Goal: Feedback & Contribution: Contribute content

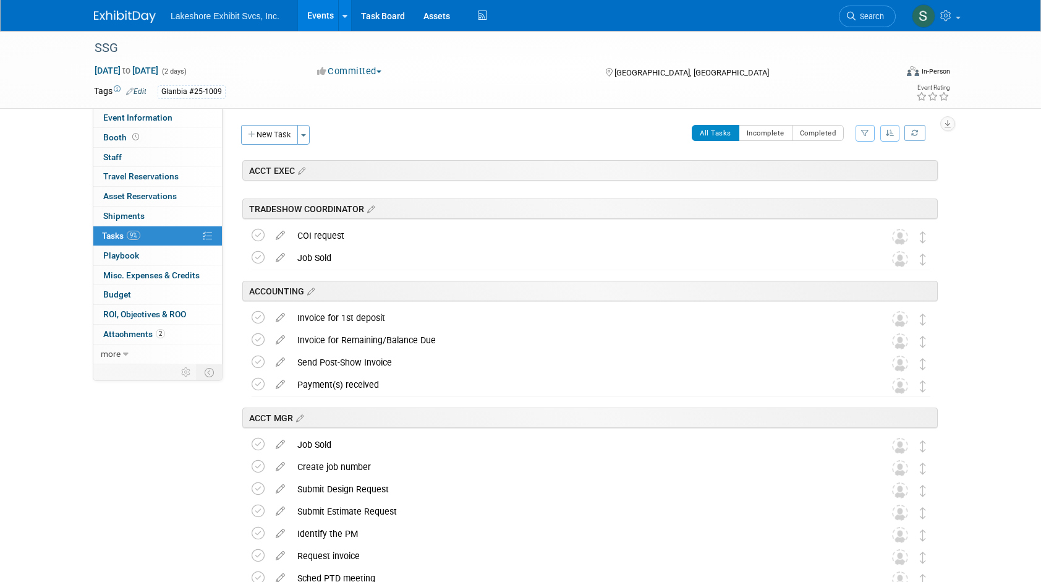
scroll to position [1628, 0]
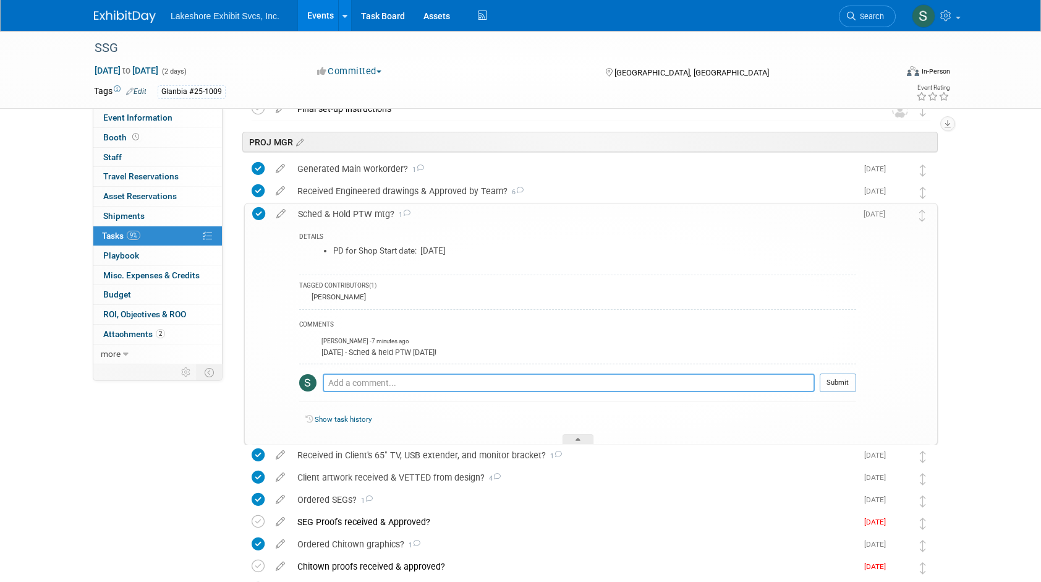
click at [371, 382] on textarea at bounding box center [569, 382] width 492 height 19
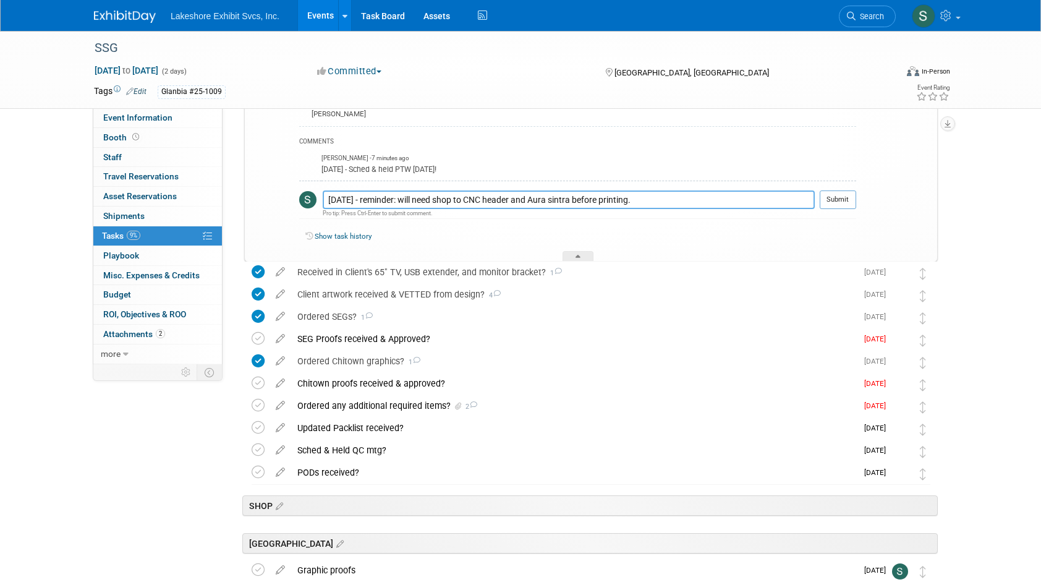
scroll to position [1813, 0]
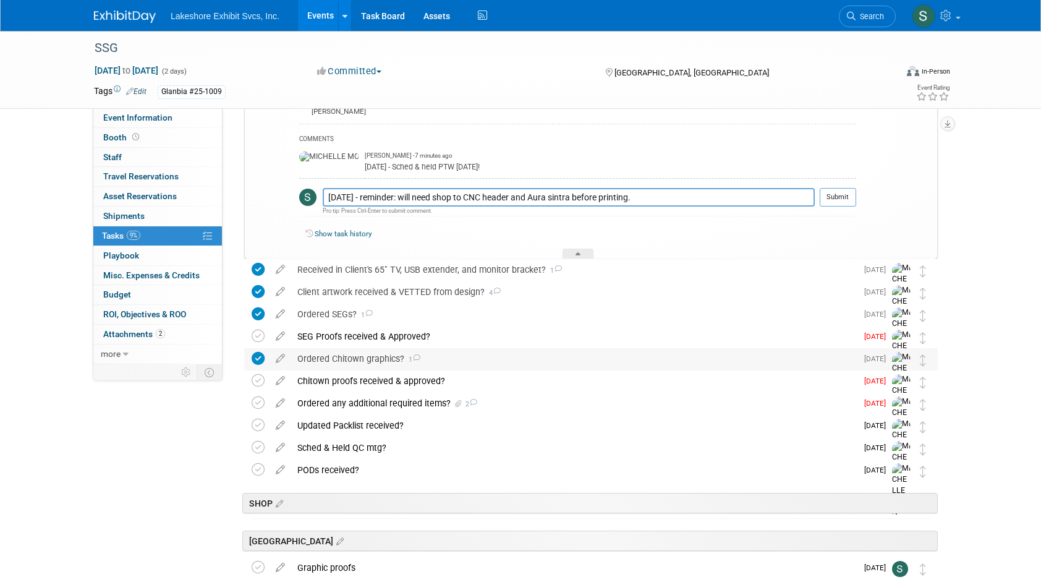
click at [514, 358] on div "Ordered Chitown graphics? 1" at bounding box center [574, 358] width 566 height 21
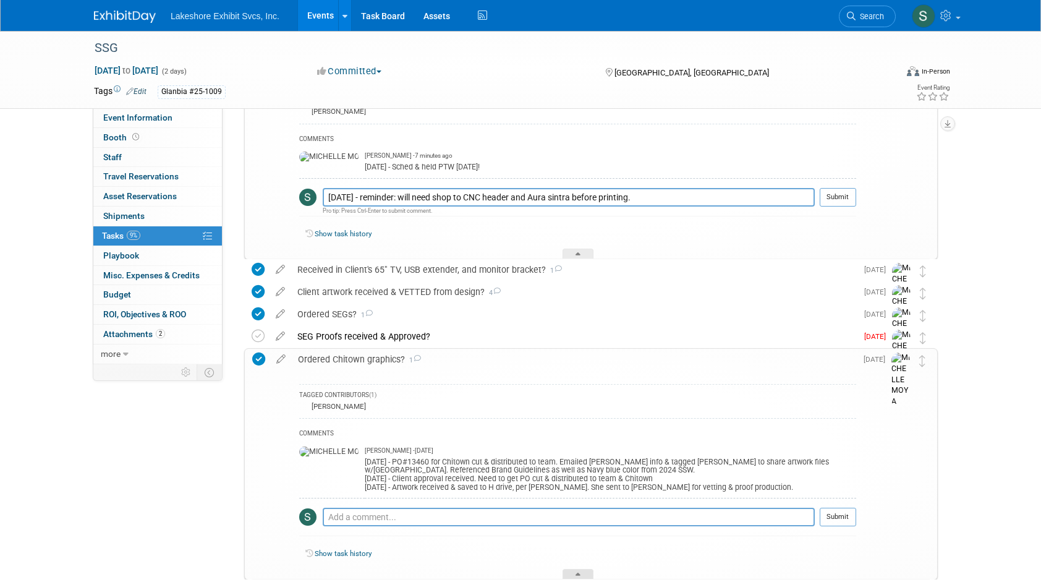
click at [575, 572] on icon at bounding box center [577, 575] width 5 height 7
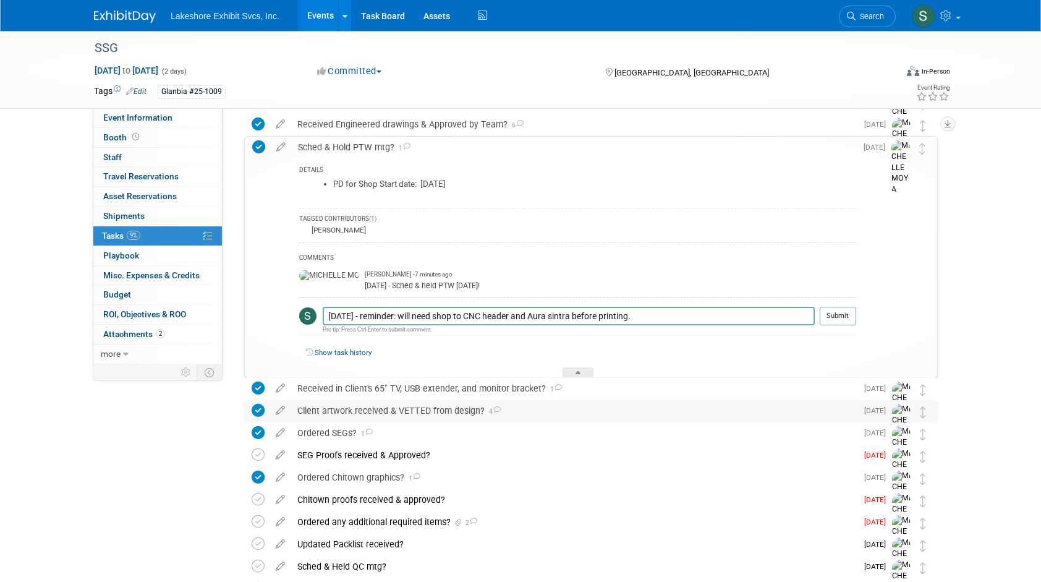
scroll to position [1690, 0]
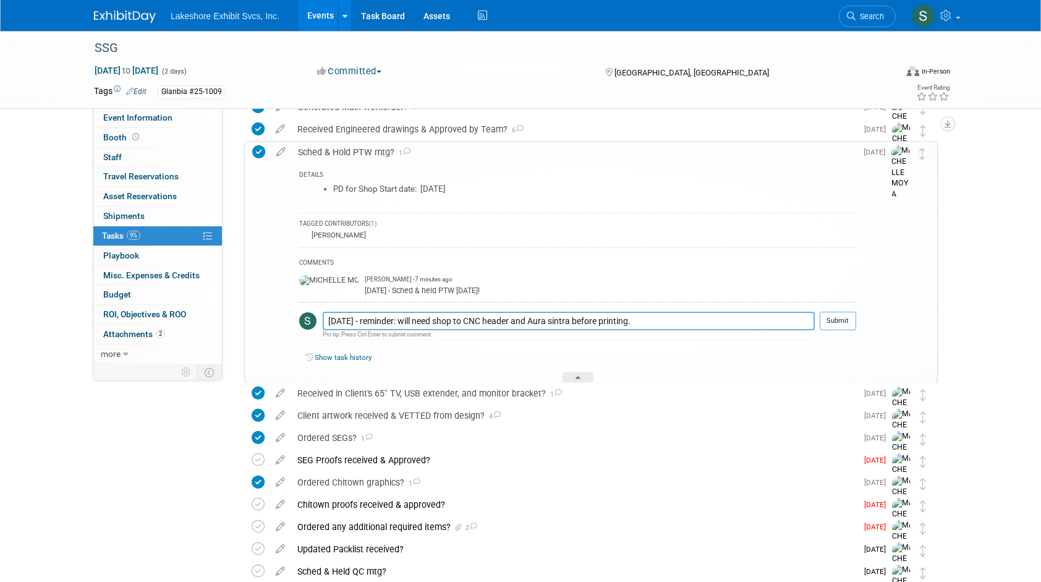
click at [733, 321] on textarea "9.10.25 - reminder: will need shop to CNC header and Aura sintra before printin…" at bounding box center [569, 320] width 492 height 19
type textarea "9"
click at [377, 316] on textarea "9.10.25 - reminder: will need shop to CNC header and Aura sintra before printin…" at bounding box center [569, 320] width 492 height 19
type textarea "9.10.25 - friendly nudge: will need shop to CNC header and Aura sintra before p…"
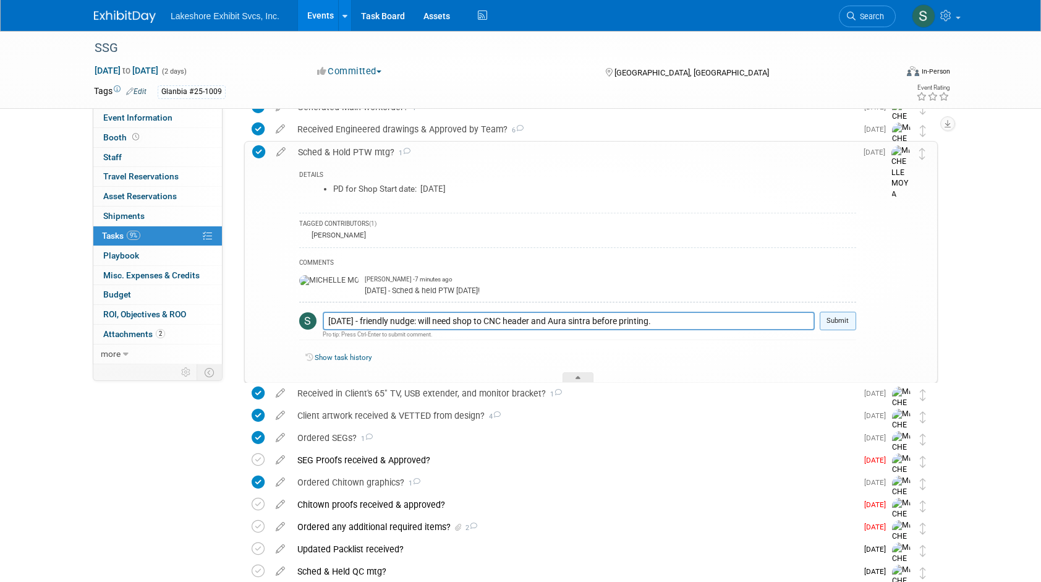
click at [837, 318] on button "Submit" at bounding box center [838, 320] width 36 height 19
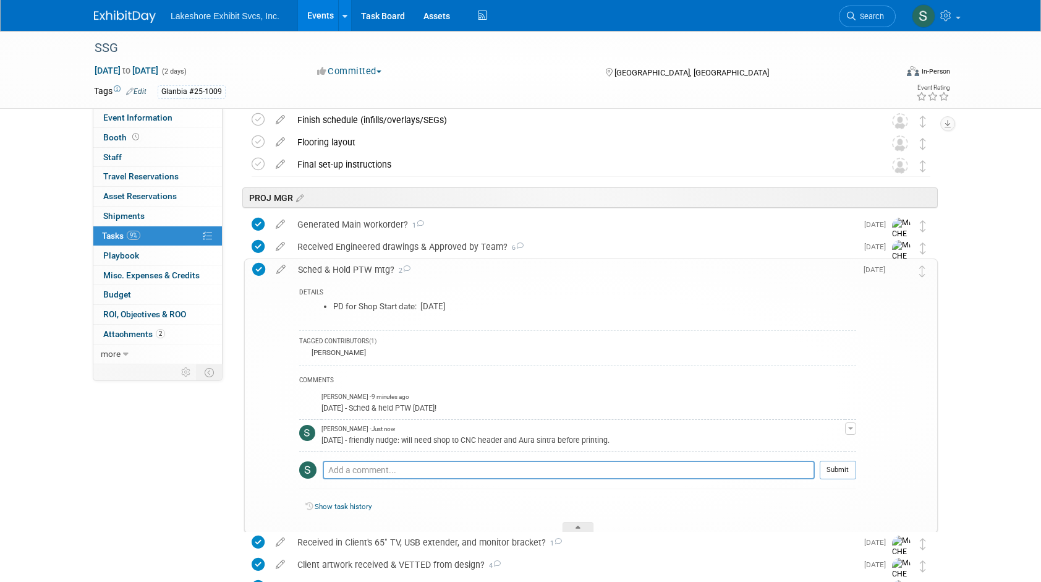
scroll to position [1628, 0]
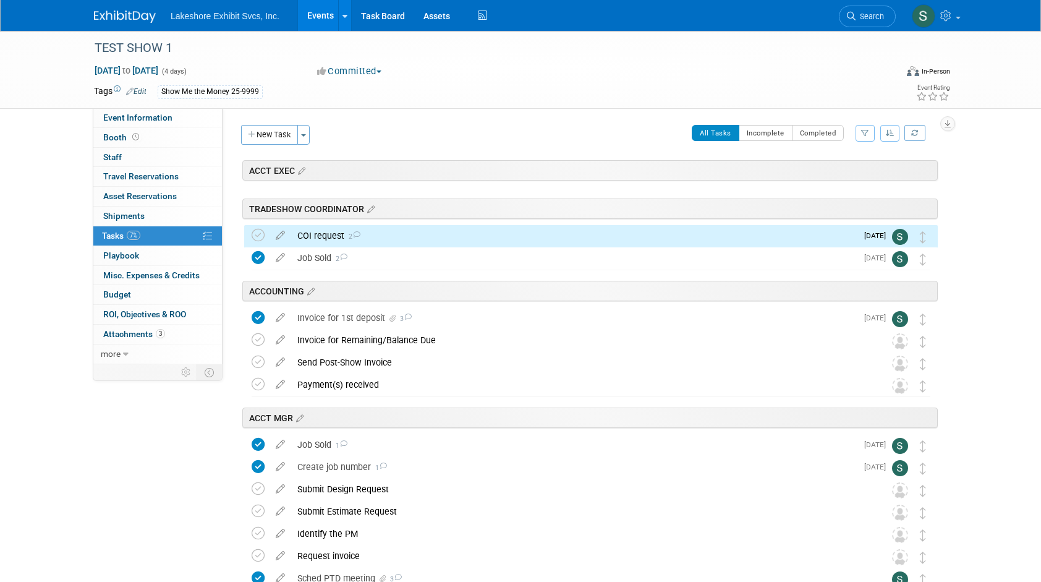
scroll to position [22, 0]
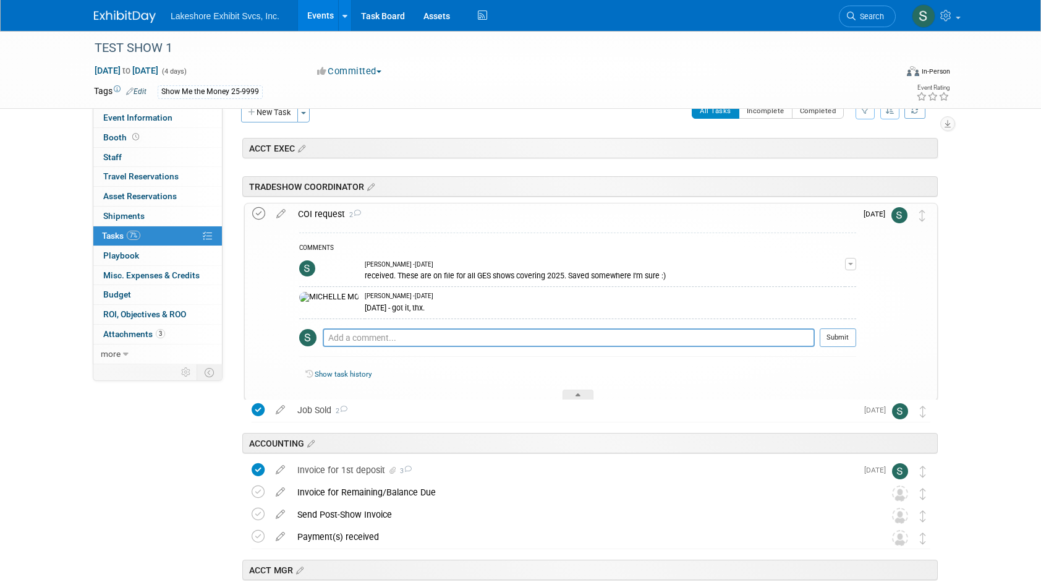
click at [258, 214] on icon at bounding box center [258, 213] width 13 height 13
click at [574, 392] on div at bounding box center [577, 394] width 31 height 11
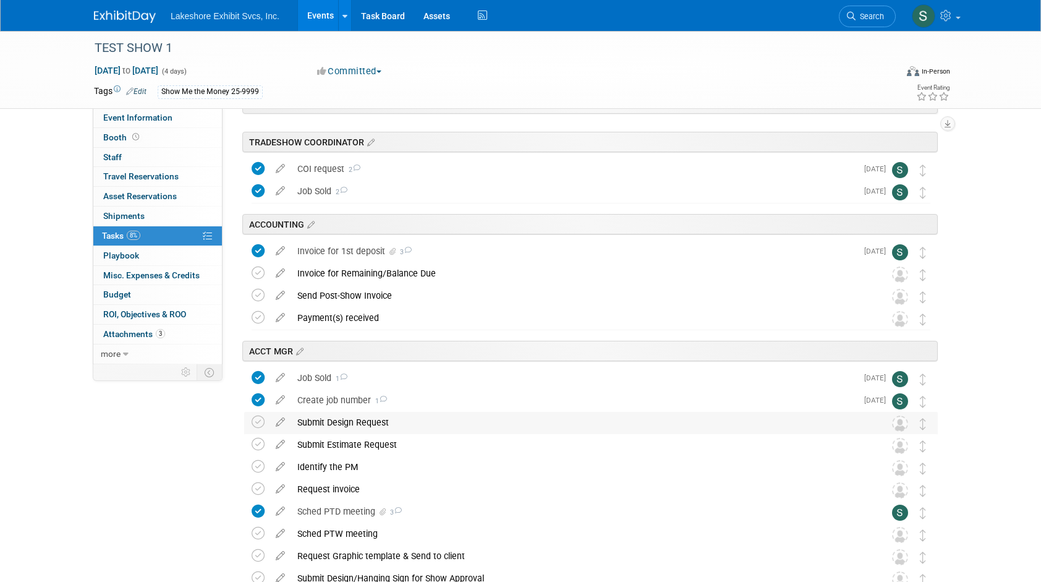
scroll to position [62, 0]
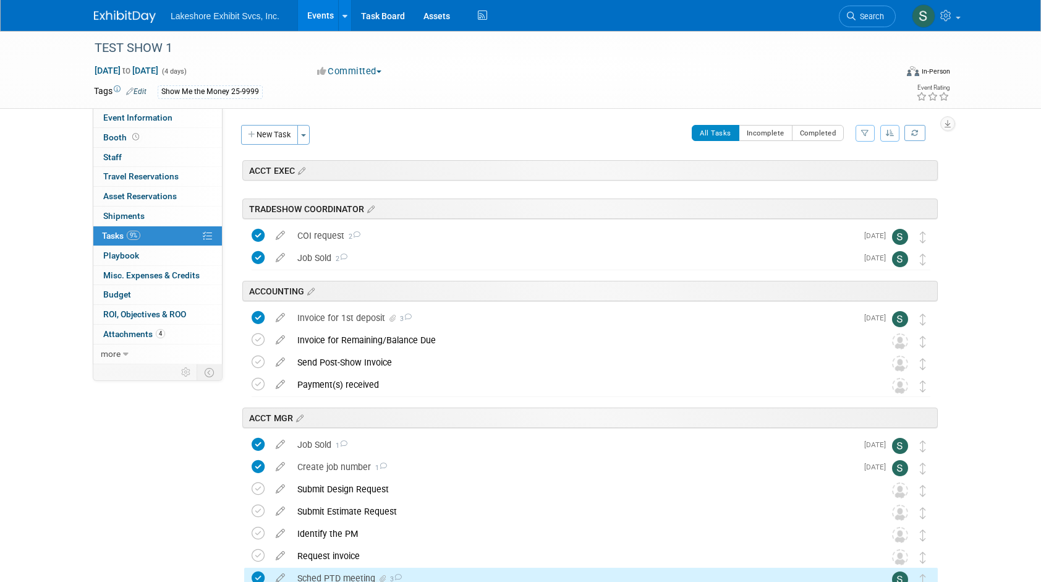
scroll to position [365, 0]
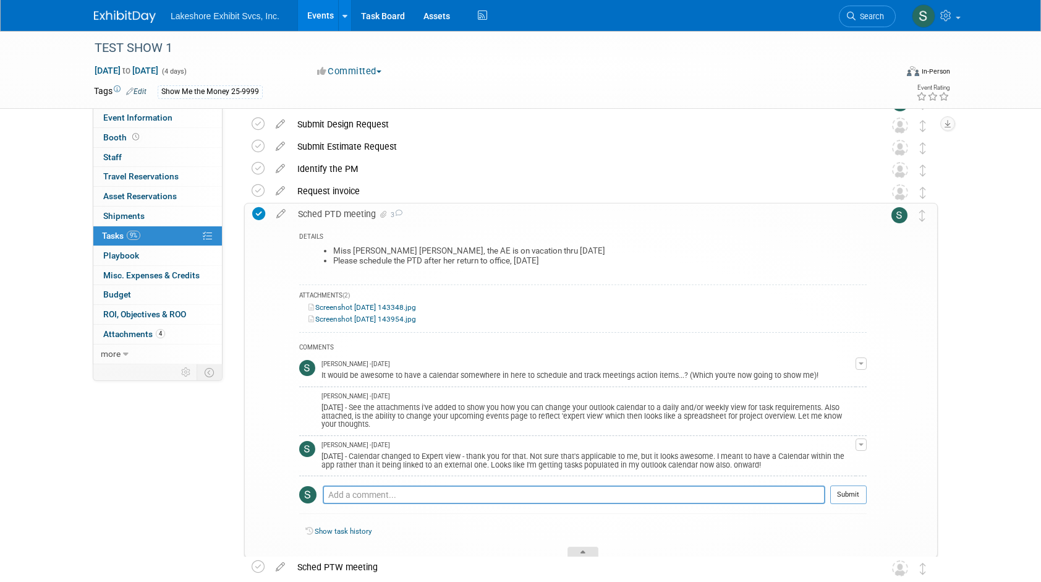
click at [585, 551] on div at bounding box center [582, 551] width 31 height 11
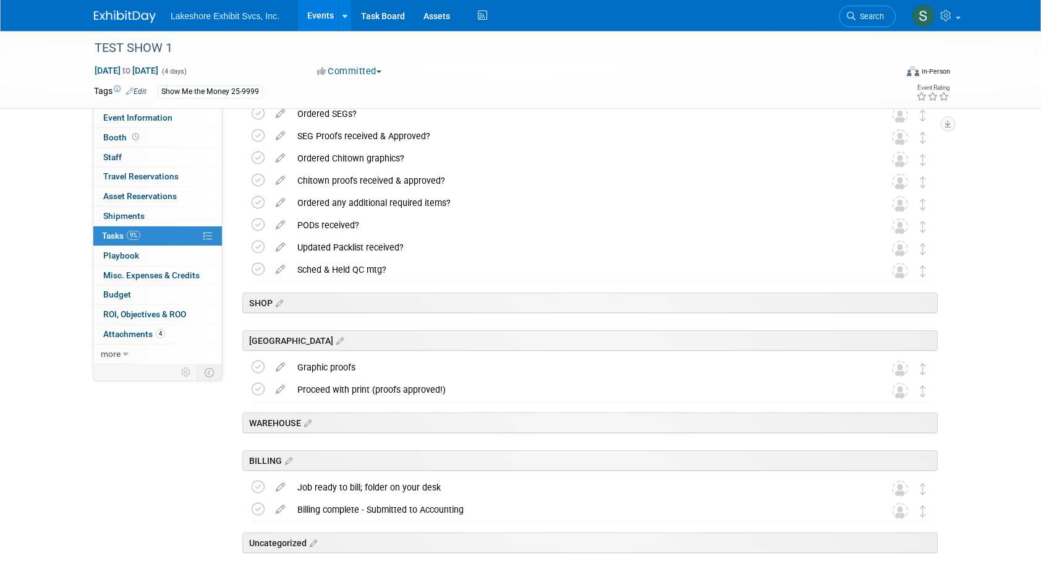
scroll to position [1792, 0]
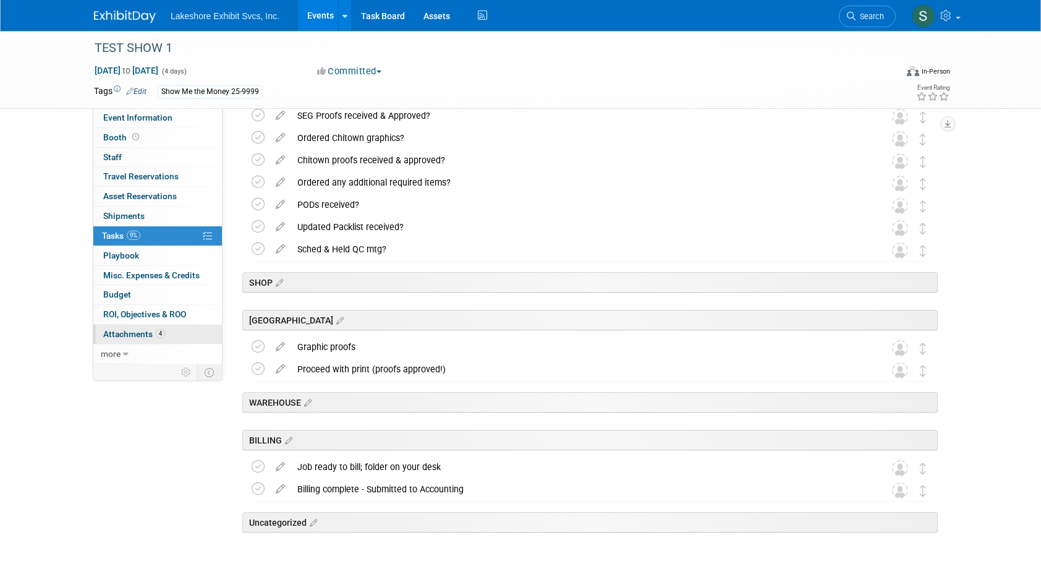
click at [119, 335] on span "Attachments 4" at bounding box center [134, 334] width 62 height 10
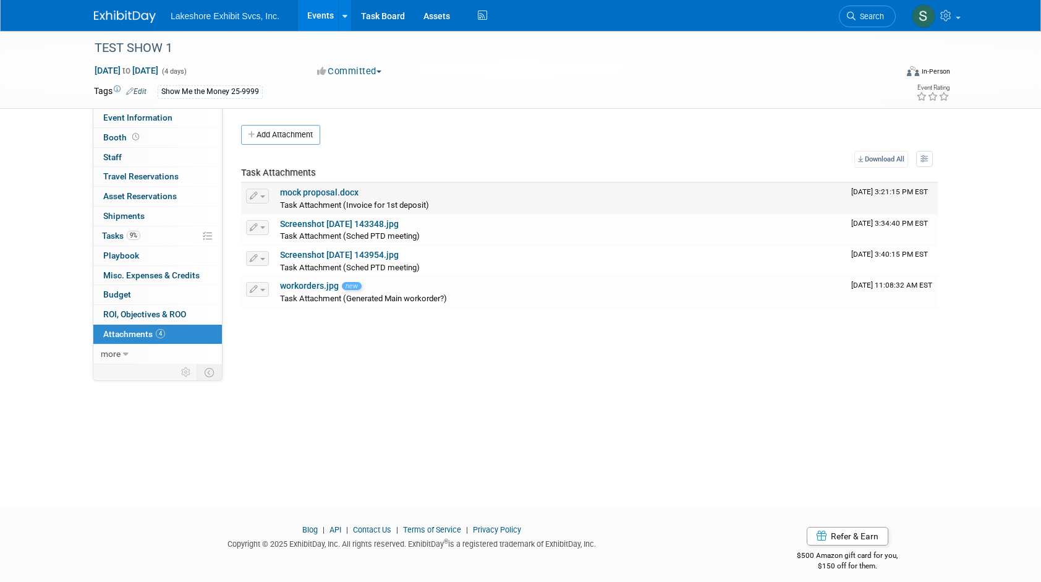
click at [327, 194] on link "mock proposal.docx" at bounding box center [319, 192] width 78 height 10
click at [135, 193] on span "Asset Reservations 0" at bounding box center [140, 196] width 74 height 10
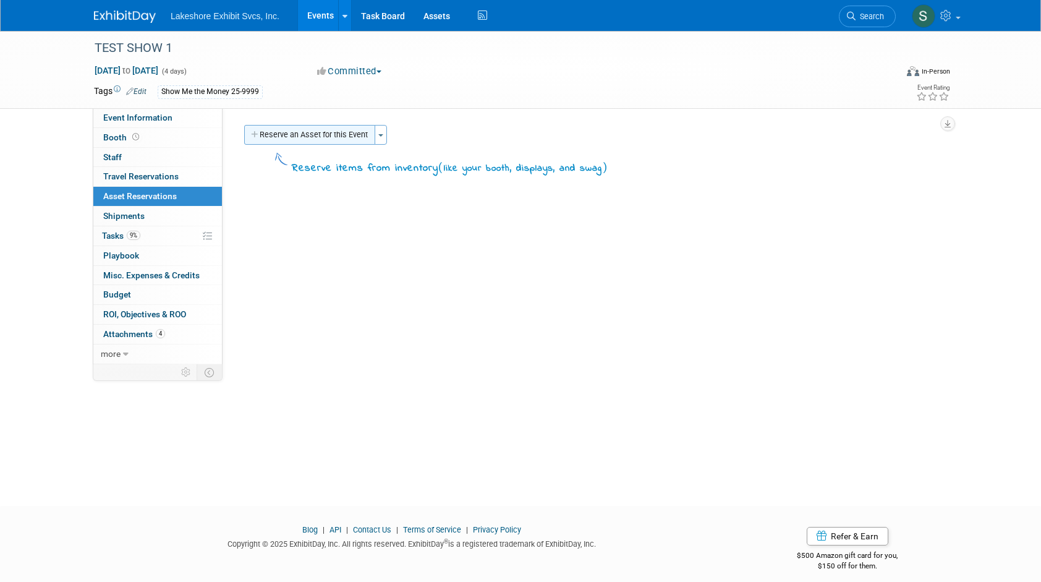
click at [342, 133] on button "Reserve an Asset for this Event" at bounding box center [309, 135] width 131 height 20
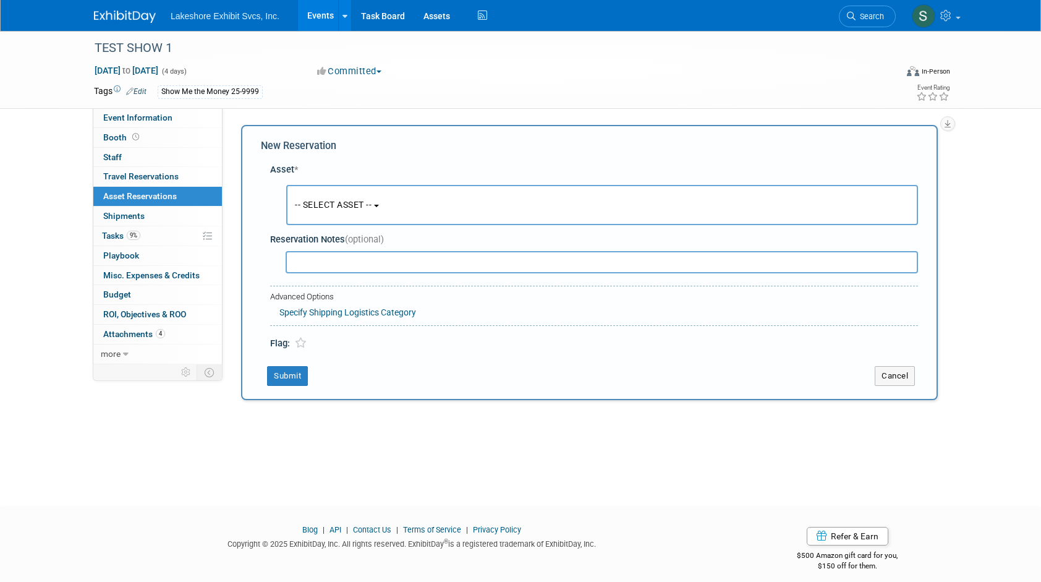
scroll to position [10, 0]
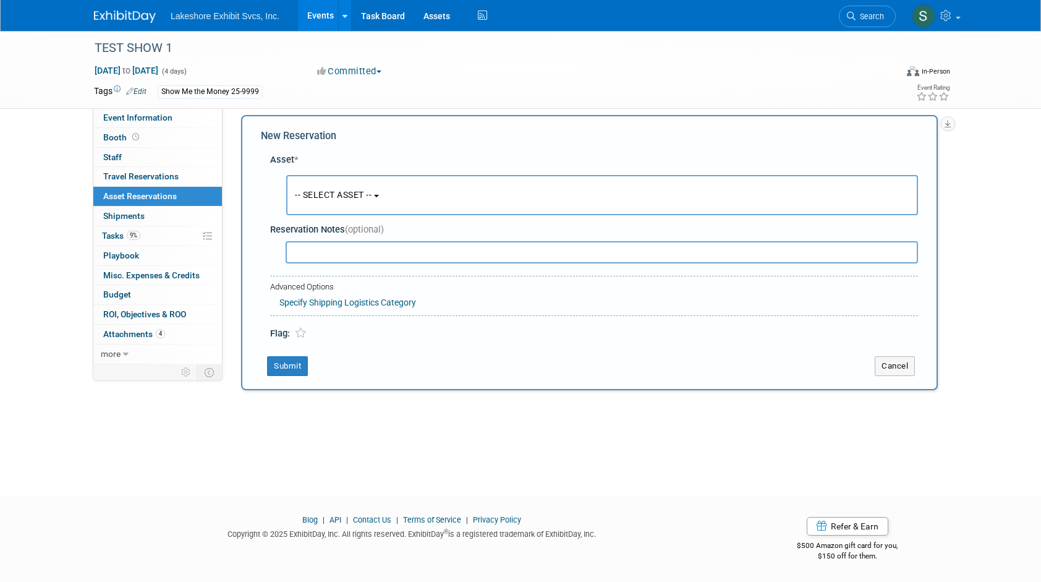
click at [388, 192] on button "-- SELECT ASSET --" at bounding box center [602, 195] width 632 height 40
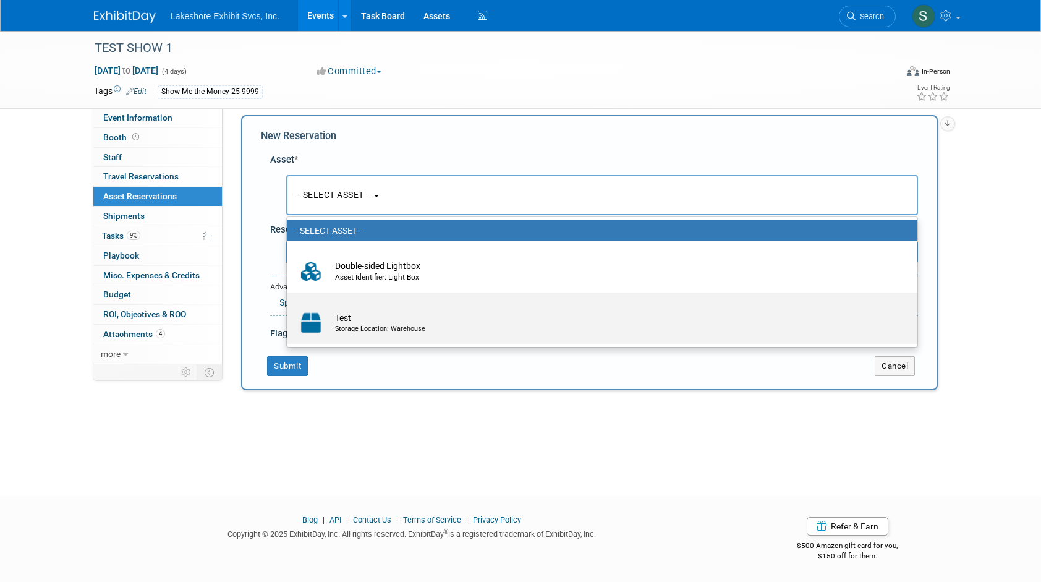
click at [360, 324] on div "Storage Location: Warehouse" at bounding box center [613, 329] width 557 height 10
click at [289, 307] on input "Test Storage Location: Warehouse" at bounding box center [285, 303] width 8 height 8
select select "10728179"
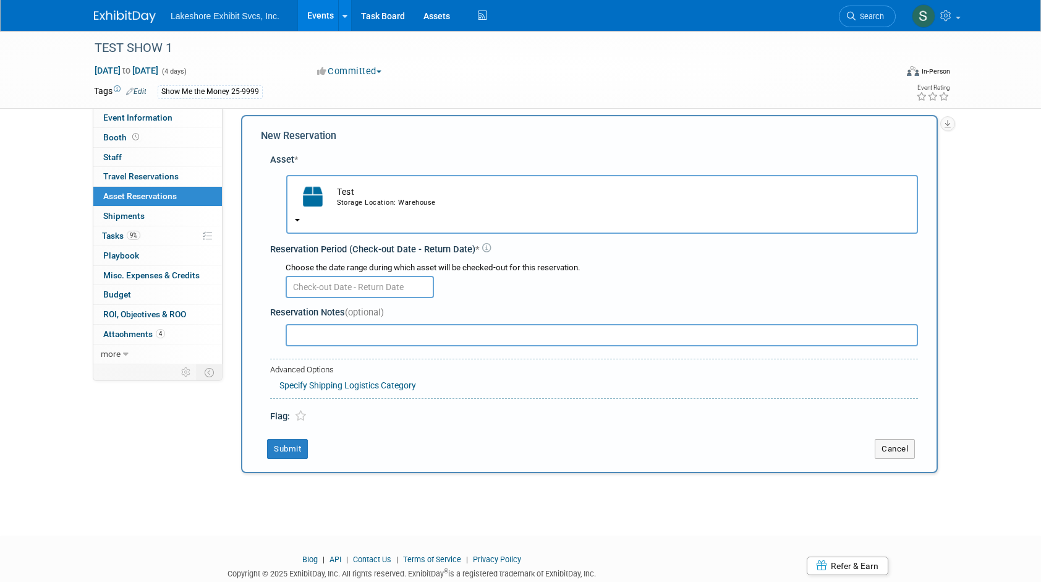
click at [379, 285] on input "text" at bounding box center [360, 287] width 148 height 22
click at [446, 282] on div at bounding box center [602, 286] width 632 height 24
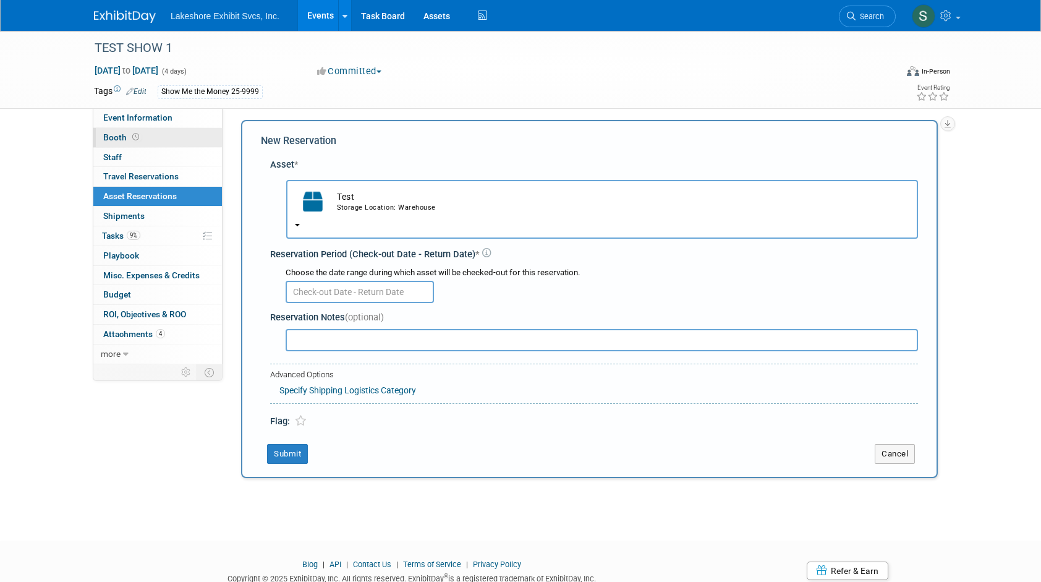
scroll to position [0, 0]
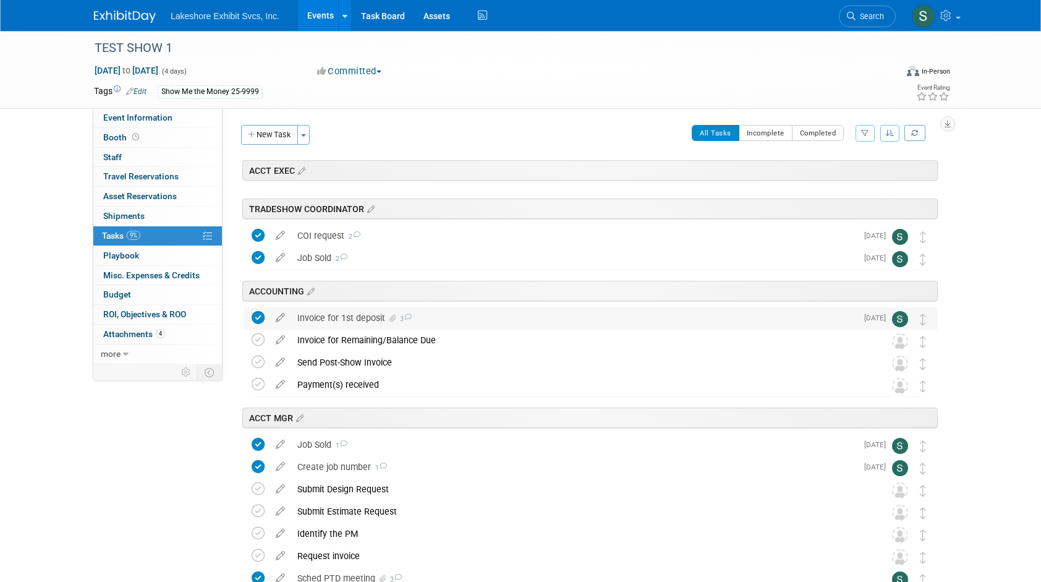
click at [488, 319] on div "Invoice for 1st deposit 3" at bounding box center [574, 317] width 566 height 21
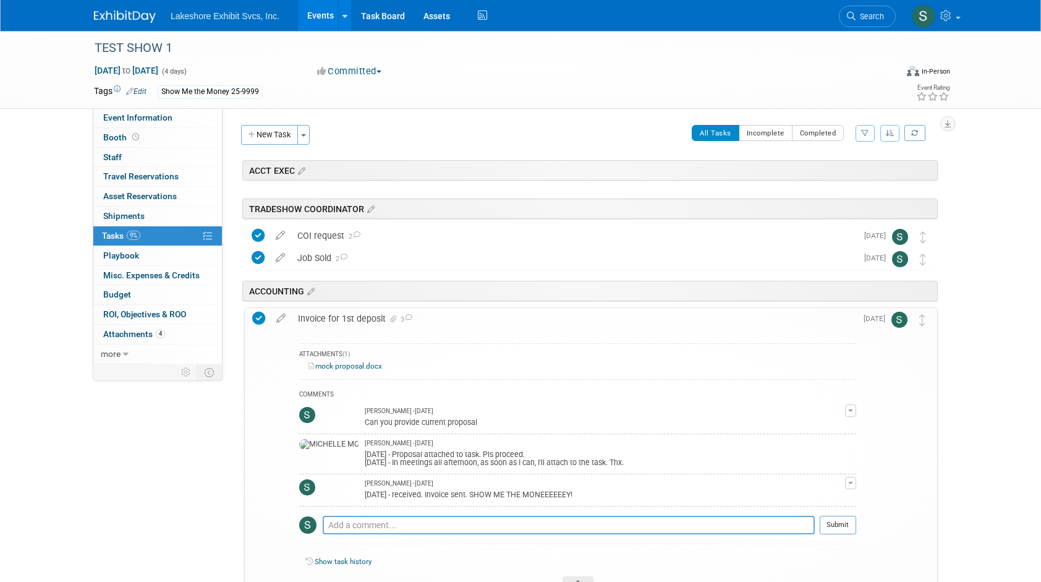
click at [488, 319] on div "Invoice for 1st deposit 3" at bounding box center [574, 318] width 564 height 21
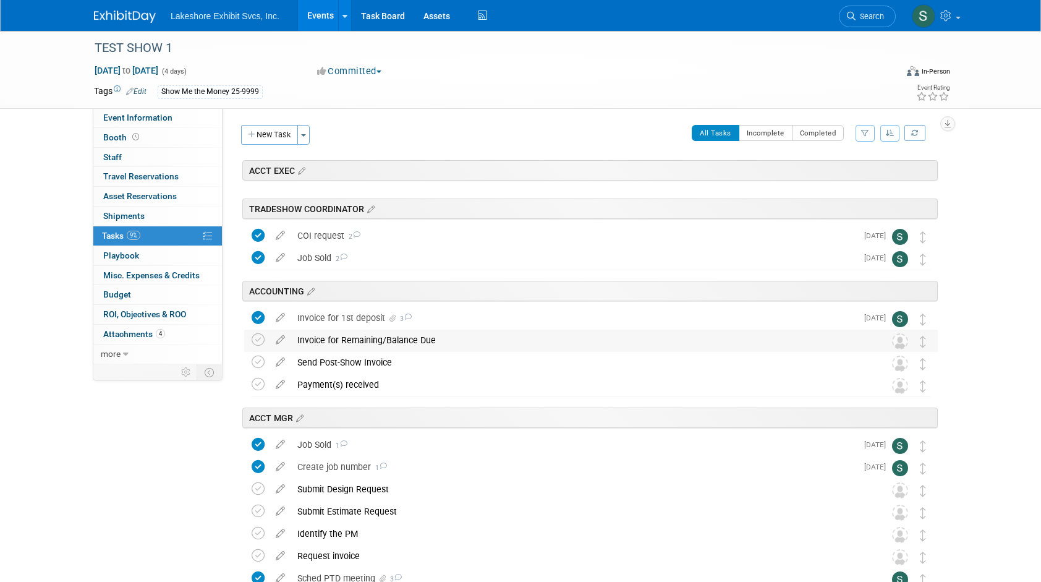
click at [488, 338] on div "Invoice for Remaining/Balance Due" at bounding box center [579, 339] width 576 height 21
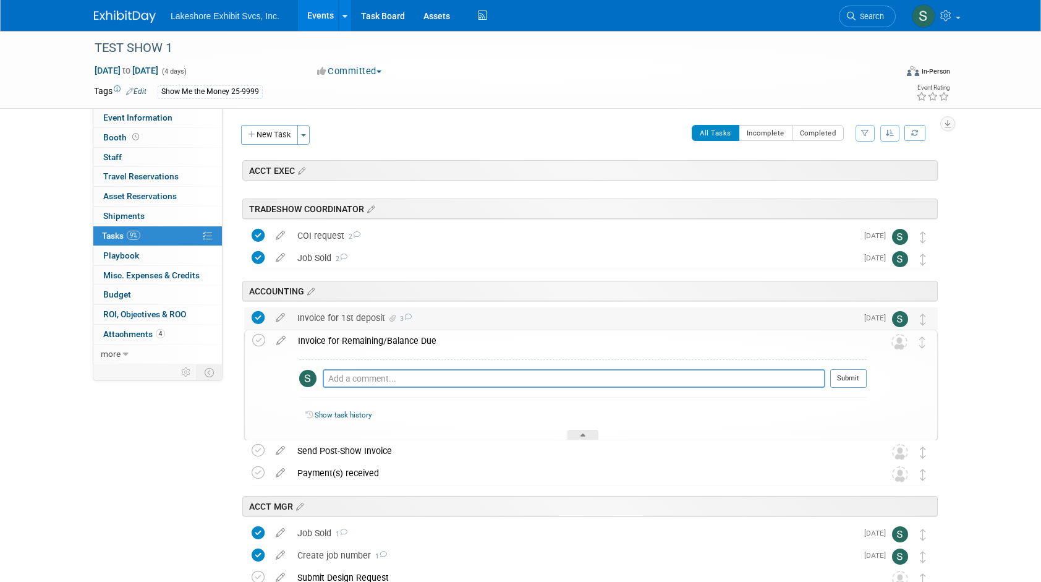
click at [489, 320] on div "Invoice for 1st deposit 3" at bounding box center [574, 317] width 566 height 21
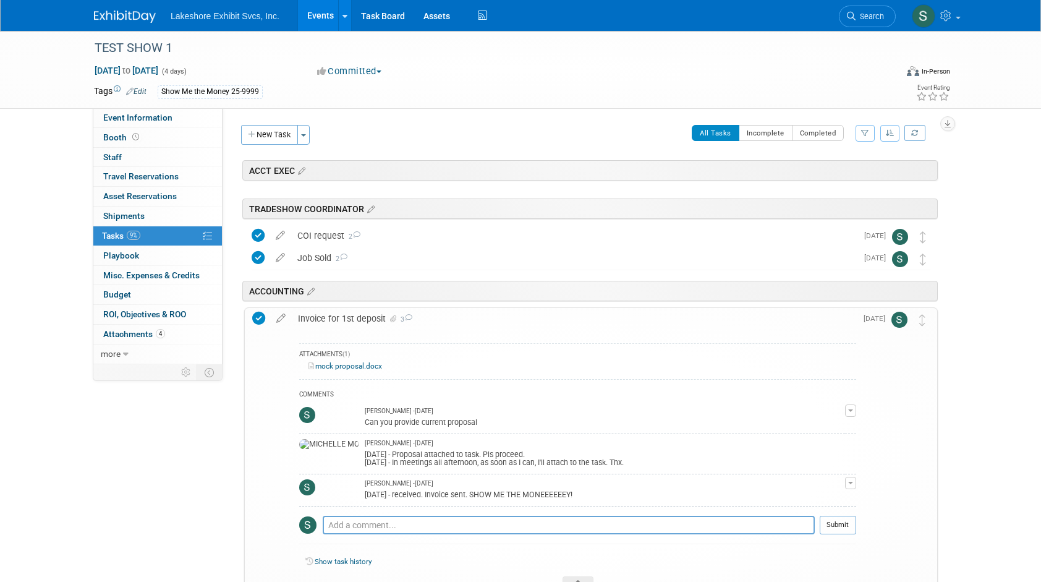
click at [489, 320] on div "Invoice for 1st deposit 3" at bounding box center [574, 318] width 564 height 21
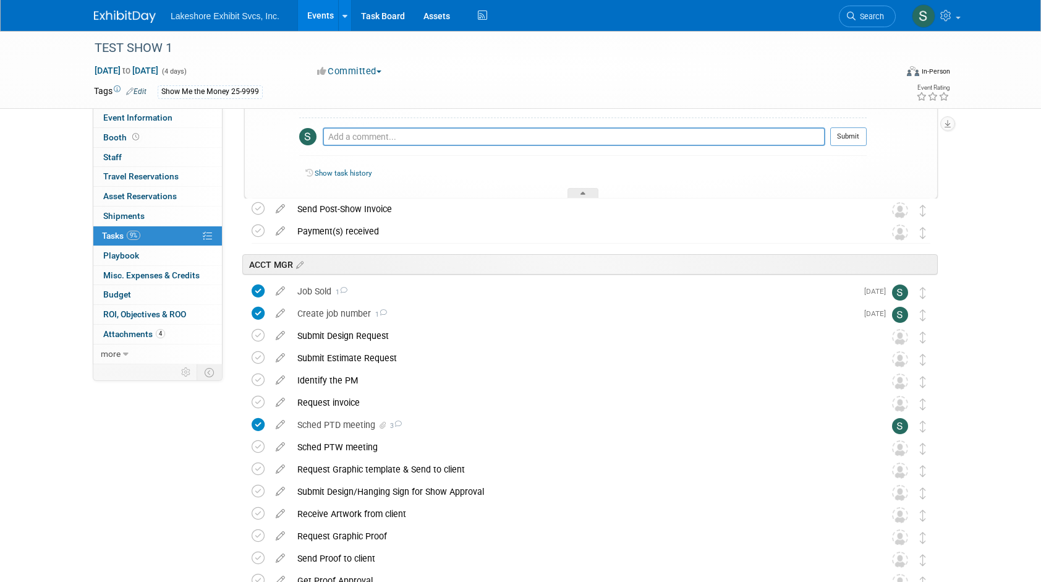
scroll to position [247, 0]
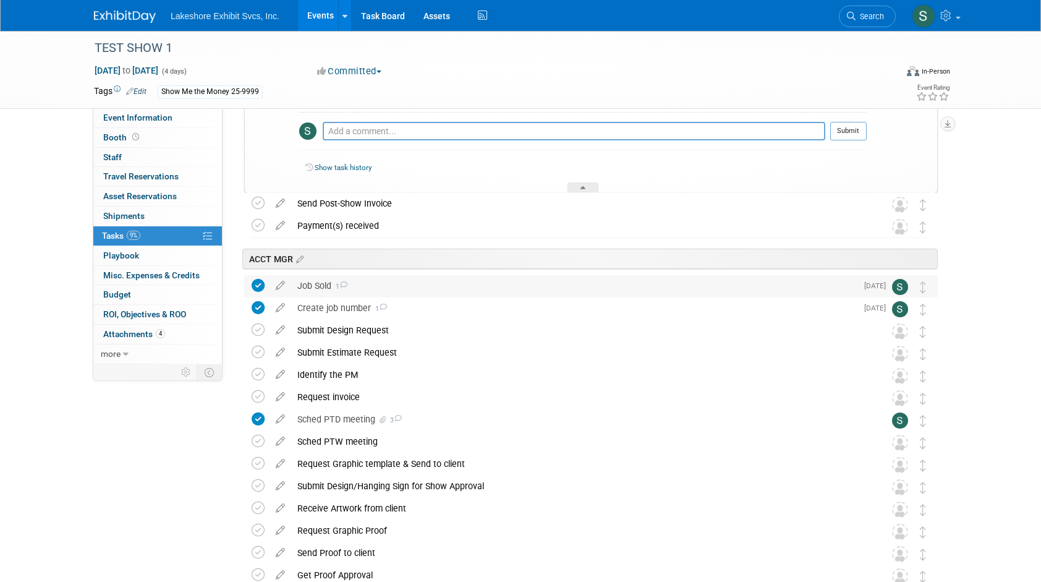
click at [460, 285] on div "Job Sold 1" at bounding box center [574, 285] width 566 height 21
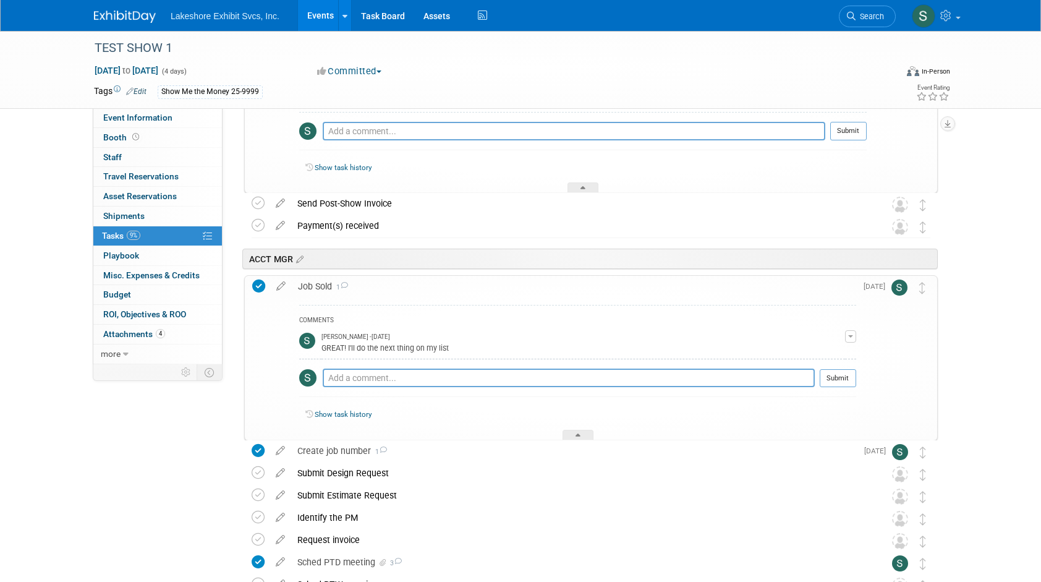
click at [460, 285] on div "Job Sold 1" at bounding box center [574, 286] width 564 height 21
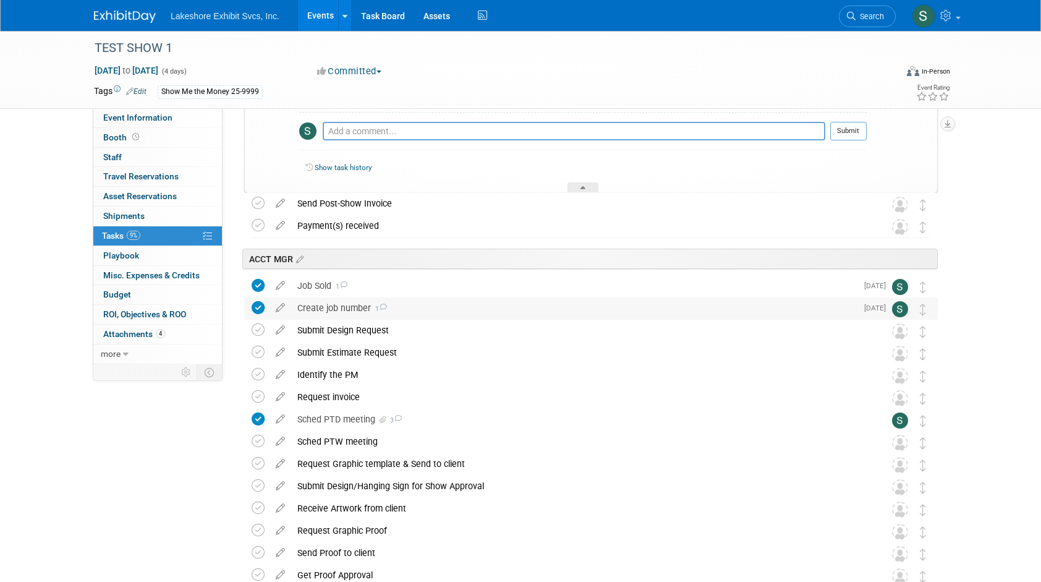
click at [480, 309] on div "Create job number 1" at bounding box center [574, 307] width 566 height 21
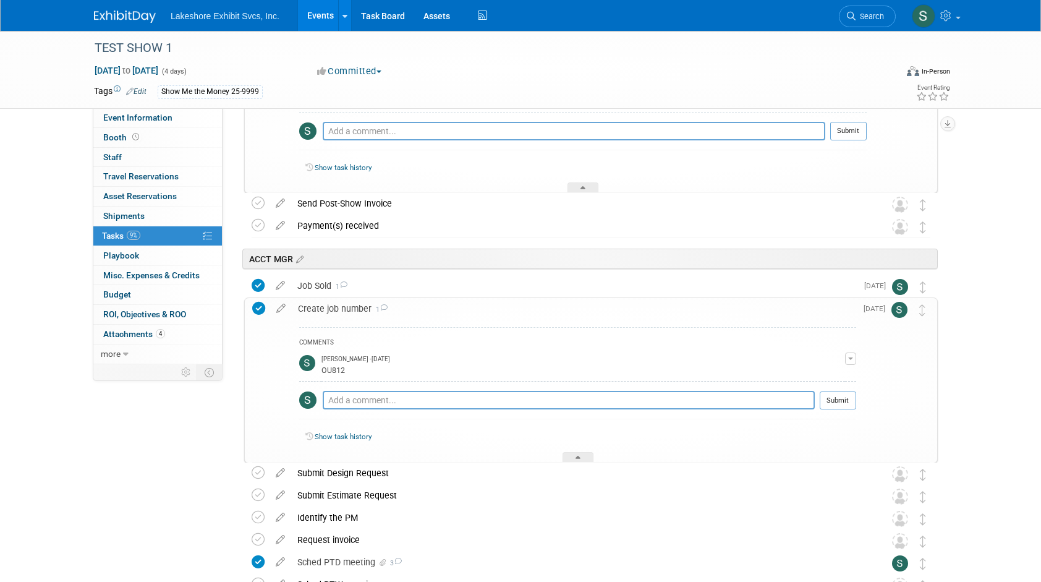
click at [483, 308] on div "Create job number 1" at bounding box center [574, 308] width 564 height 21
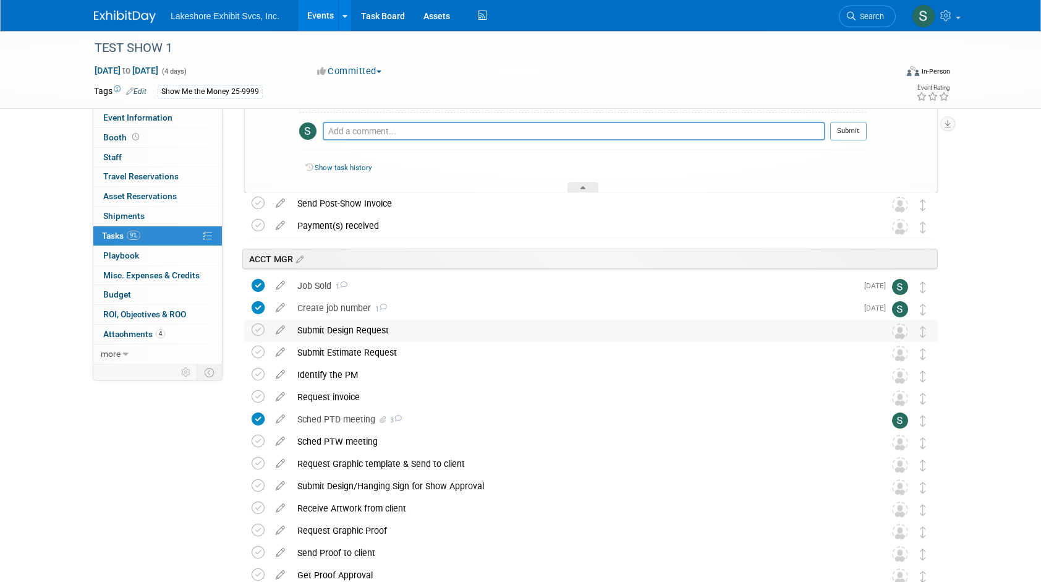
click at [482, 329] on div "Submit Design Request" at bounding box center [579, 330] width 576 height 21
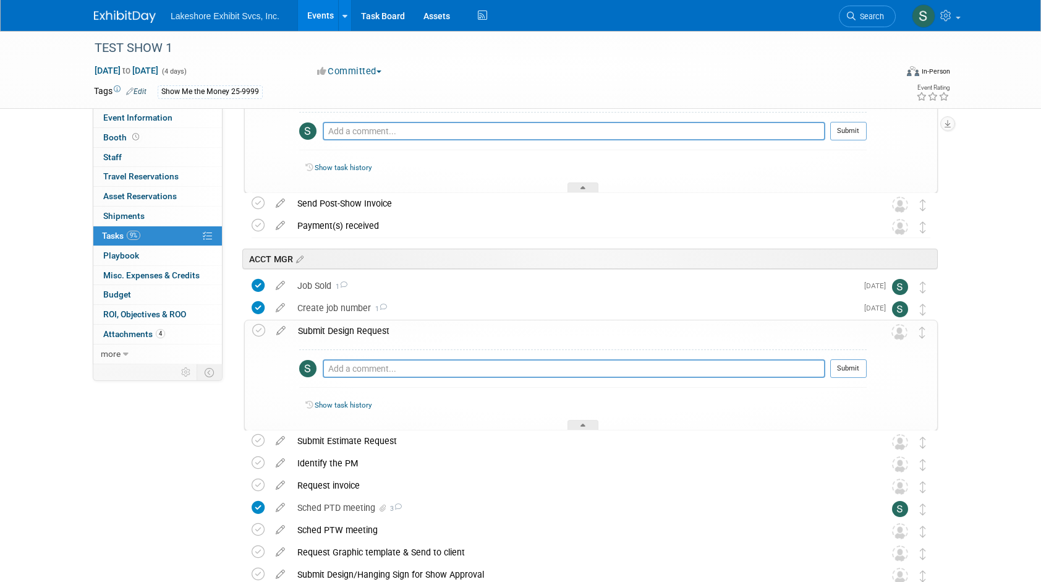
click at [355, 402] on link "Show task history" at bounding box center [343, 404] width 57 height 9
click at [280, 328] on icon at bounding box center [281, 327] width 22 height 15
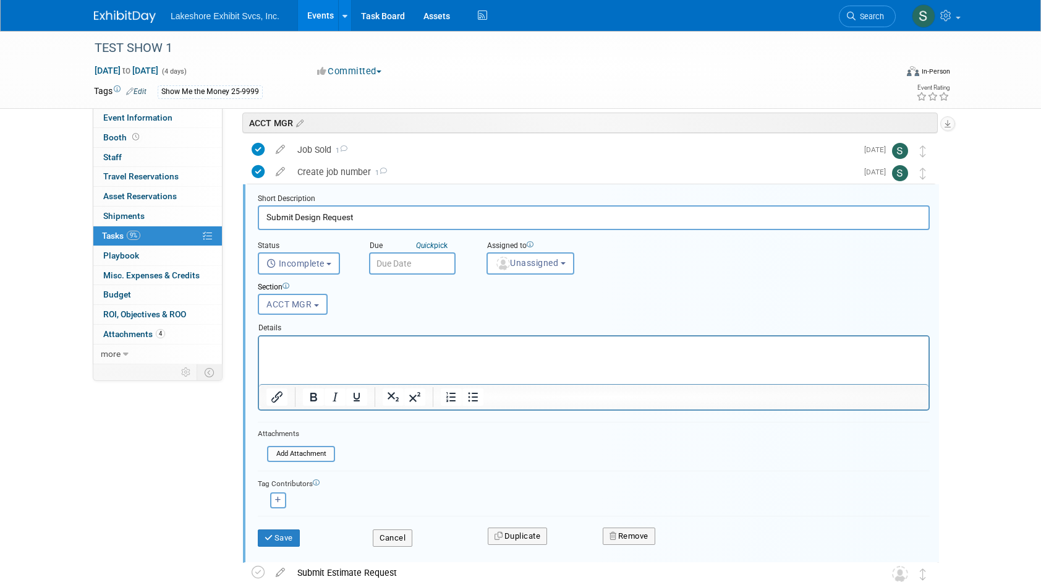
scroll to position [385, 0]
click at [398, 260] on input "text" at bounding box center [412, 261] width 87 height 22
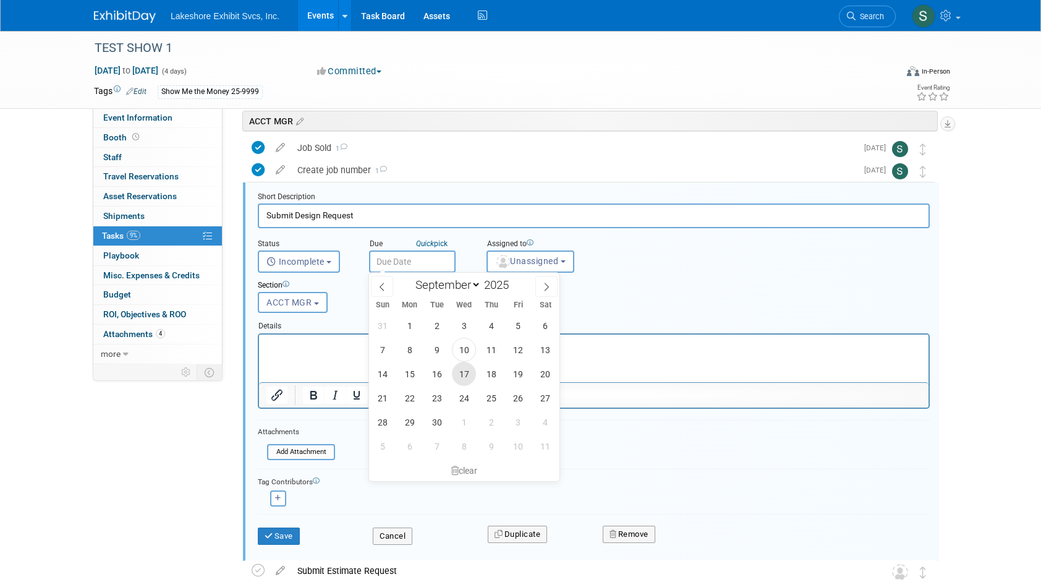
click at [462, 375] on span "17" at bounding box center [464, 374] width 24 height 24
type input "Sep 17, 2025"
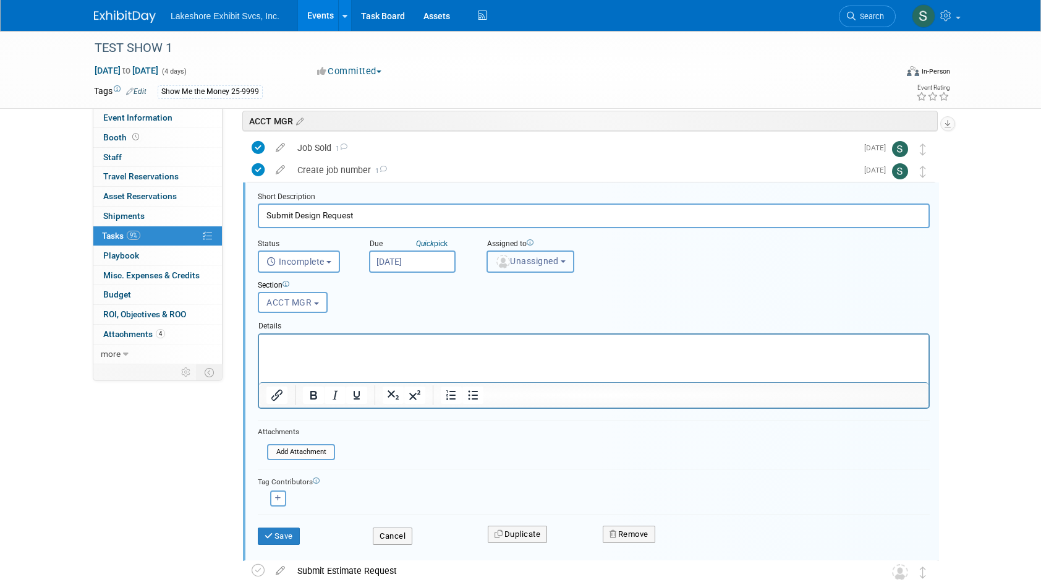
click at [568, 265] on button "Unassigned" at bounding box center [530, 261] width 88 height 22
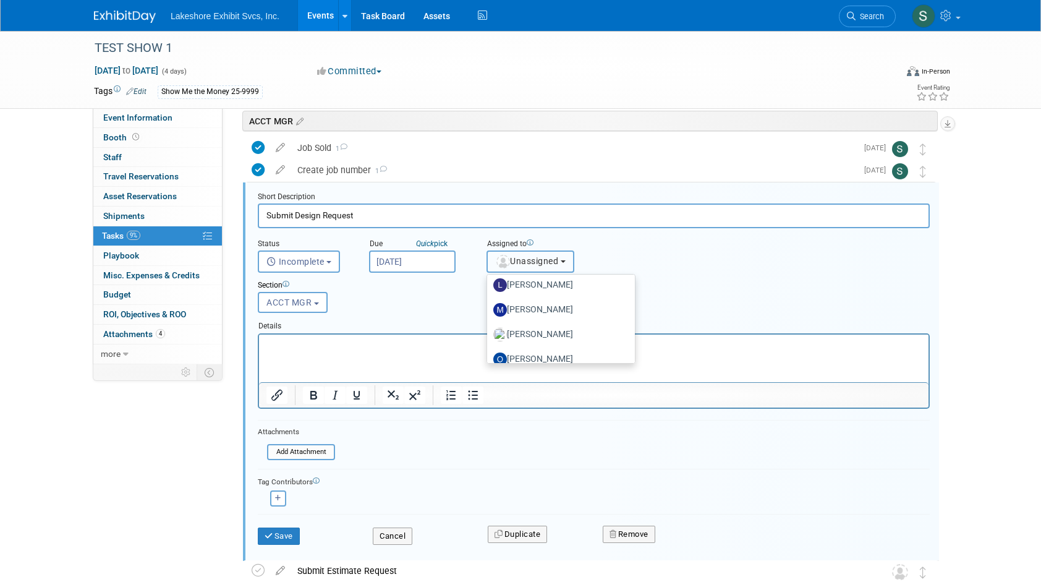
scroll to position [185, 0]
click at [588, 325] on label "[PERSON_NAME]" at bounding box center [557, 330] width 129 height 20
click at [489, 325] on input "[PERSON_NAME]" at bounding box center [485, 328] width 8 height 8
select select "06370d63-ce01-410c-be22-fd43021185b5"
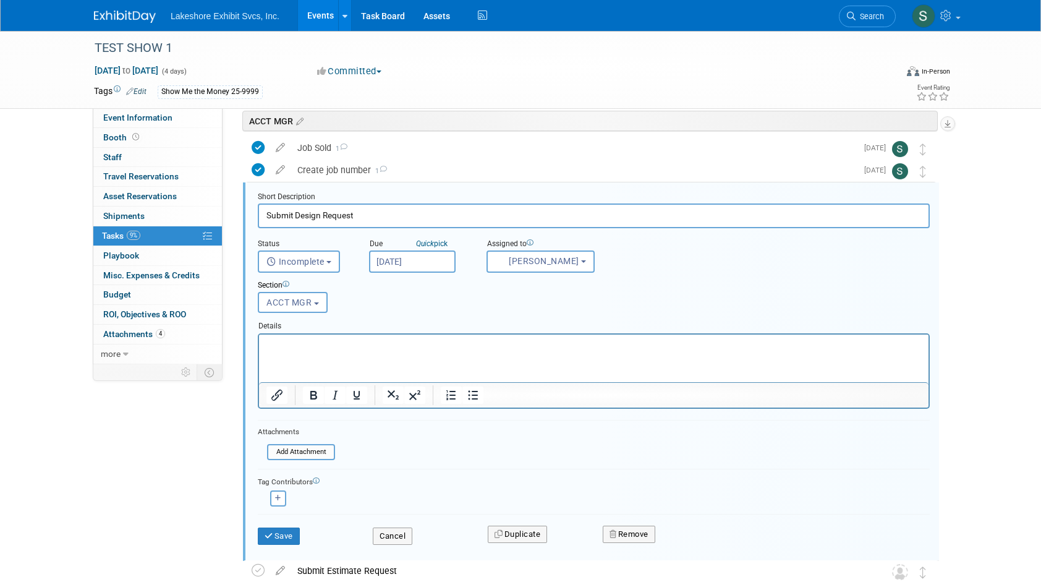
click at [288, 283] on icon at bounding box center [285, 284] width 7 height 7
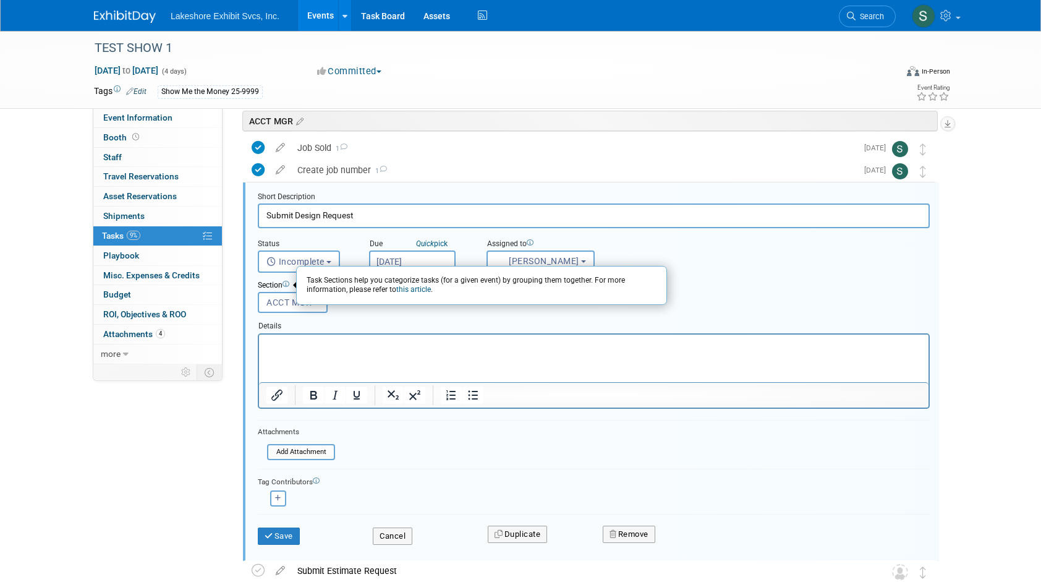
click at [288, 283] on icon at bounding box center [285, 284] width 7 height 7
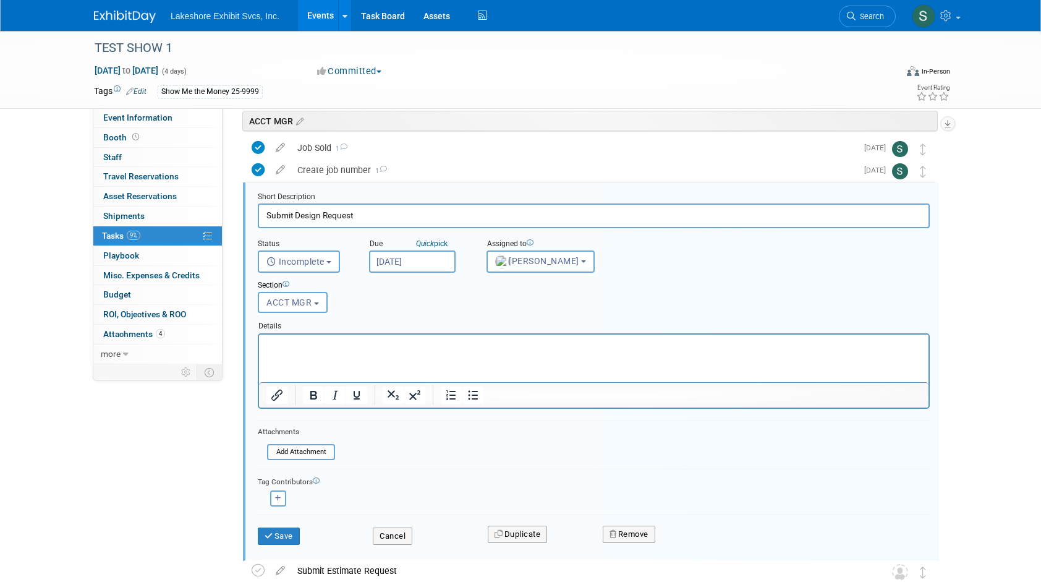
click at [351, 345] on p "Rich Text Area. Press ALT-0 for help." at bounding box center [593, 345] width 655 height 12
click at [386, 307] on div "Section Uncategorized ACCT EXEC TRADESHOW COORDINATOR ACCOUNTING ACCT MGR ESTIM…" at bounding box center [564, 294] width 633 height 43
click at [405, 534] on button "Cancel" at bounding box center [393, 535] width 40 height 17
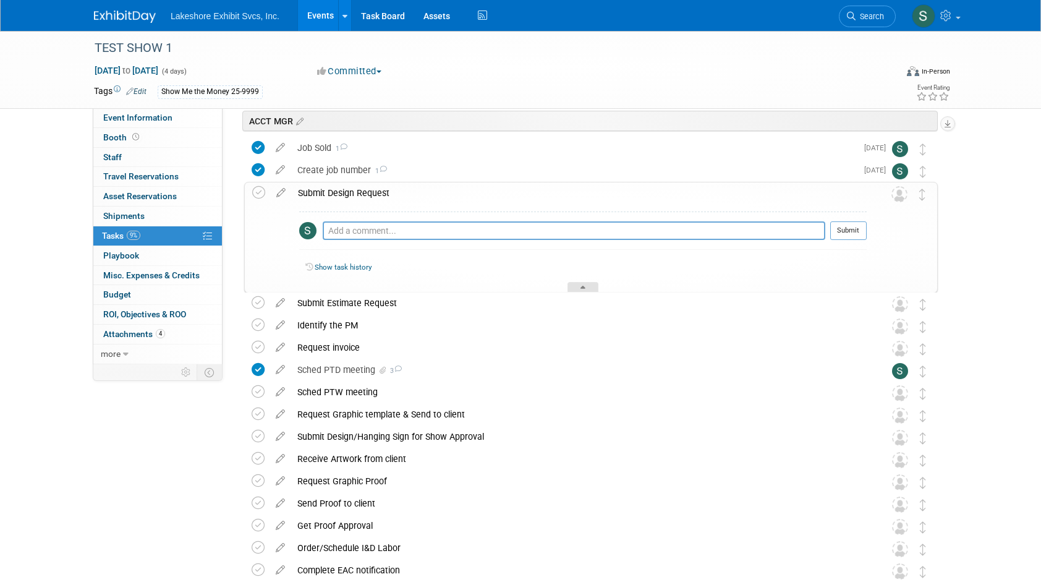
click at [585, 287] on icon at bounding box center [582, 289] width 5 height 7
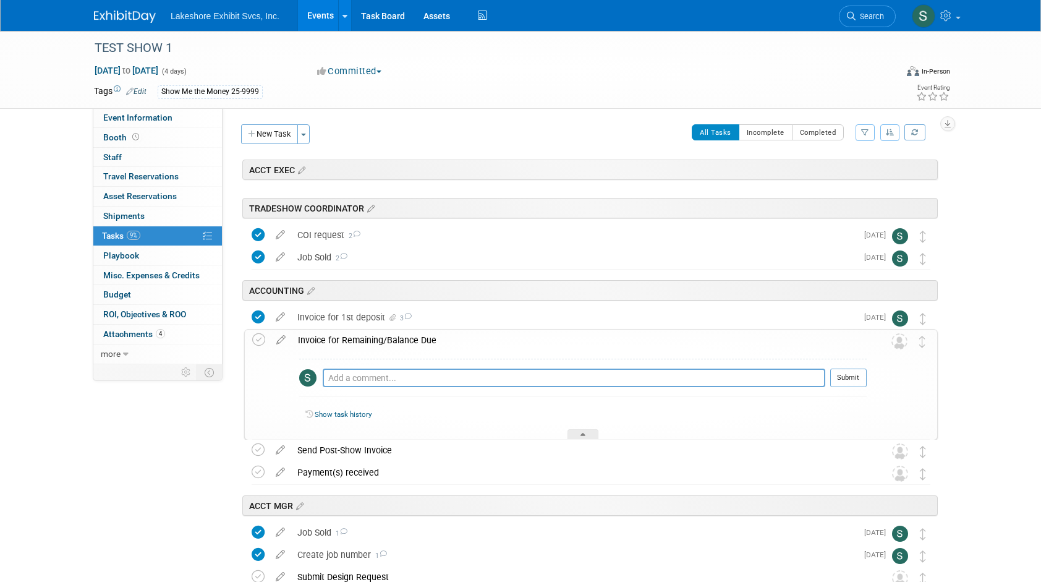
scroll to position [0, 0]
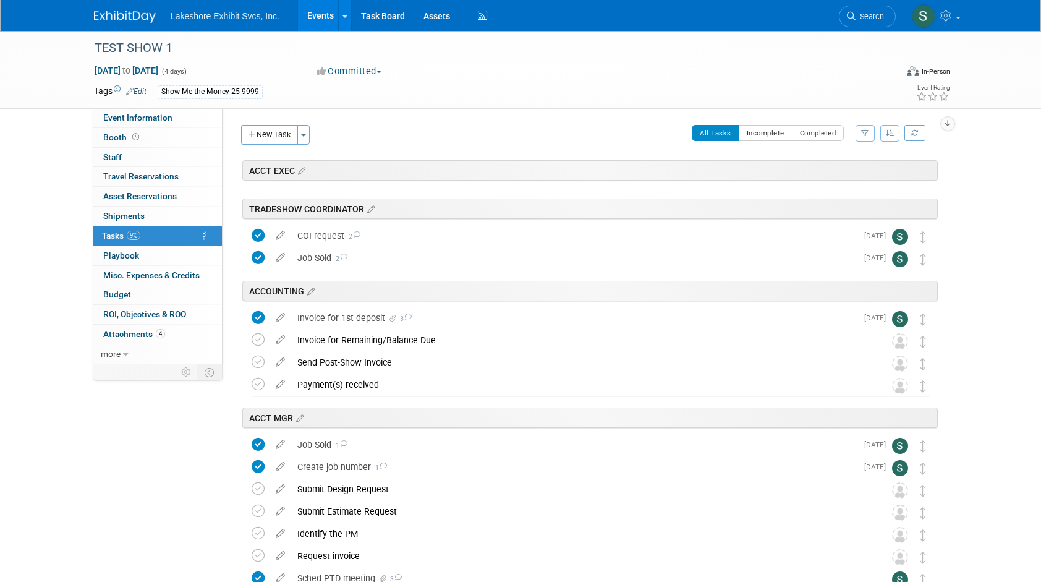
scroll to position [1606, 0]
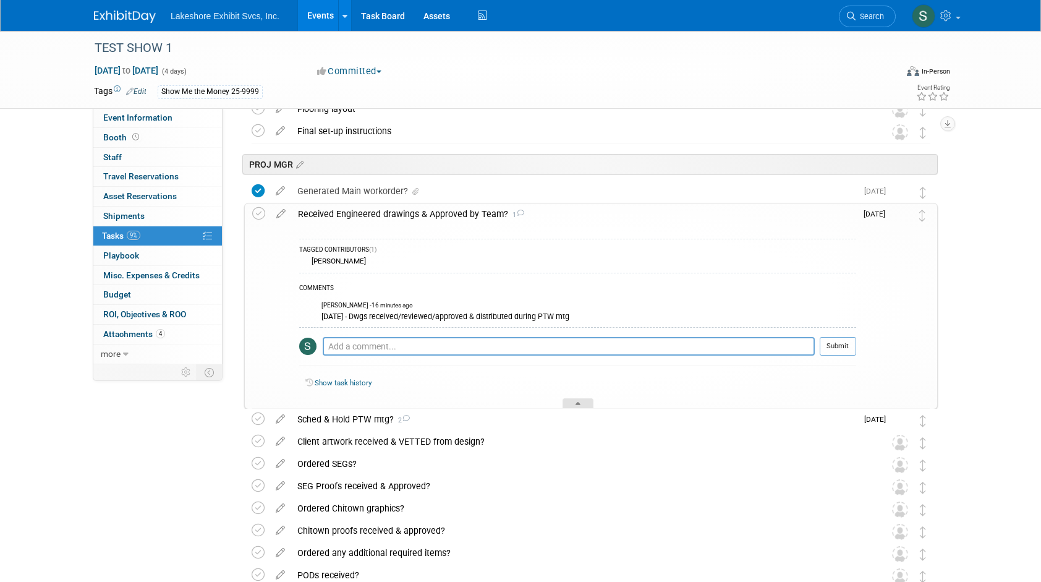
click at [572, 401] on div at bounding box center [577, 403] width 31 height 11
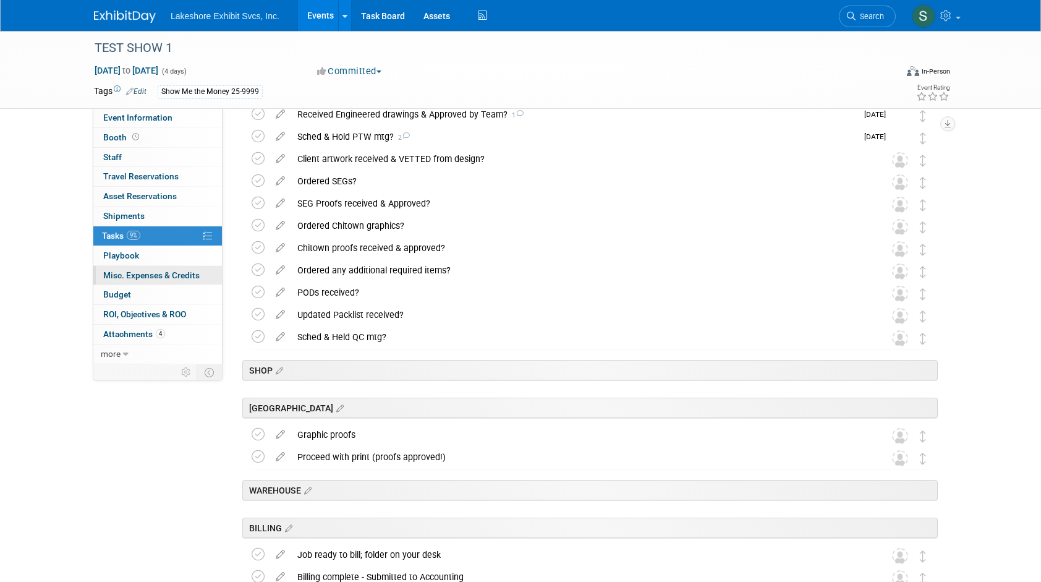
scroll to position [1729, 0]
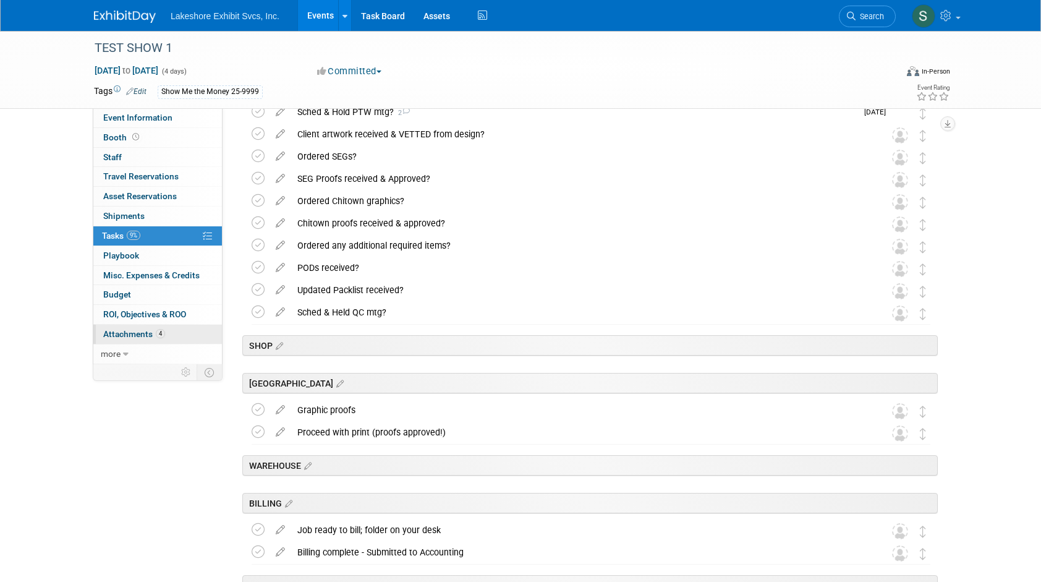
click at [122, 333] on span "Attachments 4" at bounding box center [134, 334] width 62 height 10
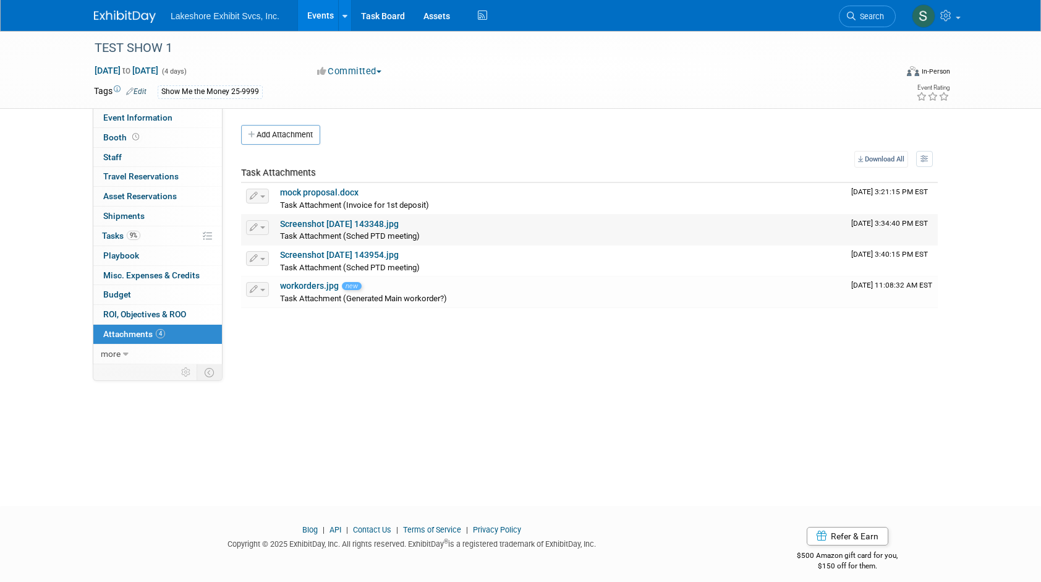
click at [318, 224] on link "Screenshot [DATE] 143348.jpg" at bounding box center [339, 224] width 119 height 10
click at [319, 255] on link "Screenshot [DATE] 143954.jpg" at bounding box center [339, 255] width 119 height 10
click at [303, 287] on link "workorders.jpg" at bounding box center [309, 286] width 59 height 10
click at [109, 235] on span "Tasks 9%" at bounding box center [121, 236] width 38 height 10
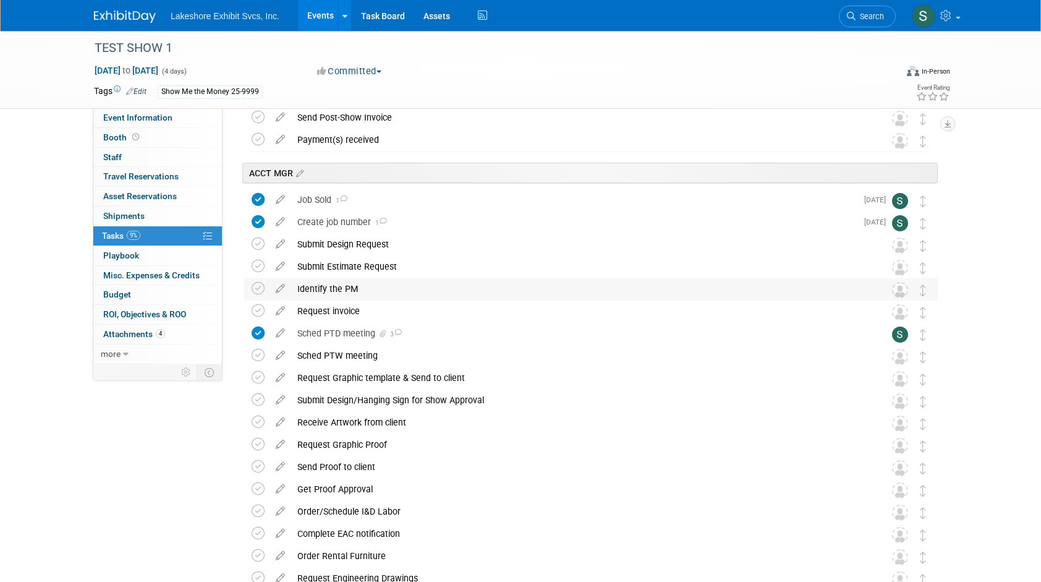
scroll to position [247, 0]
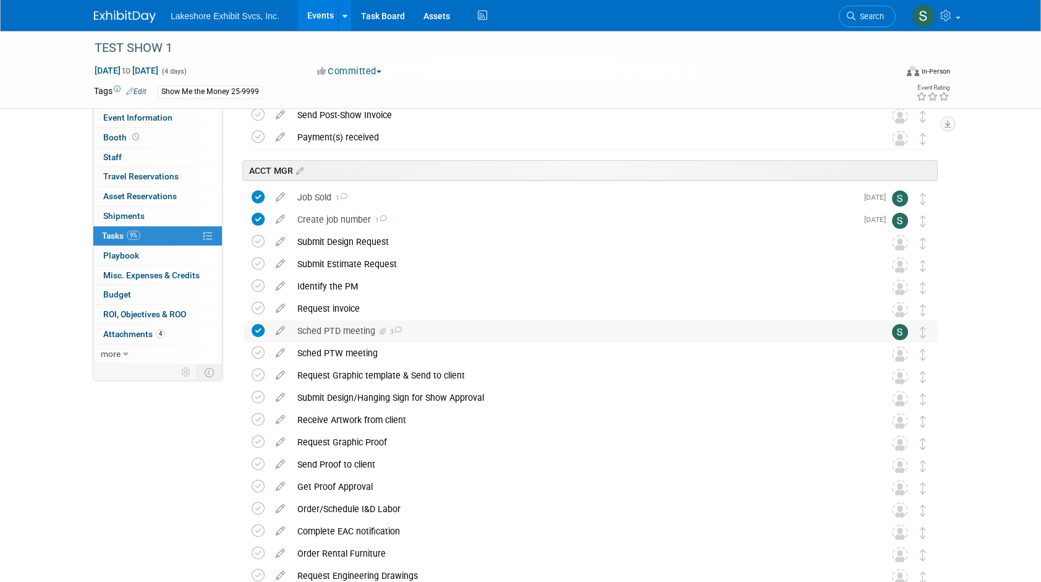
click at [518, 334] on div "Sched PTD meeting 3" at bounding box center [579, 330] width 576 height 21
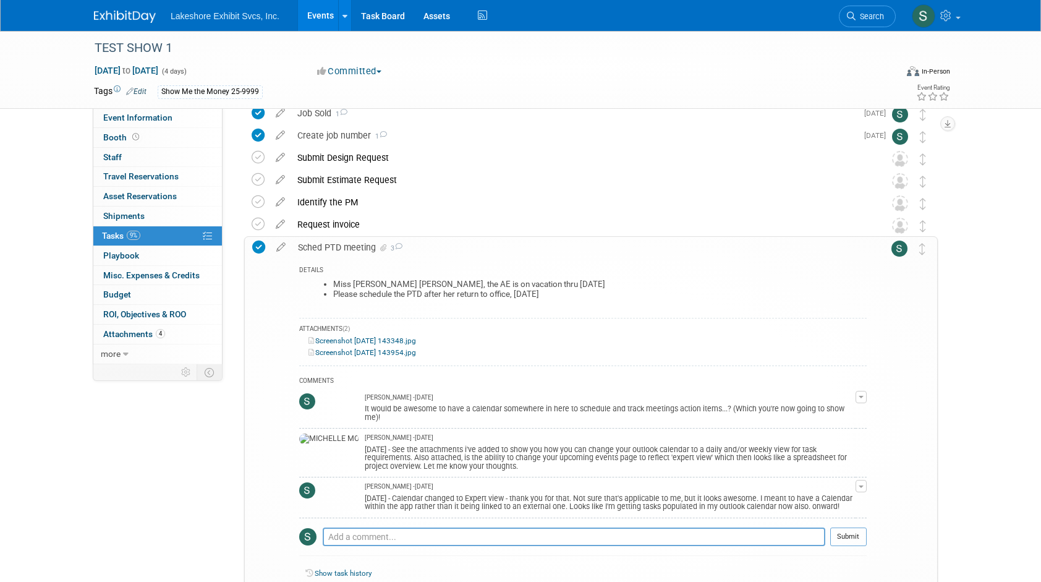
scroll to position [371, 0]
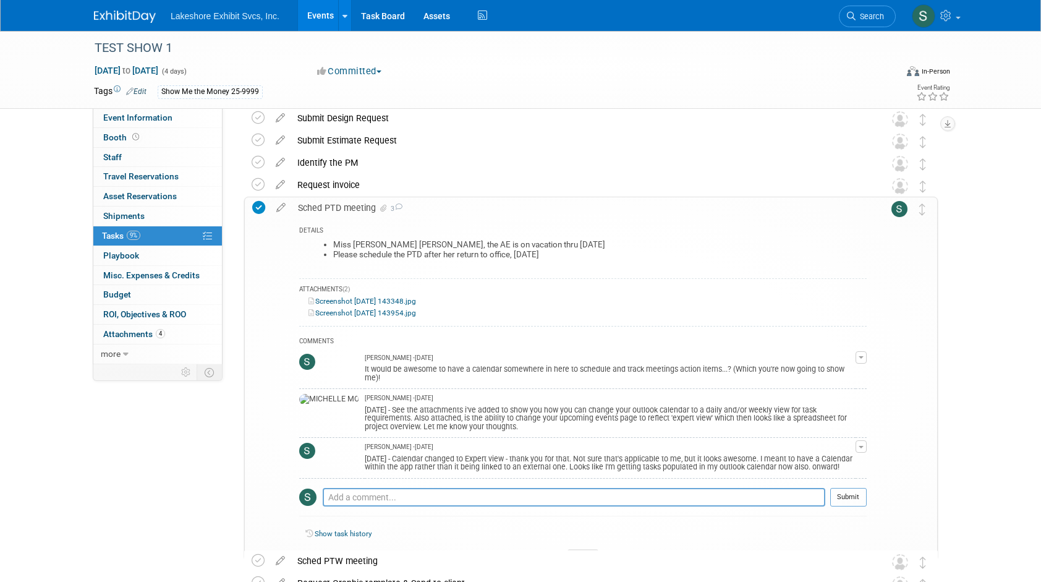
click at [429, 205] on div "Sched PTD meeting 3" at bounding box center [579, 207] width 575 height 21
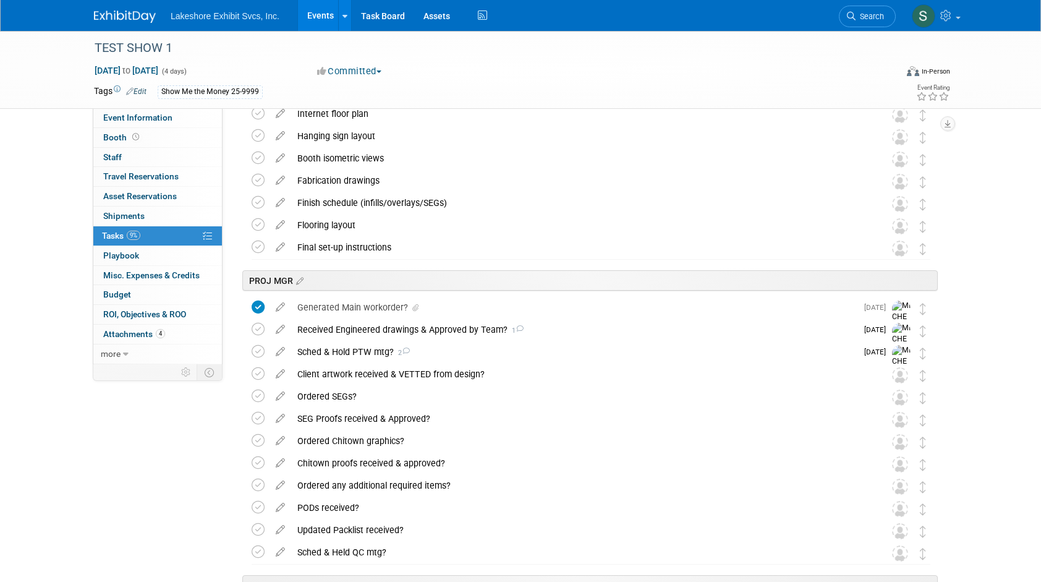
scroll to position [1545, 0]
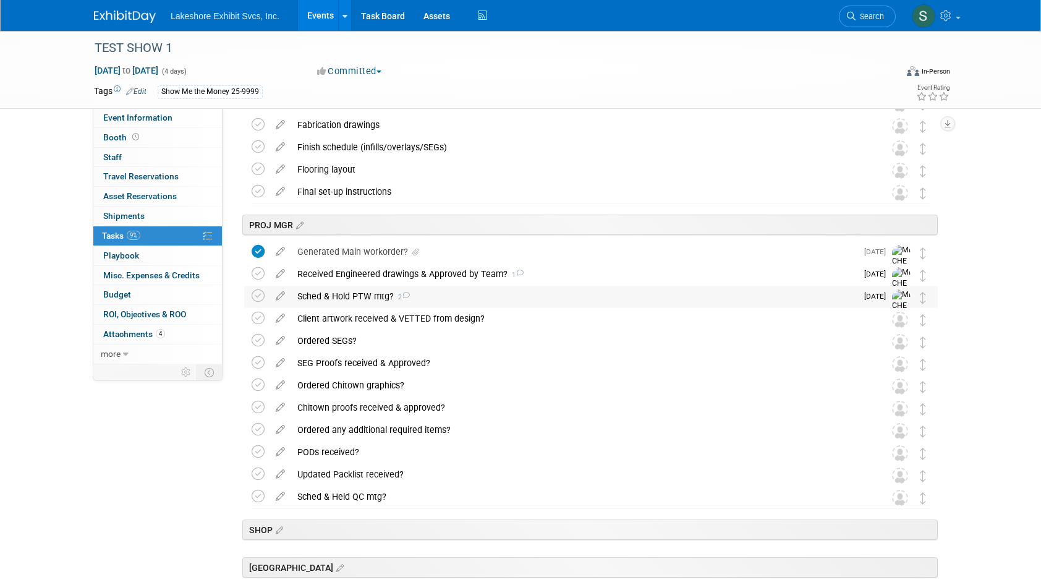
click at [593, 295] on div "Sched & Hold PTW mtg? 2" at bounding box center [574, 296] width 566 height 21
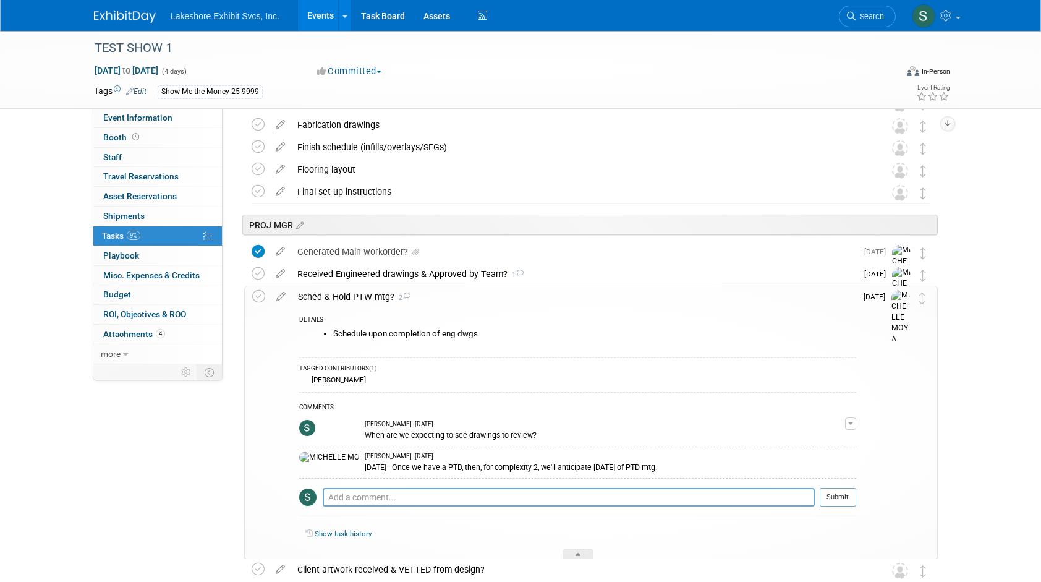
click at [578, 299] on div "Sched & Hold PTW mtg? 2" at bounding box center [574, 296] width 564 height 21
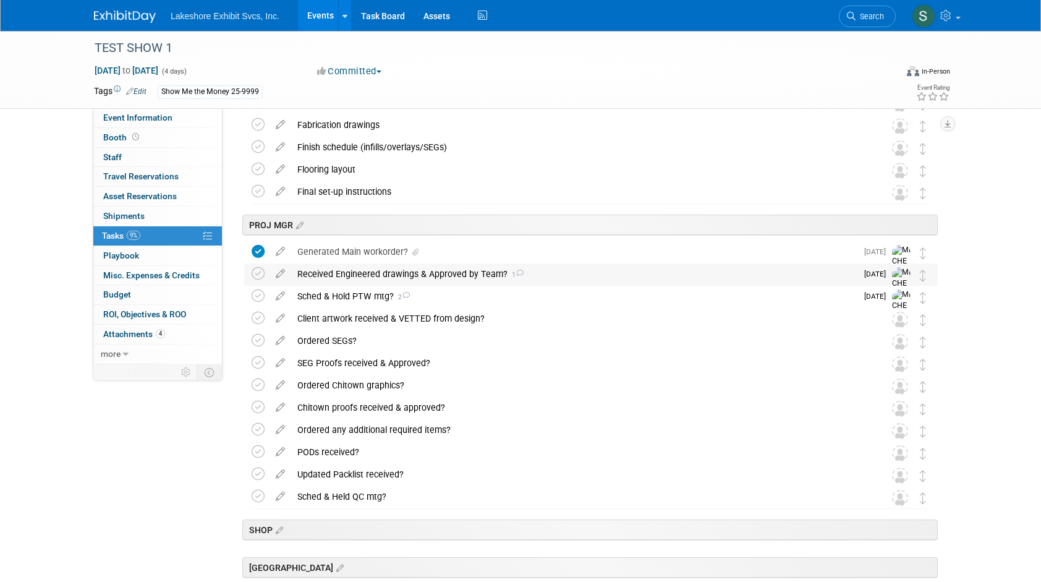
click at [578, 272] on div "Received Engineered drawings & Approved by Team? 1" at bounding box center [574, 273] width 566 height 21
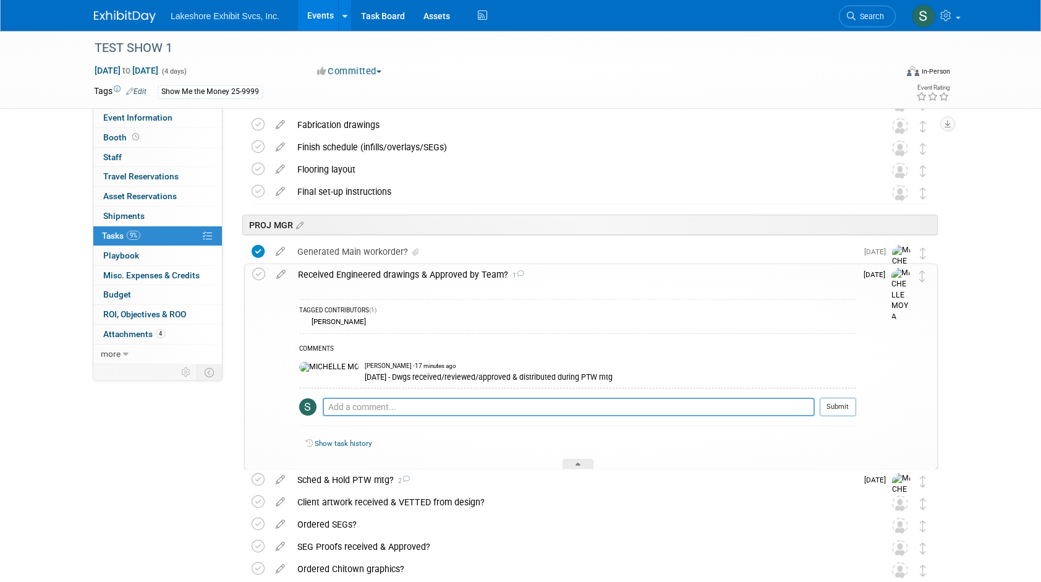
click at [577, 273] on div "Received Engineered drawings & Approved by Team? 1" at bounding box center [574, 274] width 564 height 21
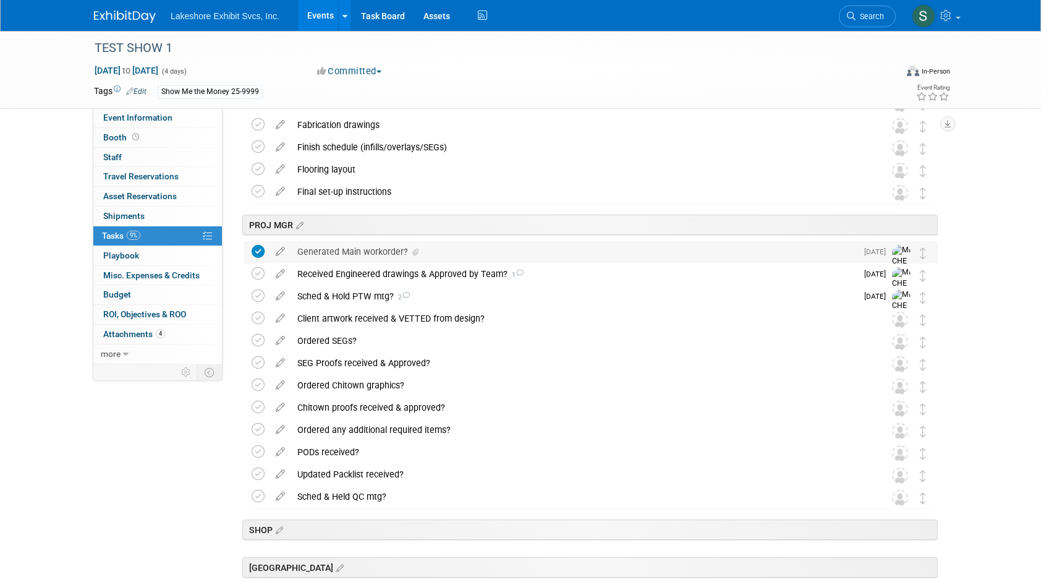
click at [565, 255] on div "Generated Main workorder?" at bounding box center [574, 251] width 566 height 21
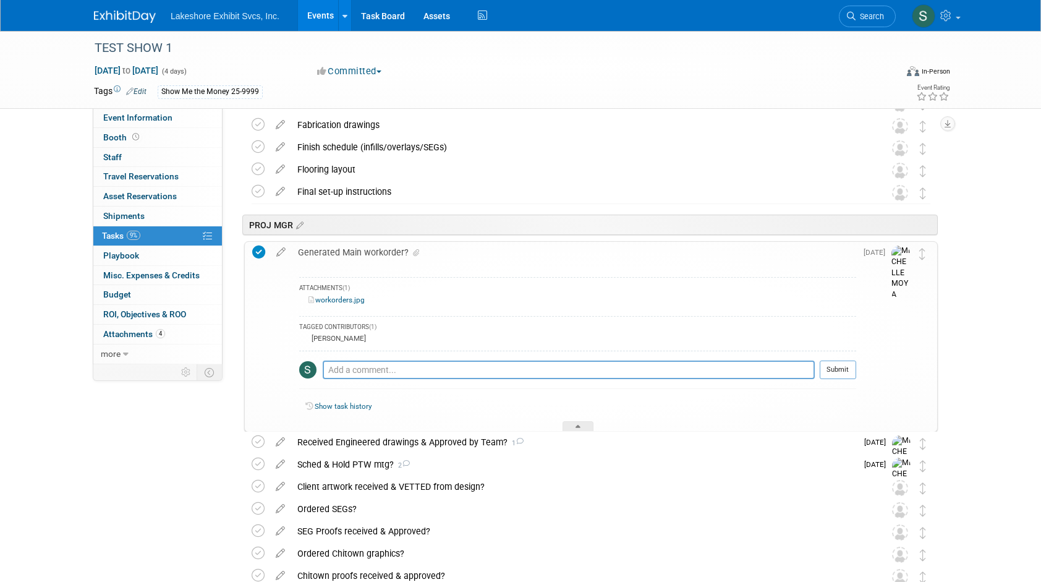
click at [333, 297] on link "workorders.jpg" at bounding box center [336, 299] width 56 height 9
click at [485, 252] on div "Generated Main workorder?" at bounding box center [574, 252] width 564 height 21
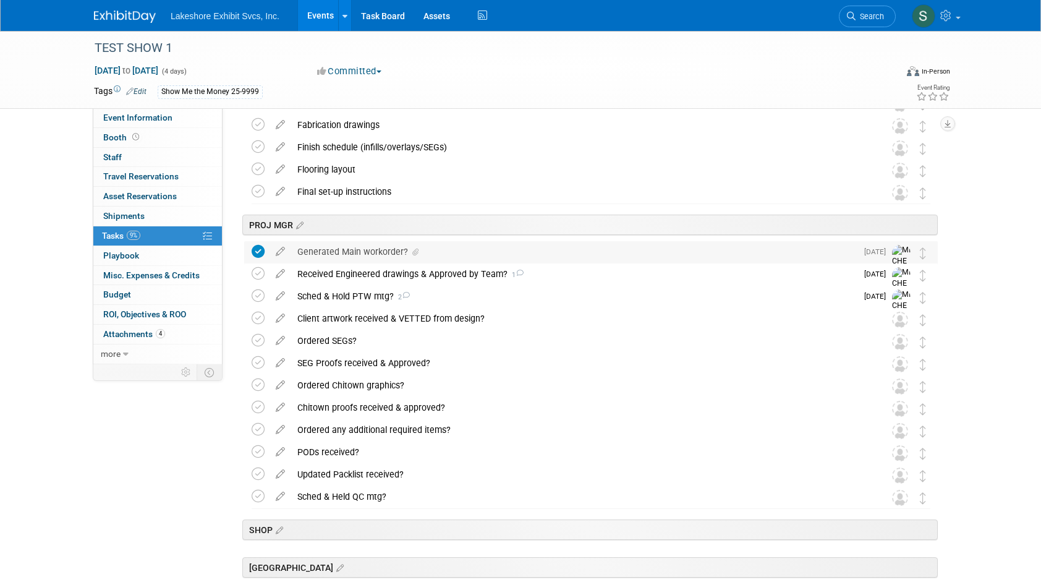
click at [485, 252] on div "Generated Main workorder?" at bounding box center [574, 251] width 566 height 21
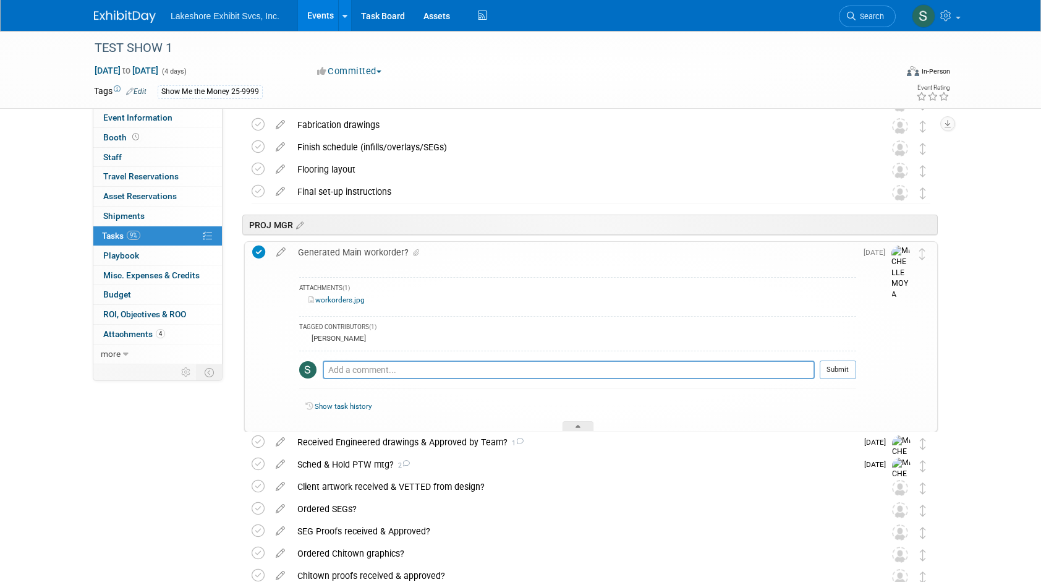
click at [473, 254] on div "Generated Main workorder?" at bounding box center [574, 252] width 564 height 21
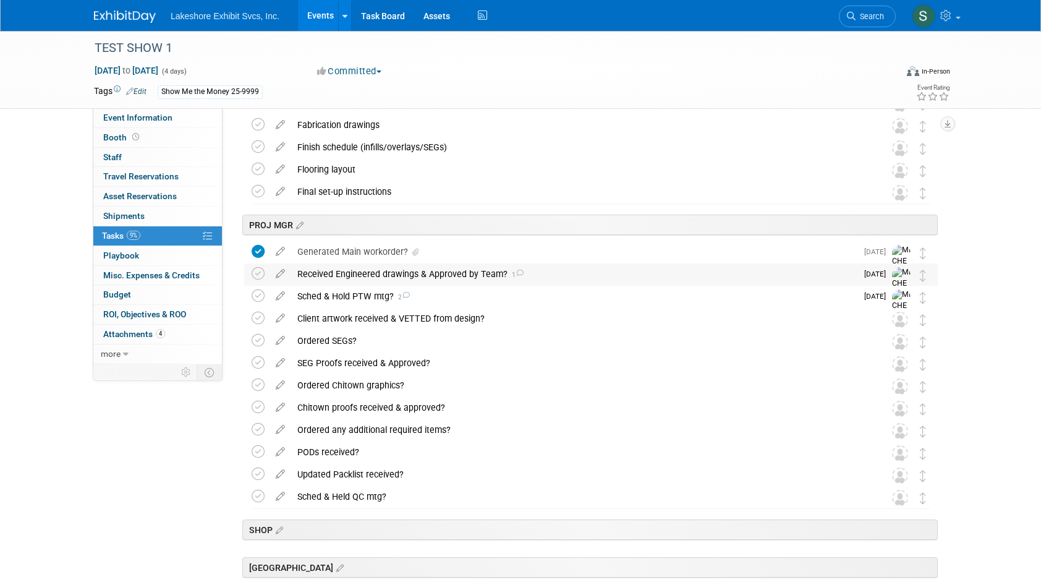
click at [591, 274] on div "Received Engineered drawings & Approved by Team? 1" at bounding box center [574, 273] width 566 height 21
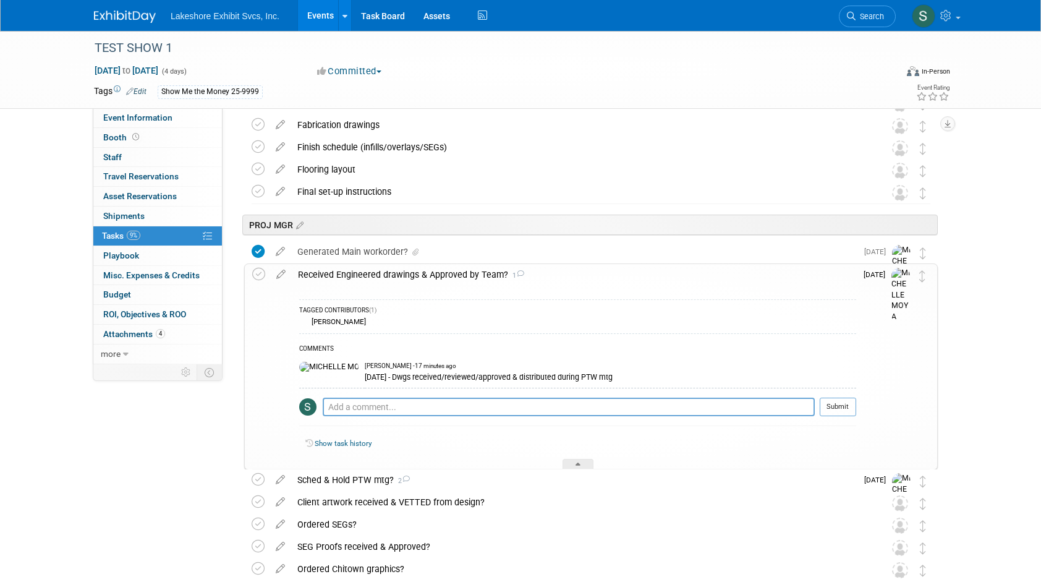
click at [591, 274] on div "Received Engineered drawings & Approved by Team? 1" at bounding box center [574, 274] width 564 height 21
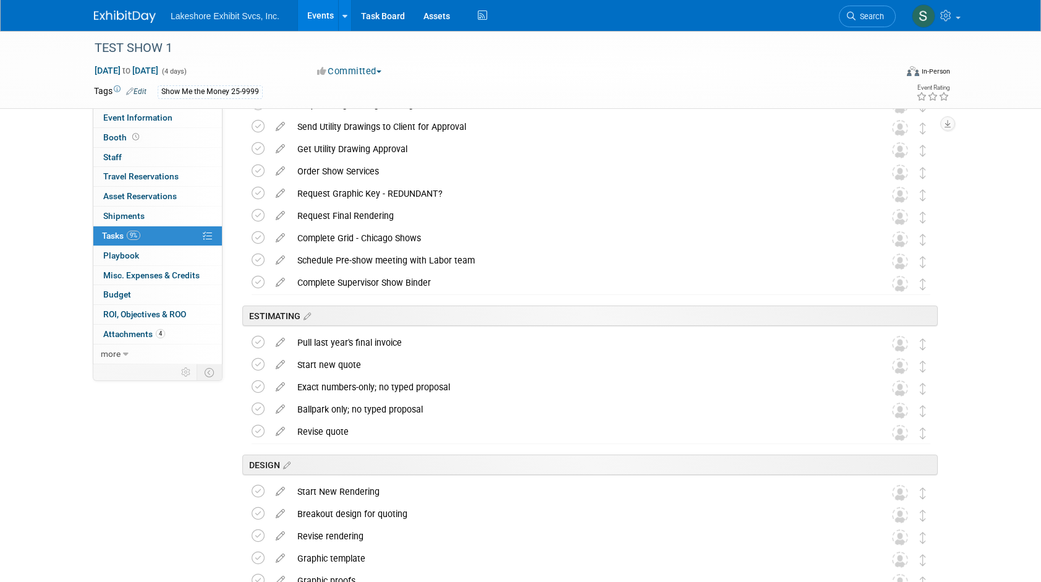
scroll to position [742, 0]
click at [533, 386] on div "Exact numbers-only; no typed proposal" at bounding box center [579, 385] width 576 height 21
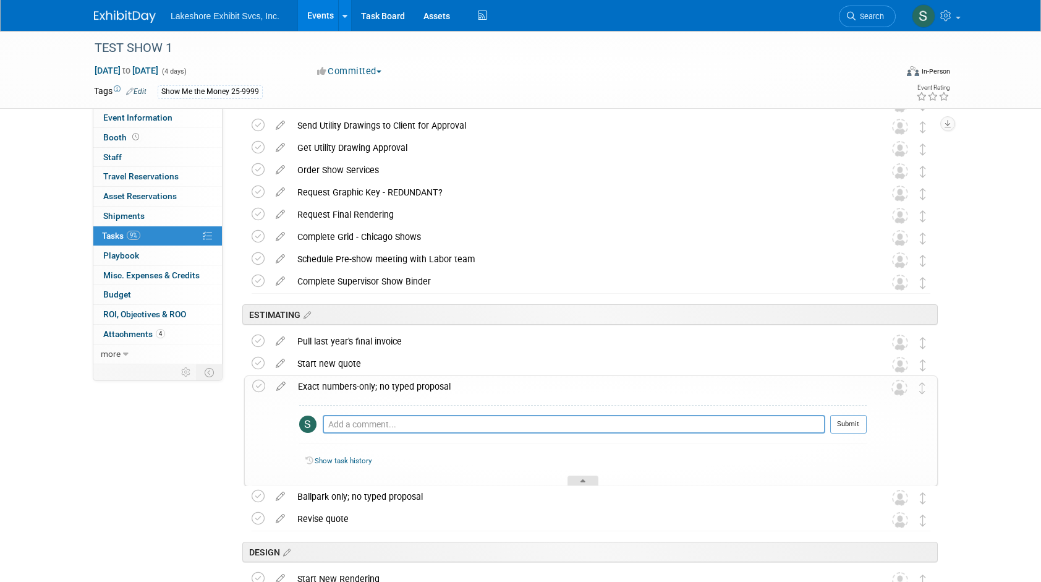
click at [579, 478] on div at bounding box center [582, 480] width 31 height 11
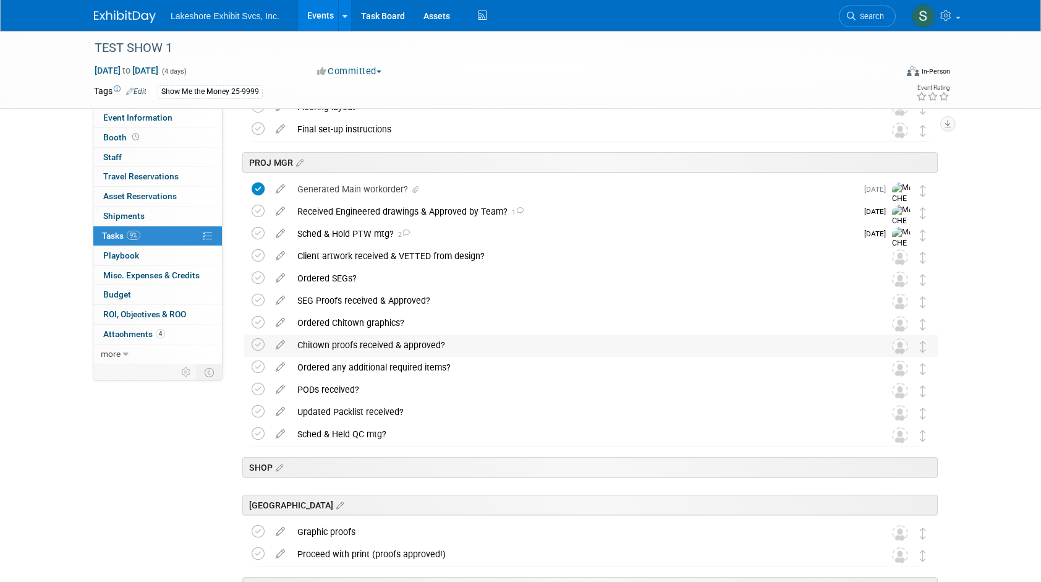
scroll to position [1607, 0]
click at [569, 187] on div "Generated Main workorder?" at bounding box center [574, 189] width 566 height 21
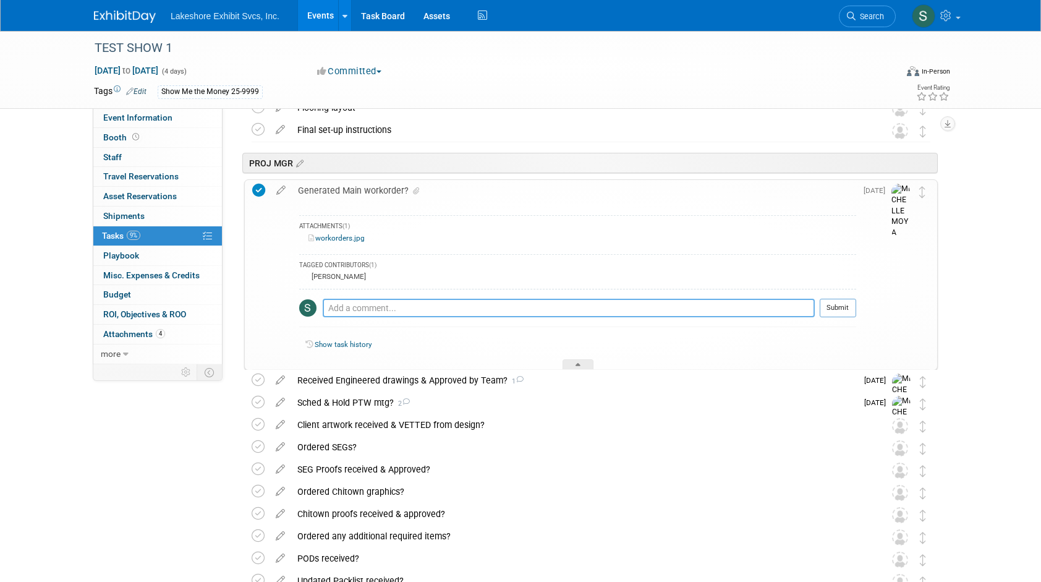
click at [380, 307] on textarea at bounding box center [569, 308] width 492 height 19
click at [279, 192] on icon at bounding box center [281, 187] width 22 height 15
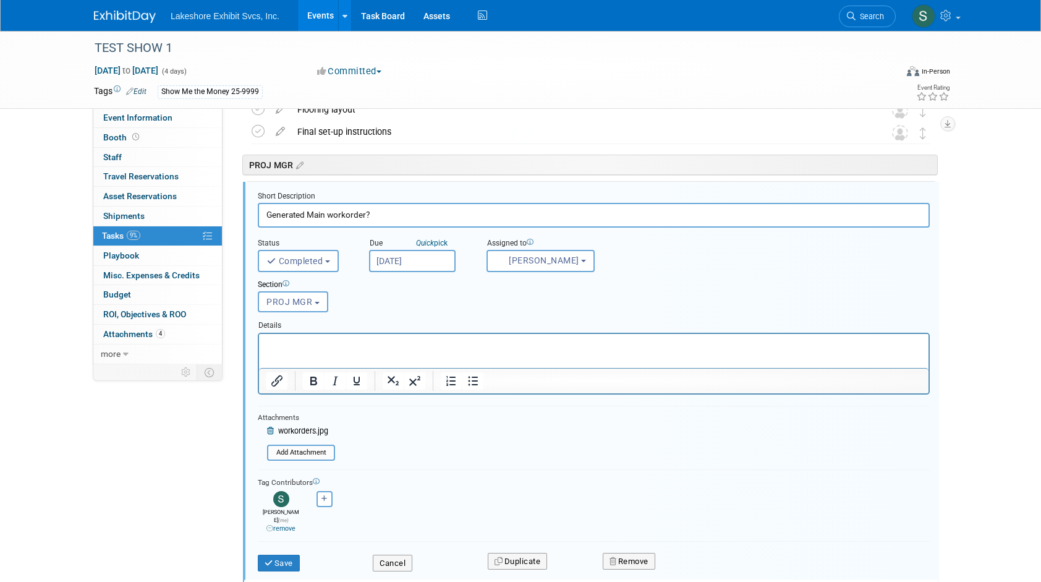
scroll to position [1604, 0]
click at [393, 555] on button "Cancel" at bounding box center [393, 563] width 40 height 17
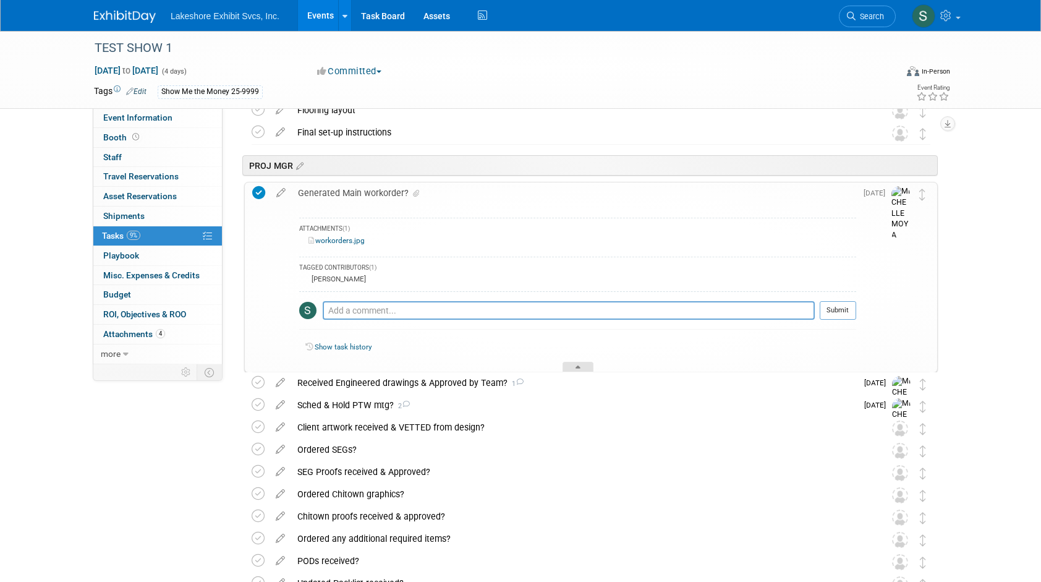
click at [579, 367] on icon at bounding box center [577, 368] width 5 height 7
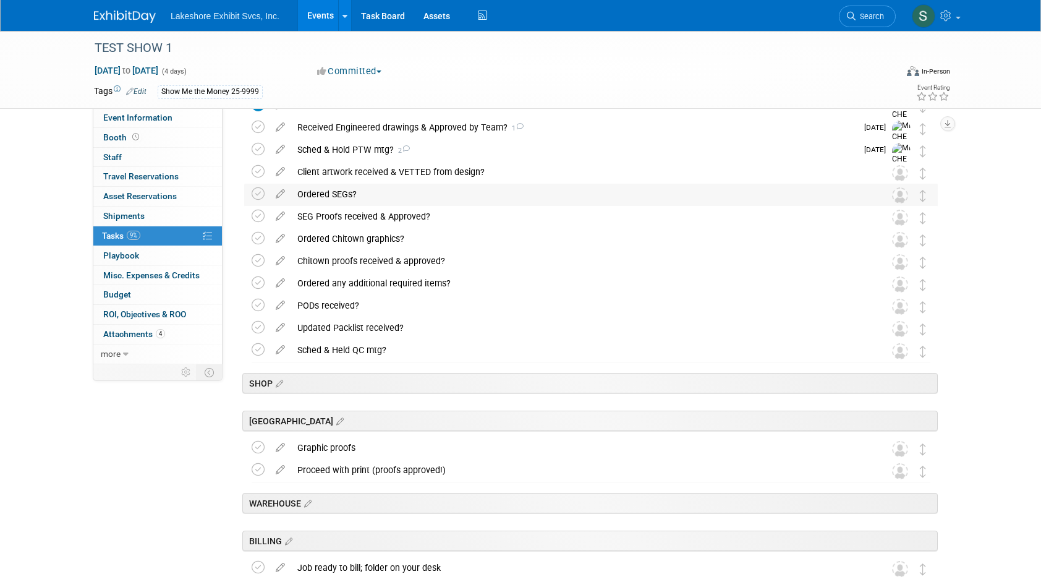
scroll to position [1728, 0]
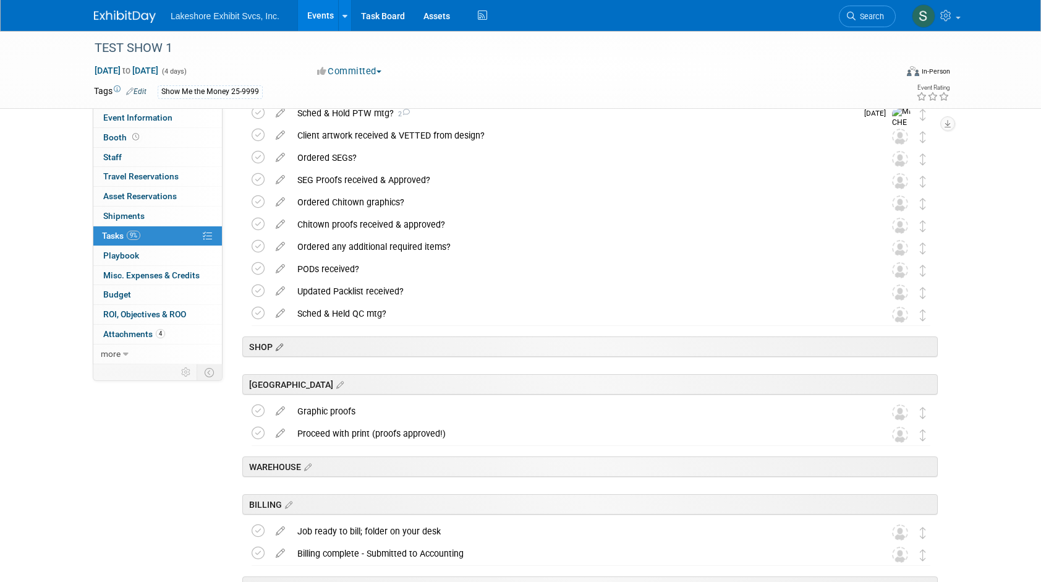
click at [281, 347] on icon at bounding box center [278, 347] width 11 height 11
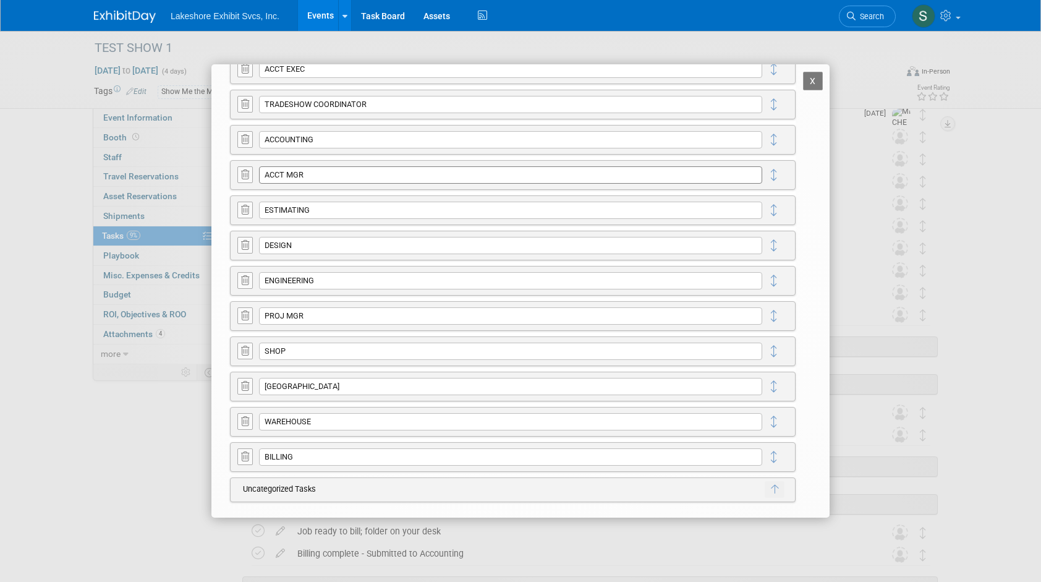
scroll to position [108, 0]
click at [805, 80] on button "X" at bounding box center [813, 81] width 20 height 19
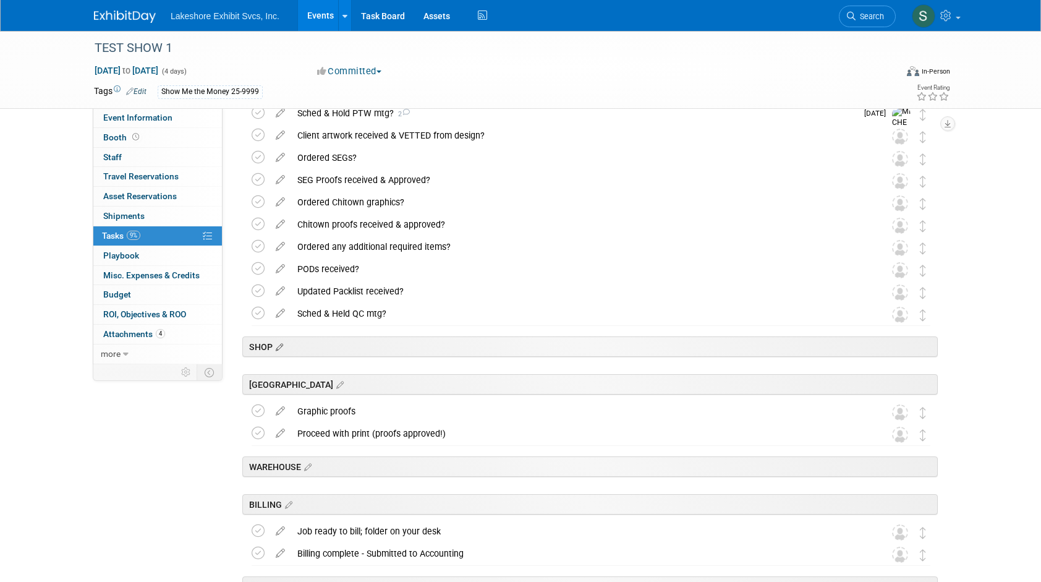
click at [282, 347] on icon at bounding box center [278, 347] width 11 height 11
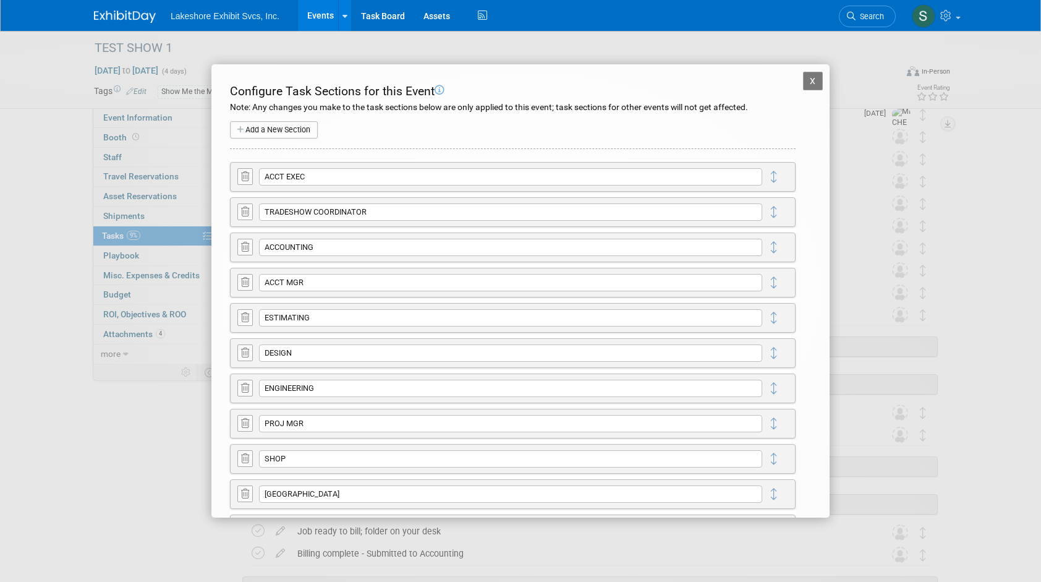
click at [803, 80] on button "X" at bounding box center [813, 81] width 20 height 19
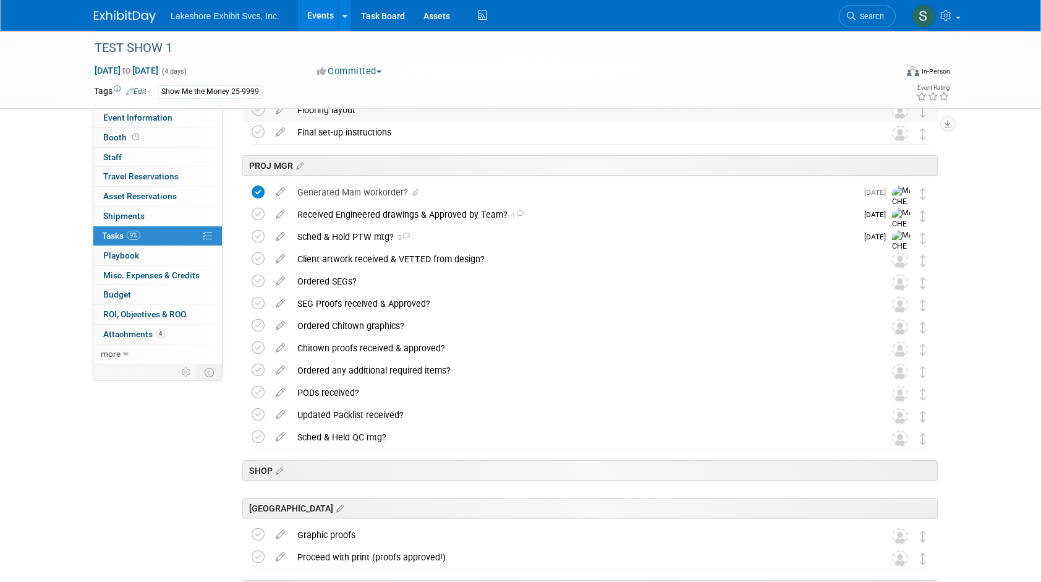
scroll to position [1604, 0]
click at [334, 466] on div "SHOP" at bounding box center [589, 470] width 695 height 20
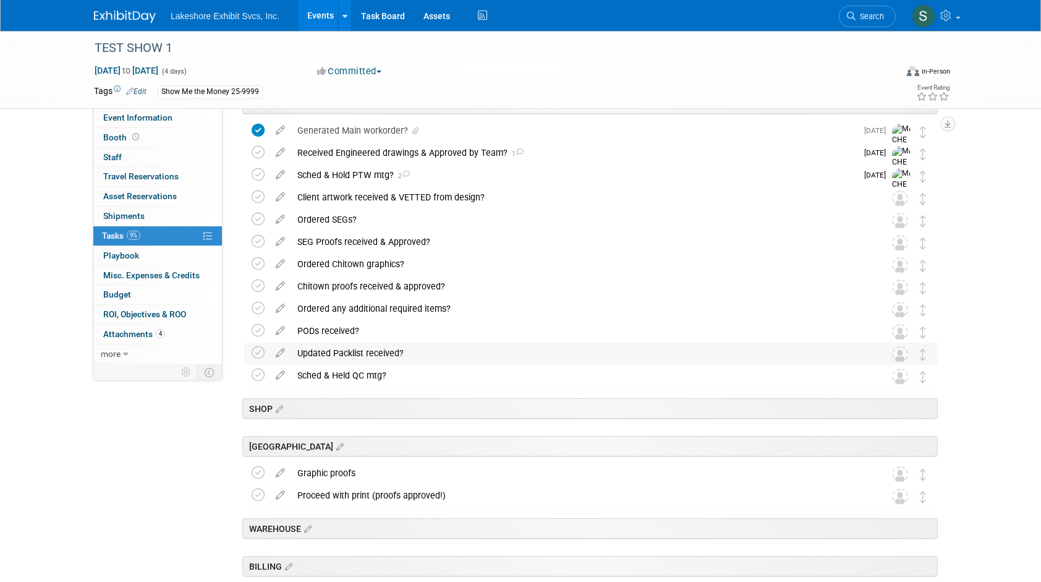
scroll to position [1666, 0]
click at [283, 406] on icon at bounding box center [278, 409] width 11 height 11
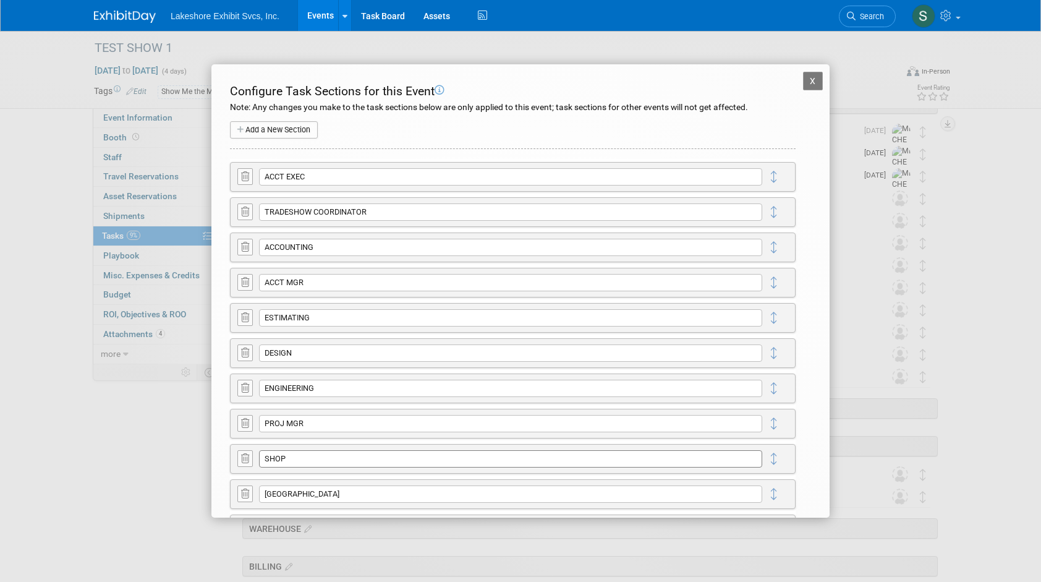
click at [334, 457] on input "SHOP" at bounding box center [510, 458] width 503 height 17
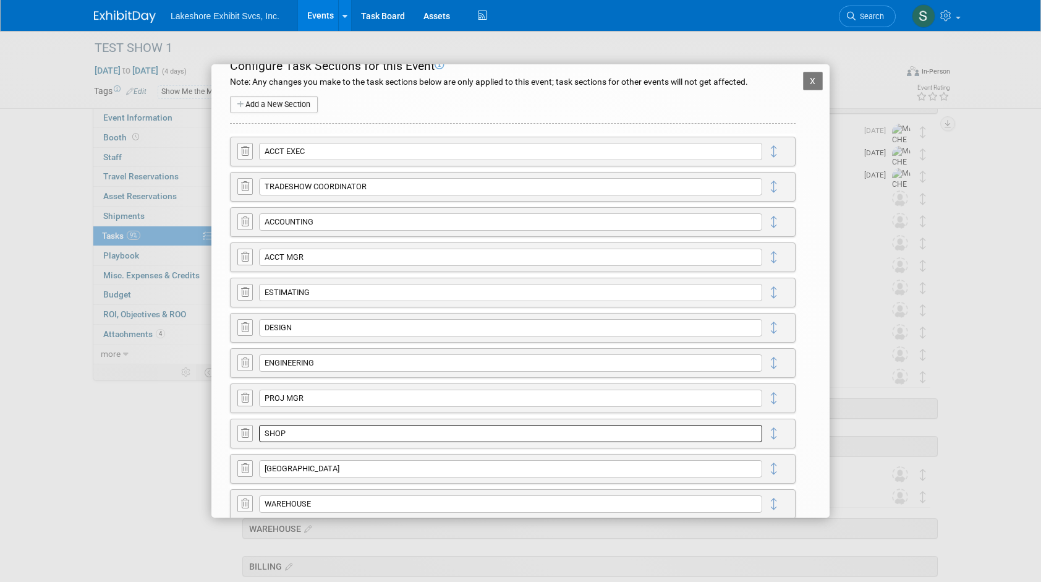
scroll to position [0, 0]
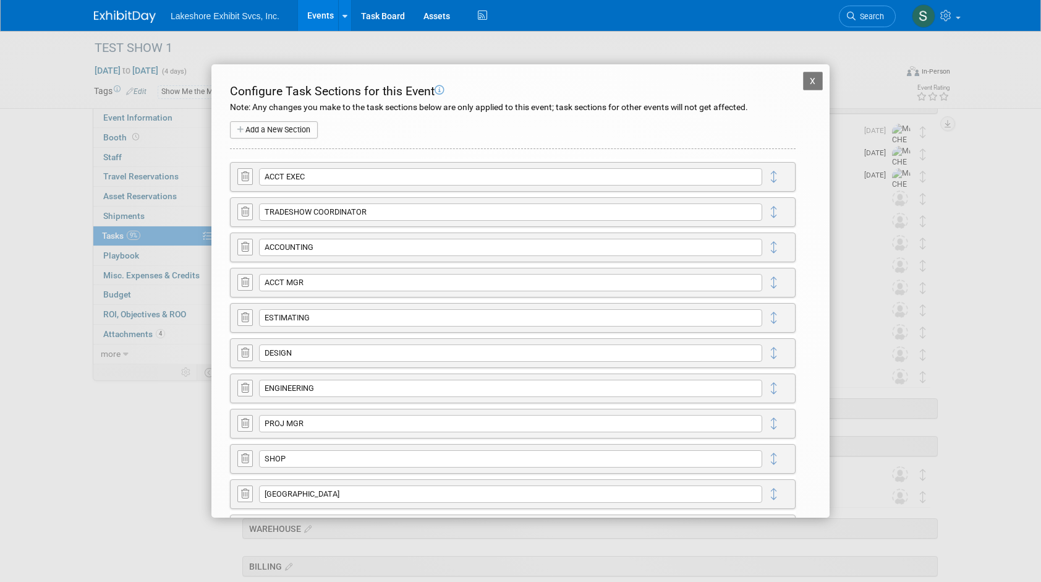
click at [803, 82] on button "X" at bounding box center [813, 81] width 20 height 19
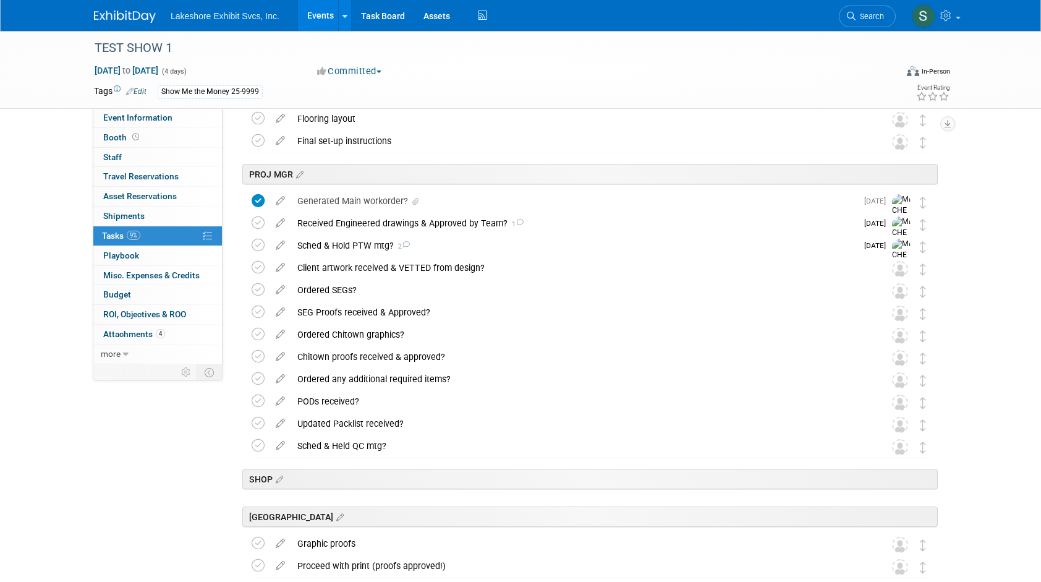
scroll to position [1543, 0]
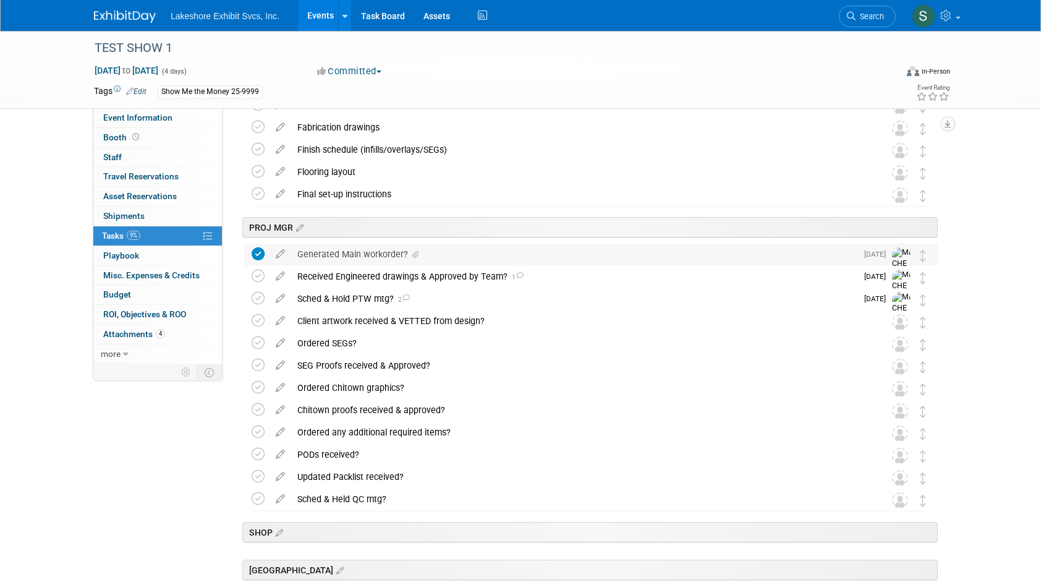
click at [569, 255] on div "Generated Main workorder?" at bounding box center [574, 254] width 566 height 21
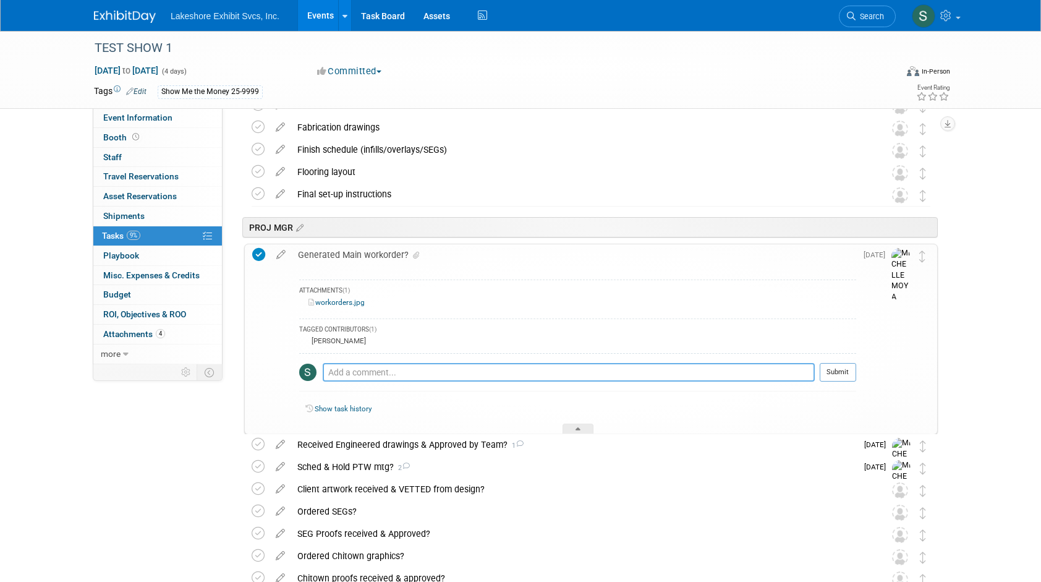
click at [339, 370] on textarea at bounding box center [569, 372] width 492 height 19
type textarea "[DATE] - if I'm tagged in a task I don't see a way to attach anything within th…"
click at [835, 370] on button "Submit" at bounding box center [838, 372] width 36 height 19
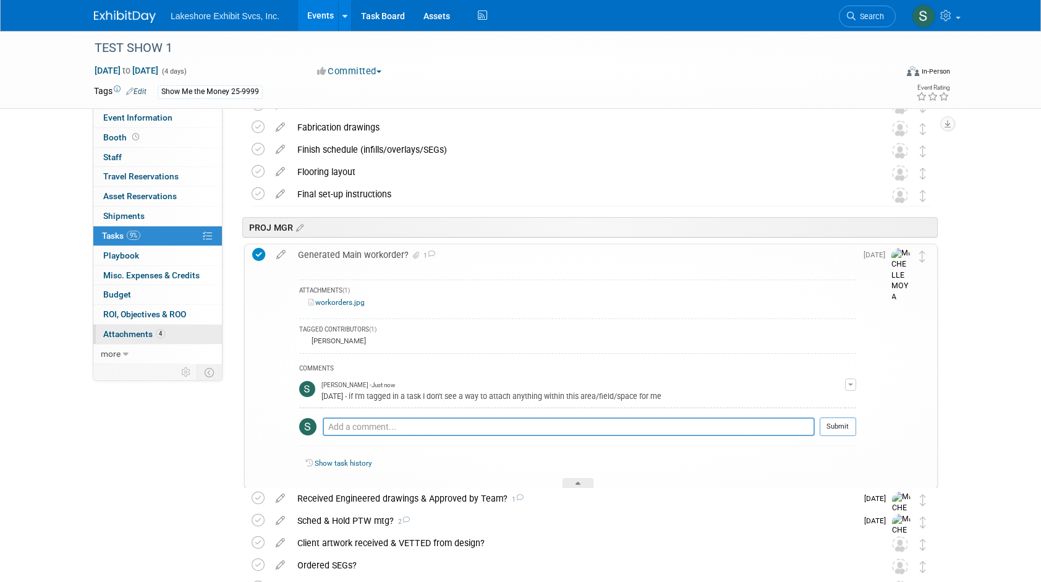
click at [127, 335] on span "Attachments 4" at bounding box center [134, 334] width 62 height 10
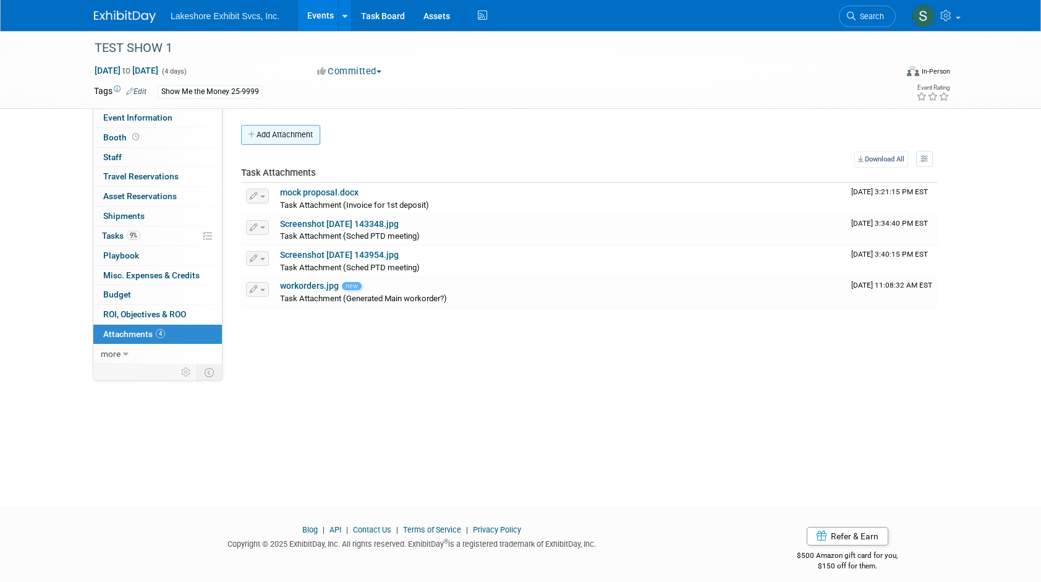
click at [285, 136] on button "Add Attachment" at bounding box center [280, 135] width 79 height 20
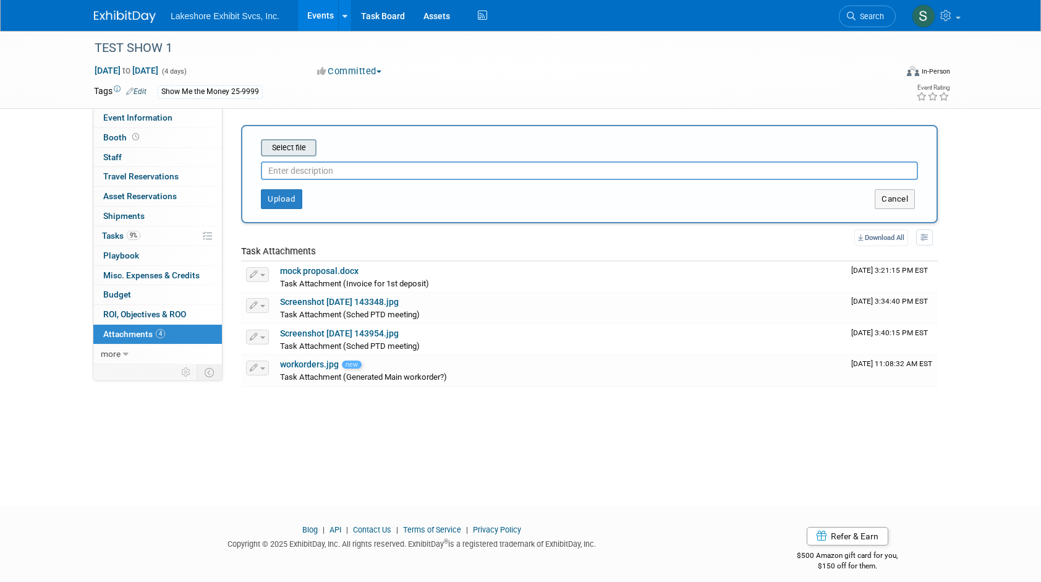
click at [289, 146] on input "file" at bounding box center [241, 147] width 147 height 15
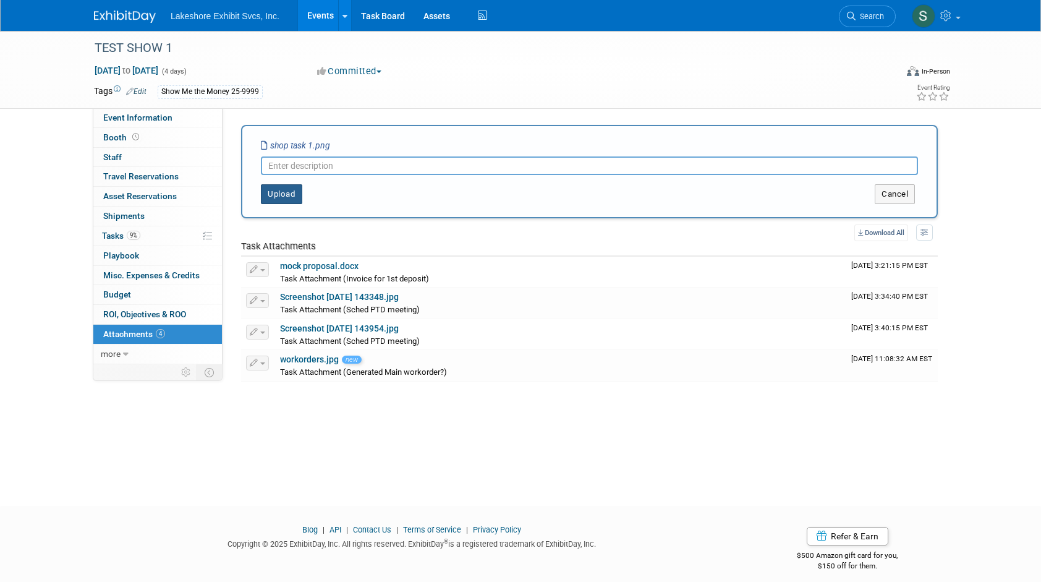
click at [282, 195] on button "Upload" at bounding box center [281, 194] width 41 height 20
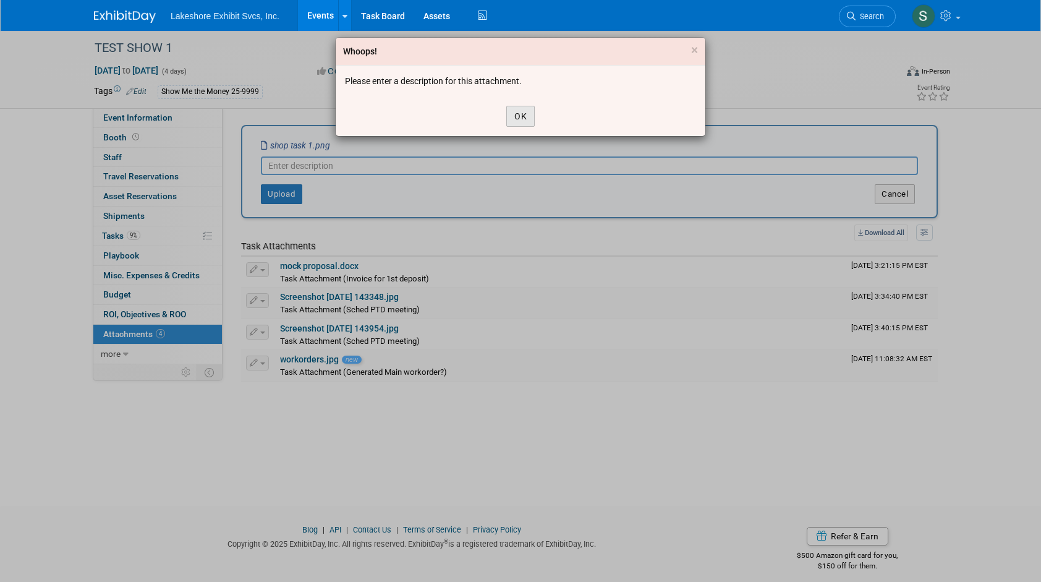
click at [512, 116] on button "OK" at bounding box center [520, 116] width 28 height 21
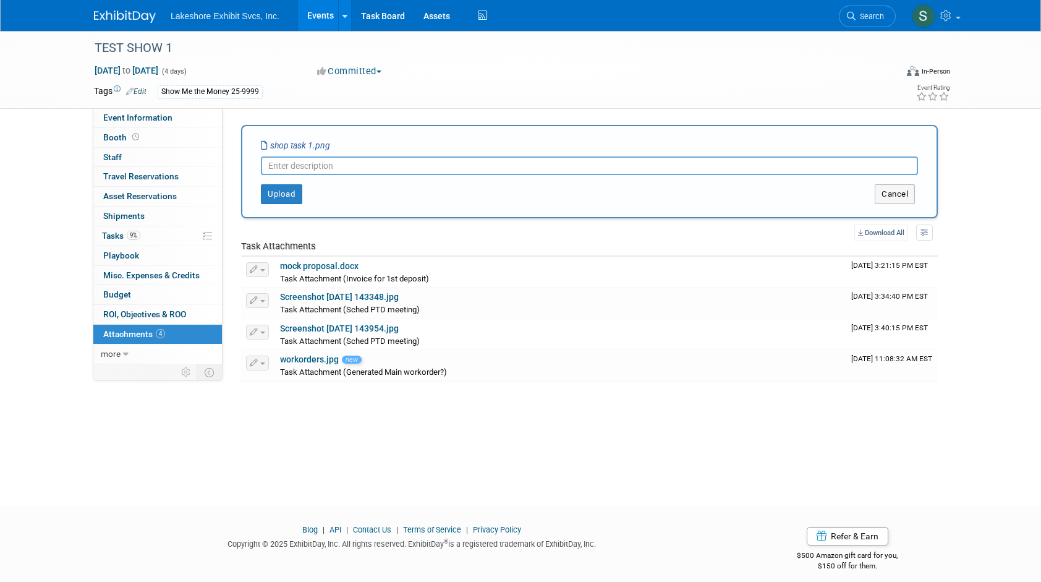
click at [323, 166] on input "text" at bounding box center [589, 165] width 657 height 19
drag, startPoint x: 420, startPoint y: 169, endPoint x: 251, endPoint y: 176, distance: 168.9
click at [261, 176] on form "Select file shop task 1.png breakdown WO into managable tasks This is an invoic…" at bounding box center [589, 171] width 657 height 65
type input "breakdown WO into managable tasks"
click at [284, 192] on button "Upload" at bounding box center [281, 194] width 41 height 20
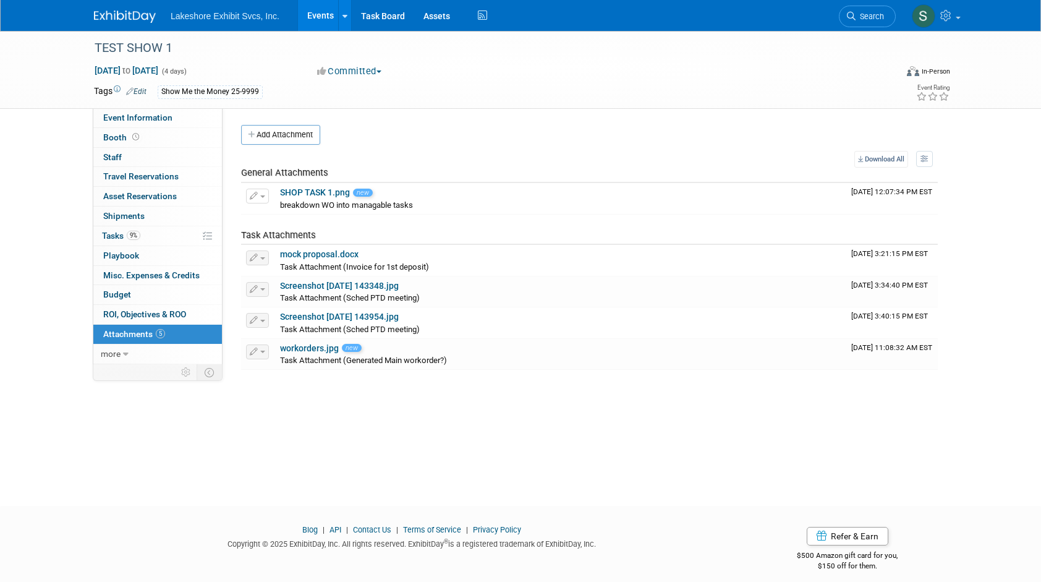
click at [286, 135] on button "Add Attachment" at bounding box center [280, 135] width 79 height 20
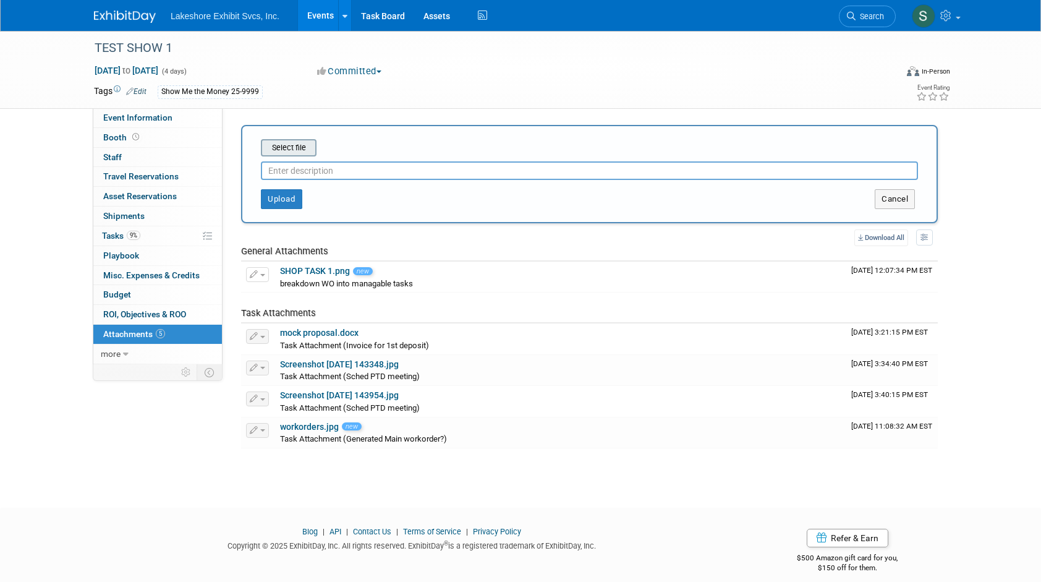
click at [287, 151] on input "file" at bounding box center [241, 147] width 147 height 15
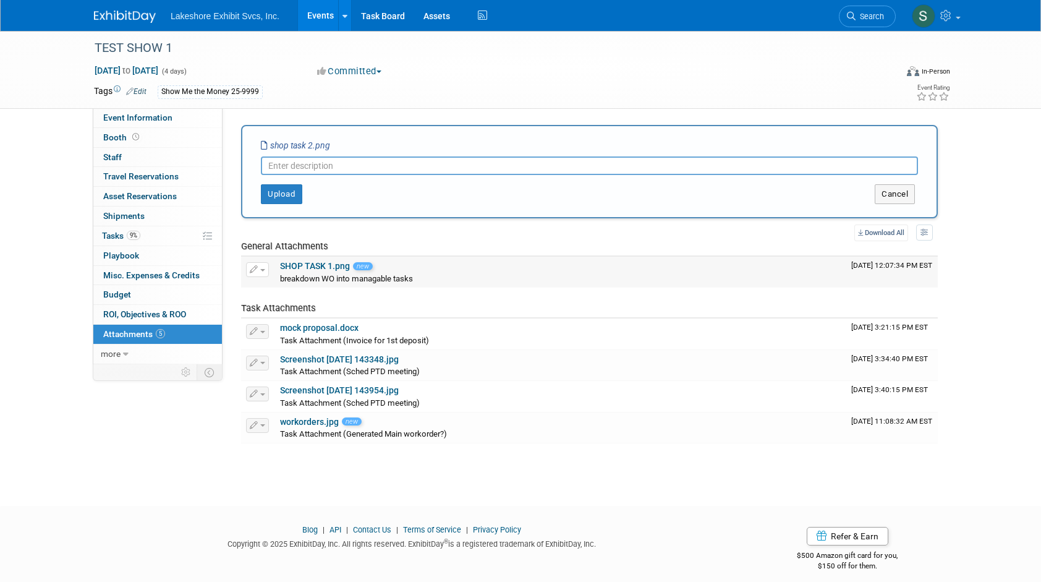
paste input "breakdown WO into managable tasks"
type input "breakdown WO into managable tasks"
click at [277, 195] on button "Upload" at bounding box center [281, 194] width 41 height 20
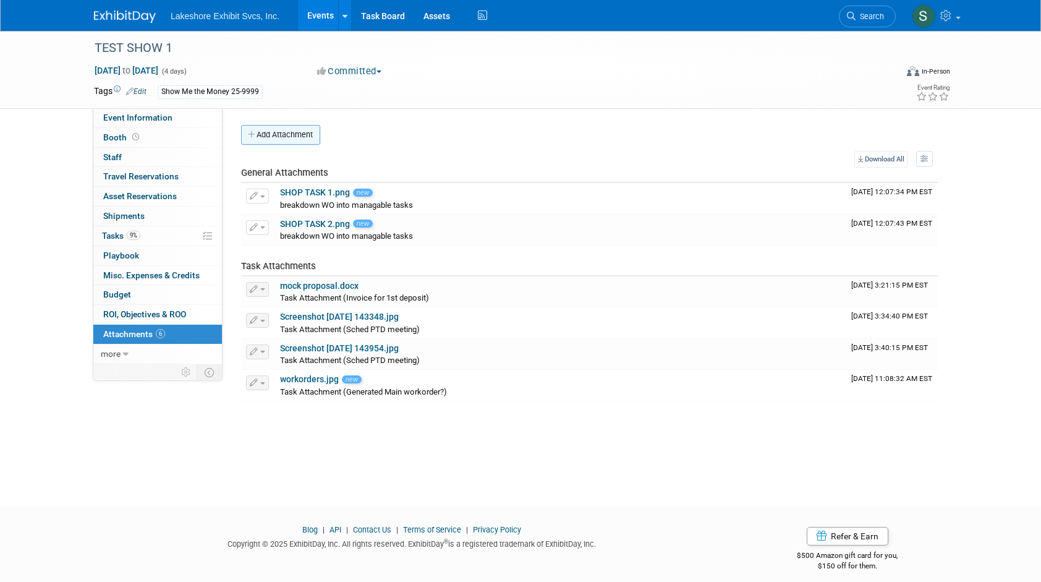
click at [286, 131] on button "Add Attachment" at bounding box center [280, 135] width 79 height 20
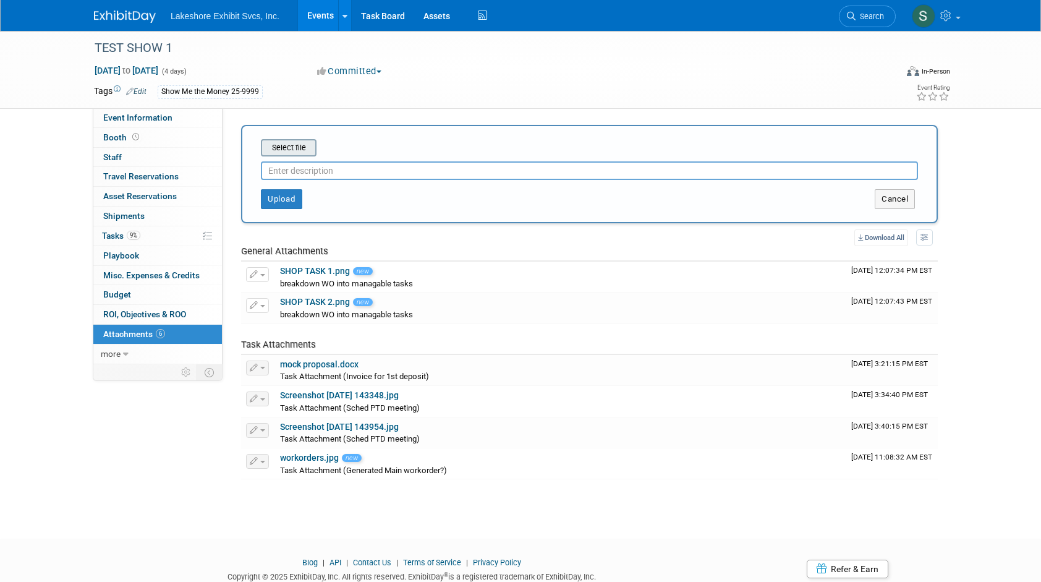
click at [287, 148] on input "file" at bounding box center [241, 147] width 147 height 15
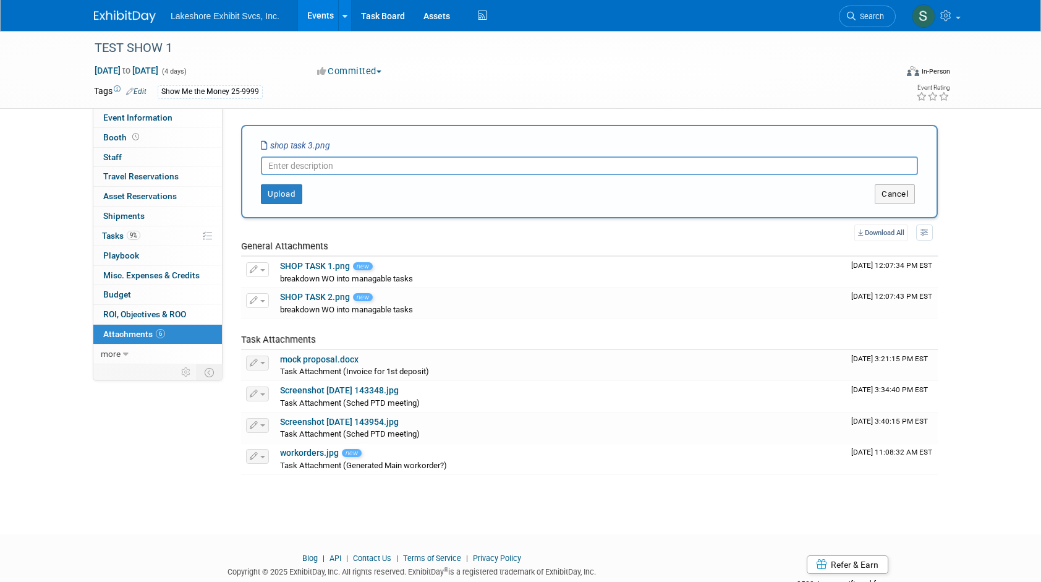
paste input "breakdown WO into managable tasks"
type input "breakdown WO into managable tasks"
click at [281, 194] on button "Upload" at bounding box center [281, 194] width 41 height 20
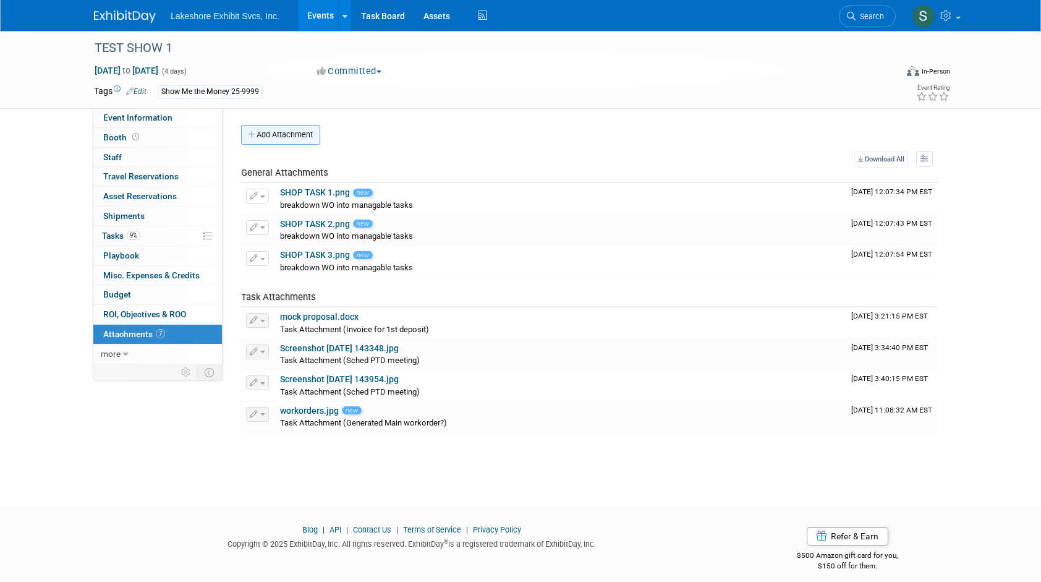
click at [284, 136] on button "Add Attachment" at bounding box center [280, 135] width 79 height 20
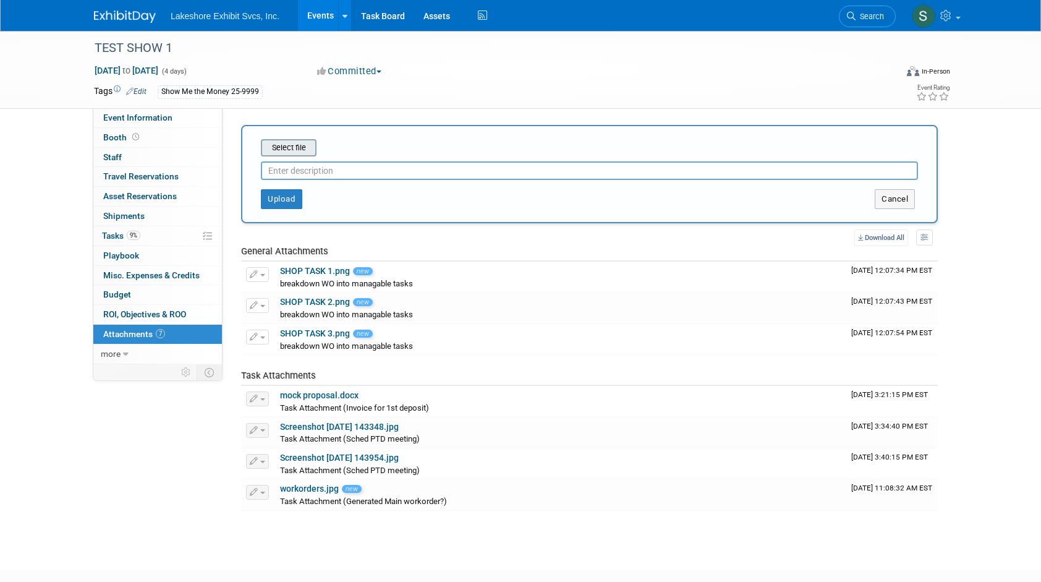
click at [286, 151] on input "file" at bounding box center [241, 147] width 147 height 15
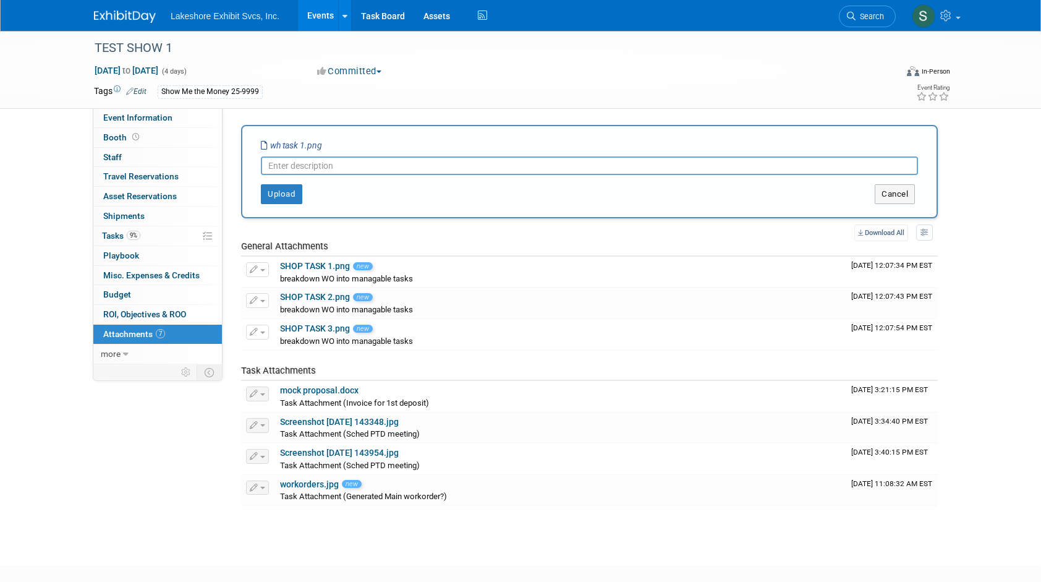
paste input "breakdown WO into managable tasks"
type input "breakdown WO into managable tasks"
click at [281, 194] on button "Upload" at bounding box center [281, 194] width 41 height 20
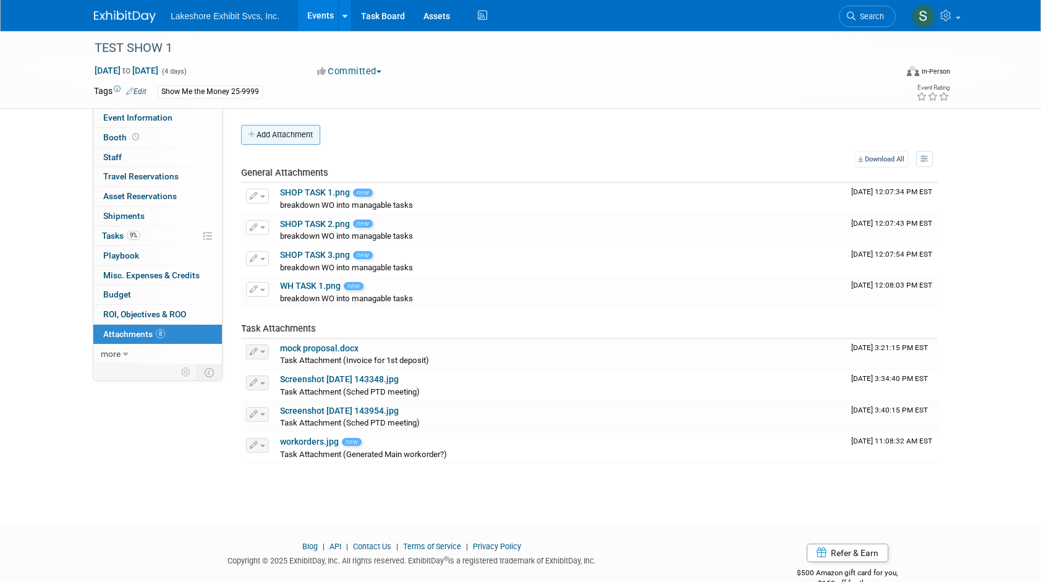
click at [292, 137] on button "Add Attachment" at bounding box center [280, 135] width 79 height 20
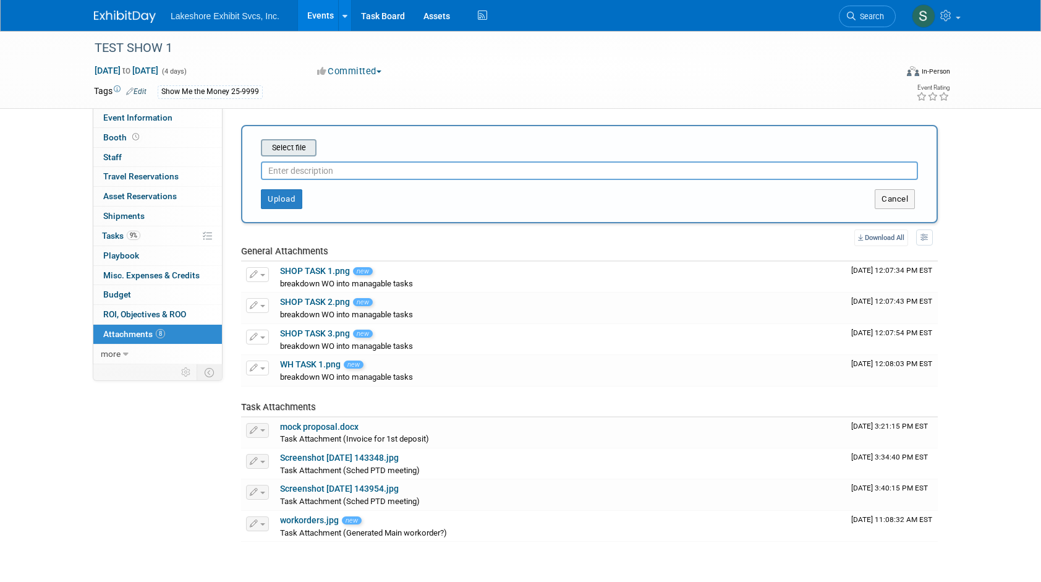
click at [293, 150] on input "file" at bounding box center [241, 147] width 147 height 15
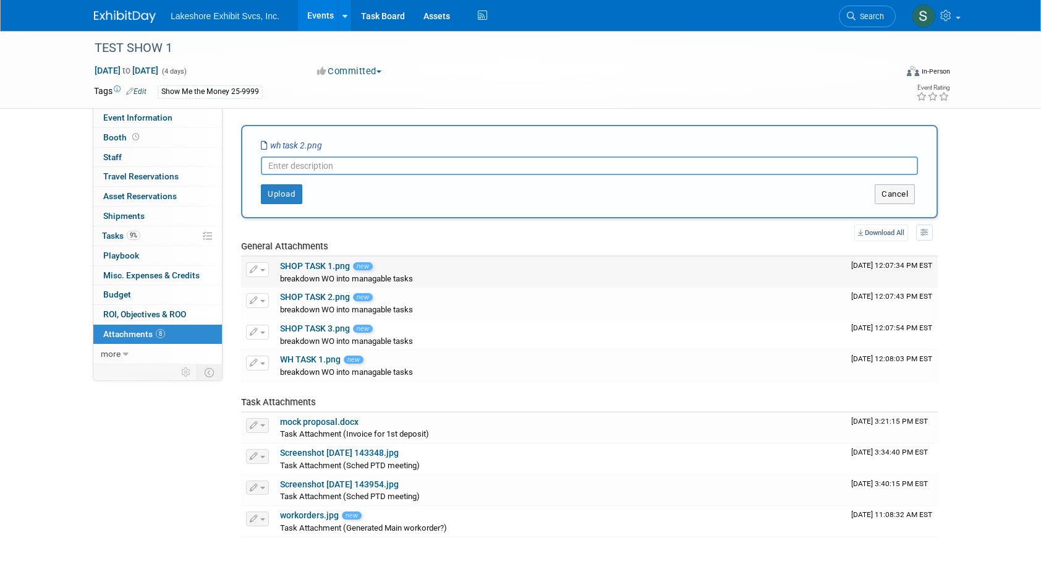
paste input "breakdown WO into managable tasks"
type input "breakdown WO into managable tasks"
click at [279, 193] on button "Upload" at bounding box center [281, 194] width 41 height 20
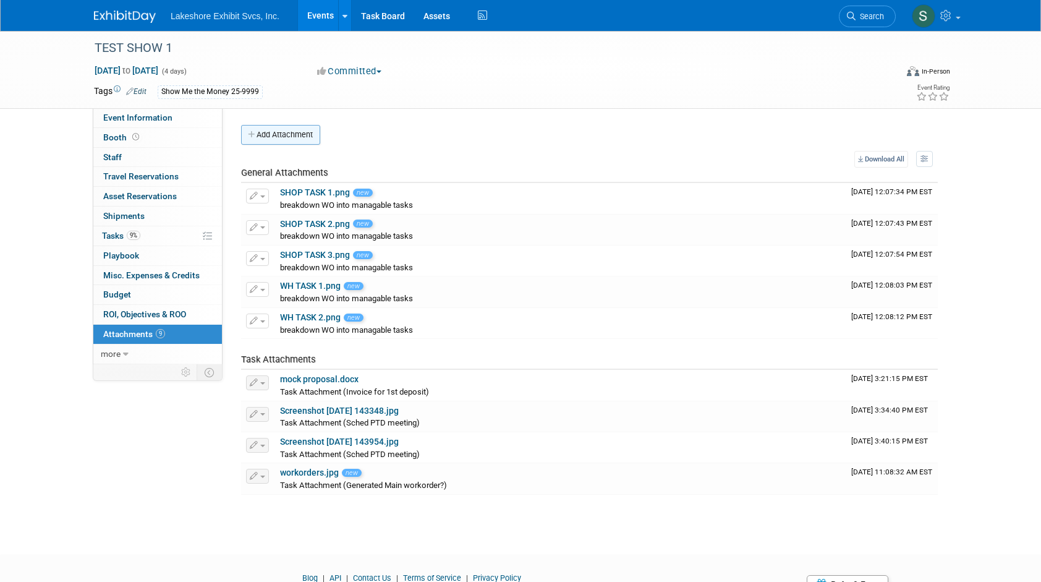
click at [285, 137] on button "Add Attachment" at bounding box center [280, 135] width 79 height 20
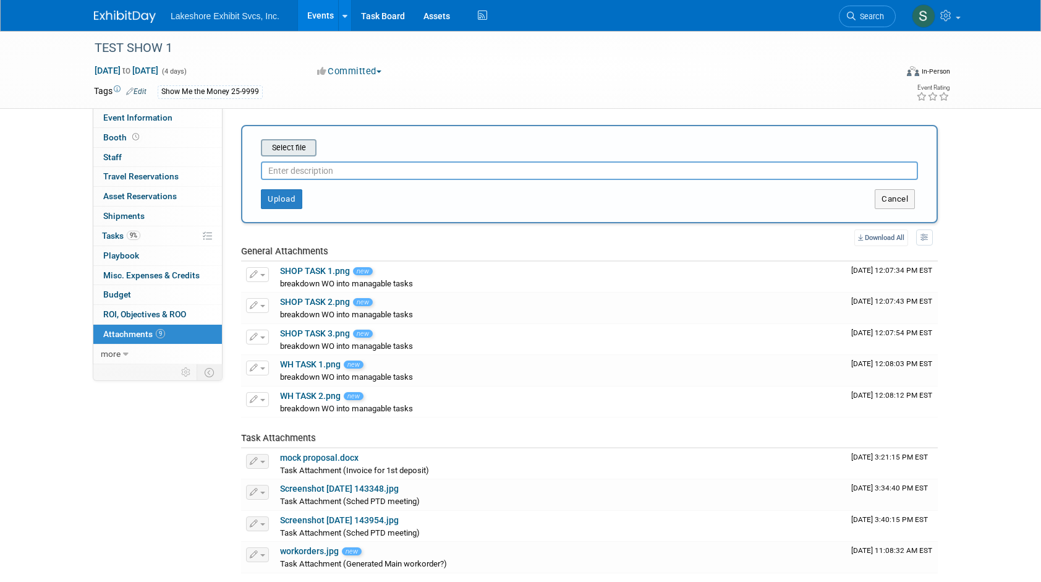
click at [286, 146] on input "file" at bounding box center [241, 147] width 147 height 15
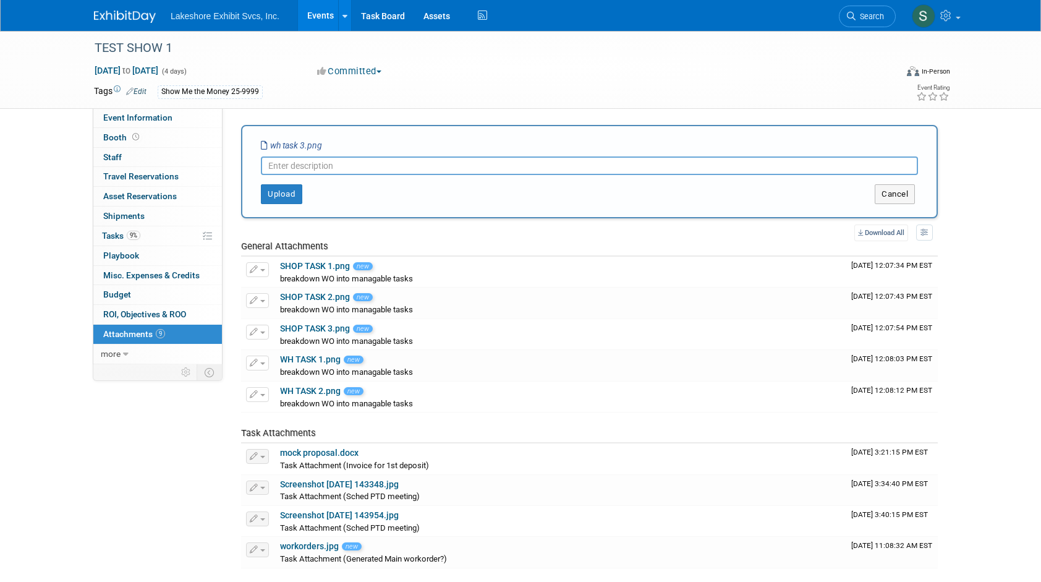
paste input "breakdown WO into managable tasks"
type input "breakdown WO into managable tasks"
click at [287, 193] on button "Upload" at bounding box center [281, 194] width 41 height 20
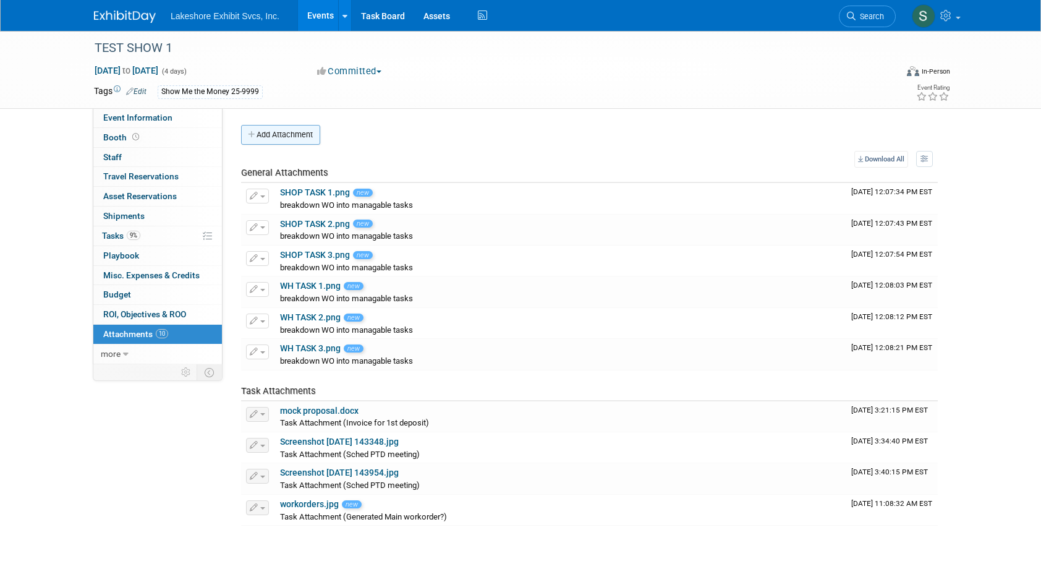
click at [288, 134] on button "Add Attachment" at bounding box center [280, 135] width 79 height 20
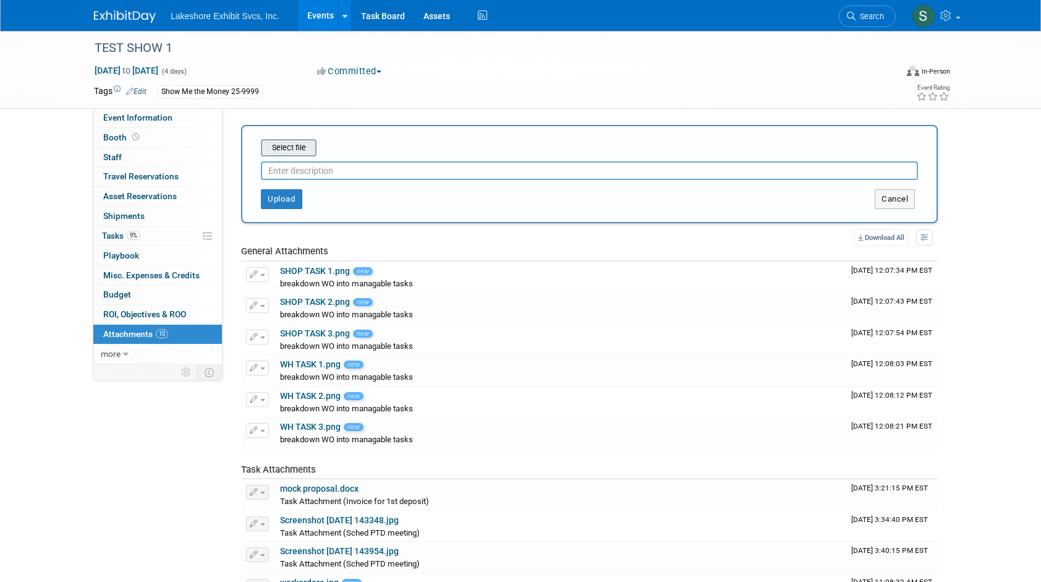
click at [294, 145] on input "file" at bounding box center [241, 147] width 147 height 15
type input "C:\fakepath\WH TASK 4.png"
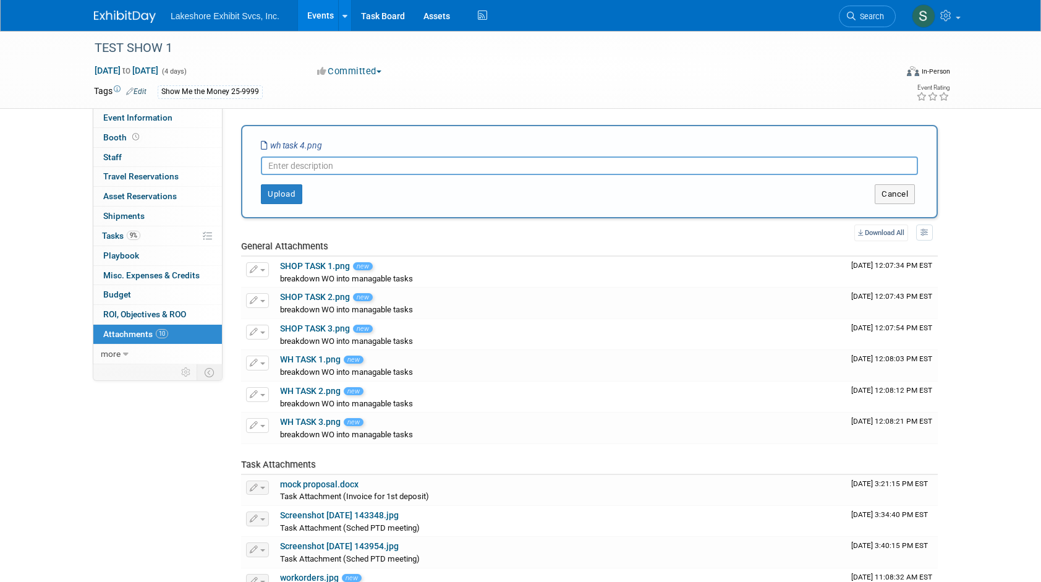
paste input "breakdown WO into managable tasks"
type input "breakdown WO into managable tasks"
click at [282, 198] on button "Upload" at bounding box center [281, 194] width 41 height 20
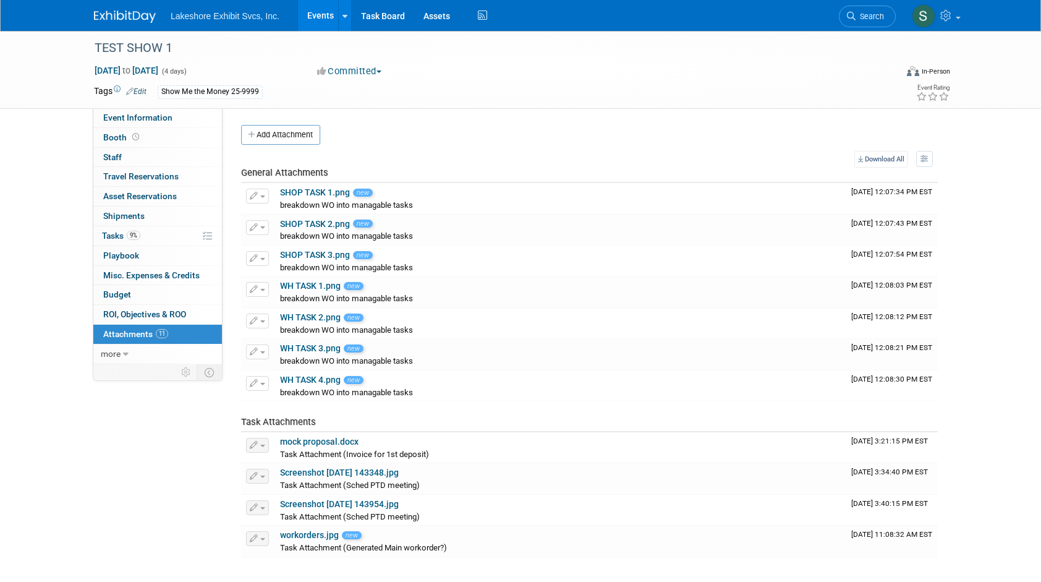
click at [295, 136] on button "Add Attachment" at bounding box center [280, 135] width 79 height 20
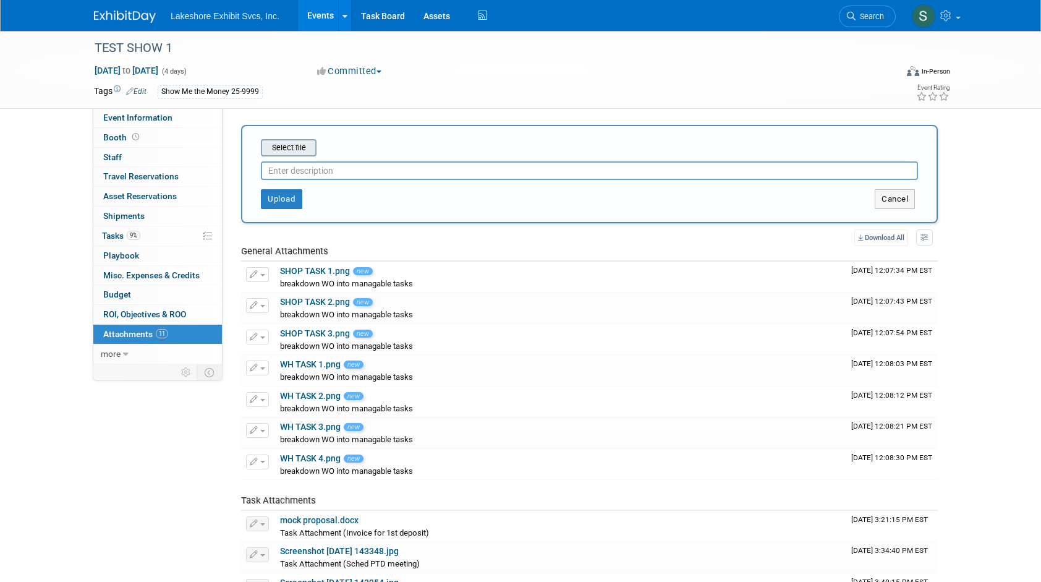
click at [292, 151] on input "file" at bounding box center [241, 147] width 147 height 15
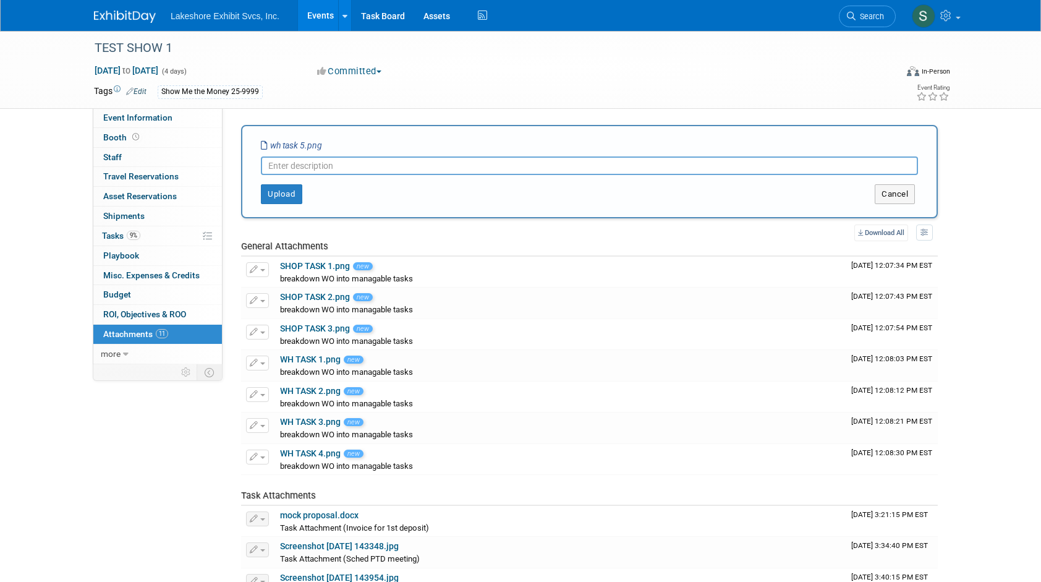
paste input "breakdown WO into managable tasks"
type input "breakdown WO into managable tasks"
click at [287, 193] on button "Upload" at bounding box center [281, 194] width 41 height 20
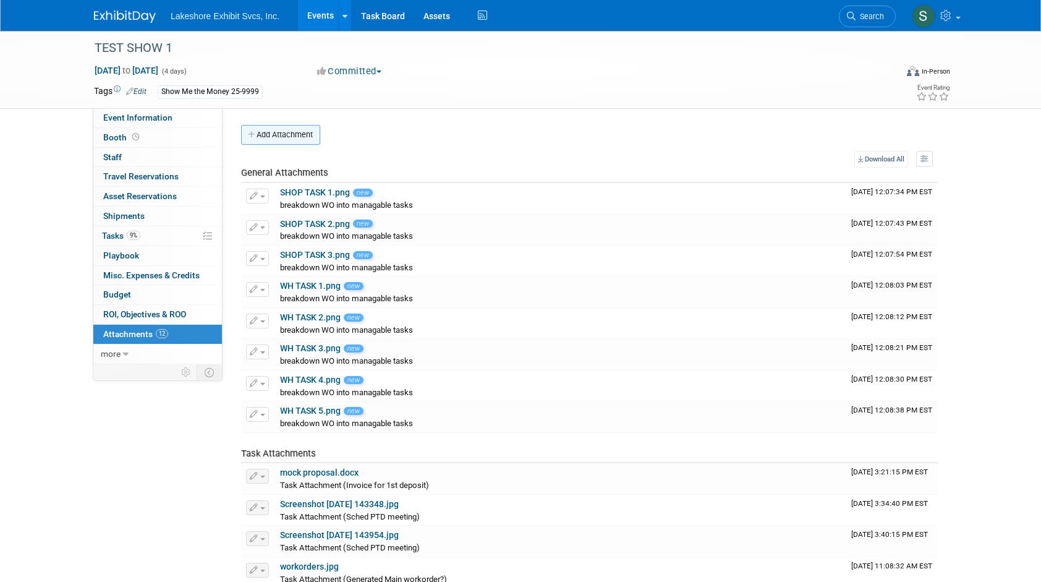
click at [283, 133] on button "Add Attachment" at bounding box center [280, 135] width 79 height 20
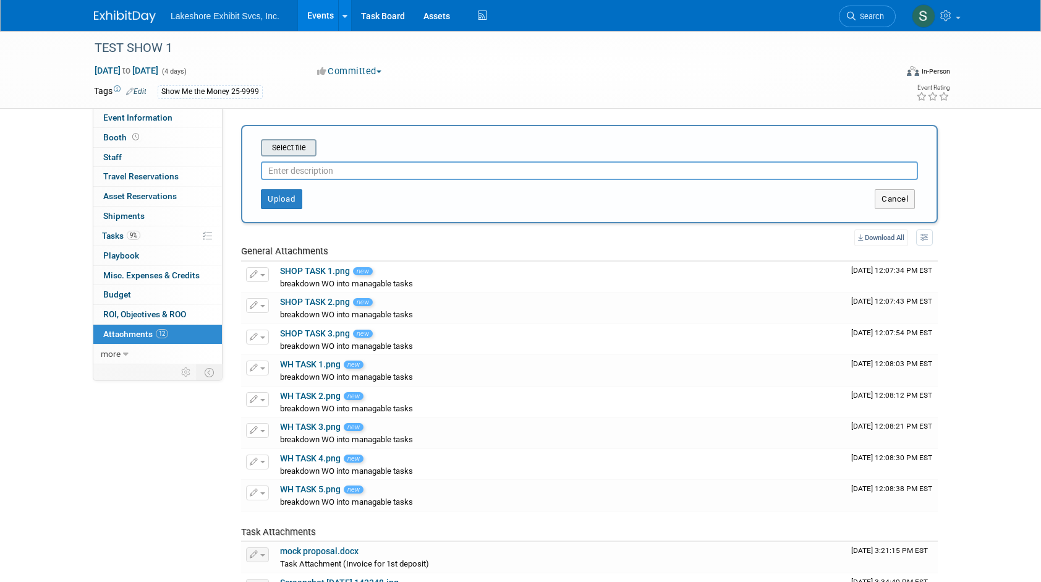
click at [286, 146] on input "file" at bounding box center [241, 147] width 147 height 15
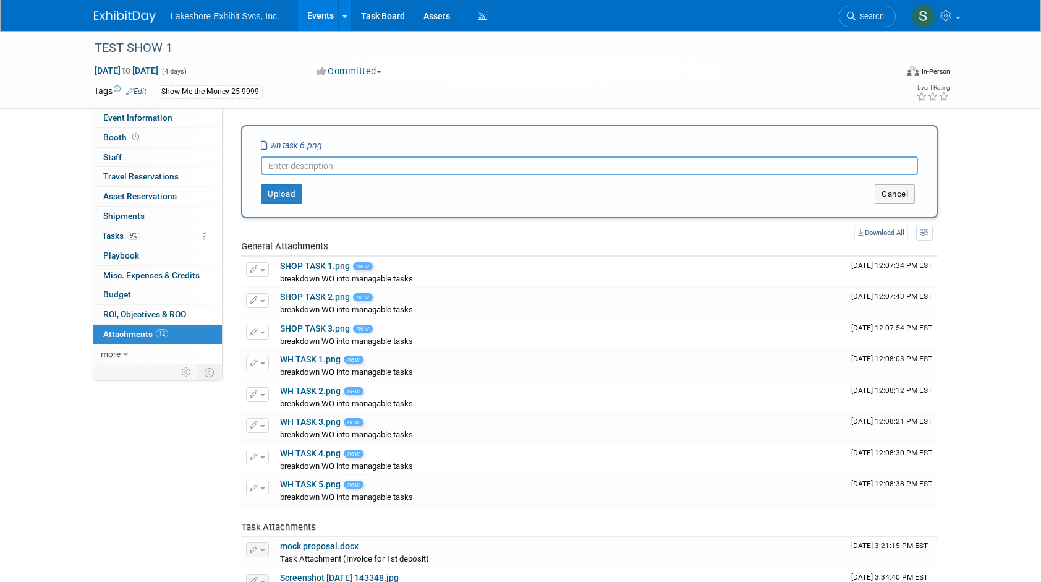
paste input "breakdown WO into managable tasks"
click at [283, 191] on button "Upload" at bounding box center [281, 194] width 41 height 20
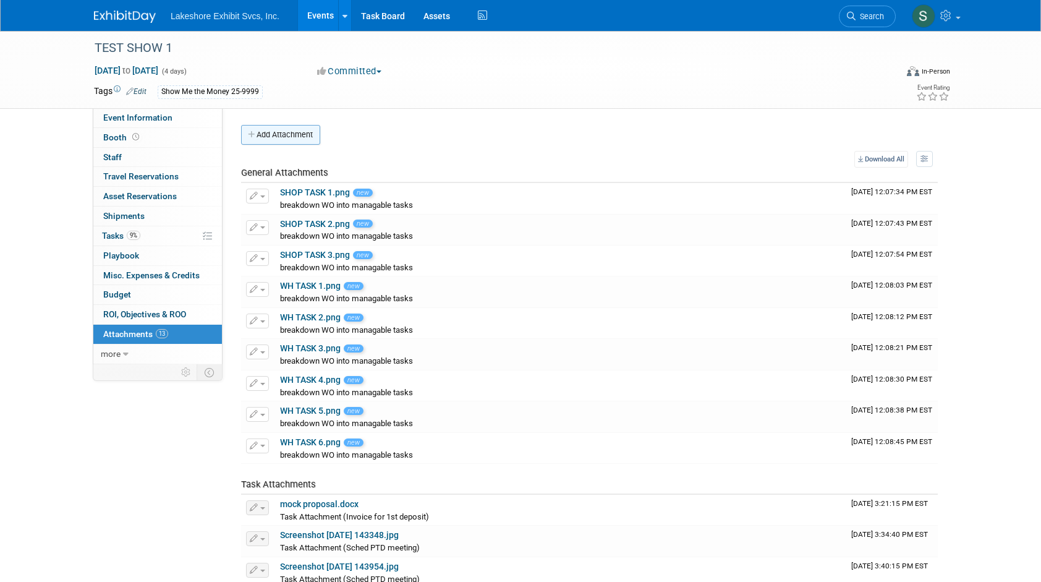
click at [288, 136] on button "Add Attachment" at bounding box center [280, 135] width 79 height 20
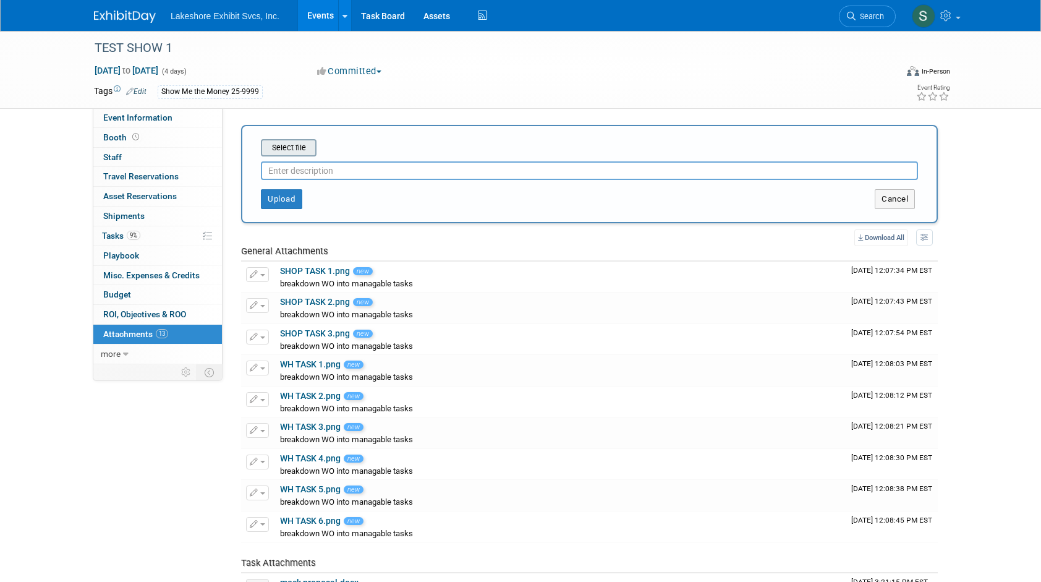
click at [288, 146] on input "file" at bounding box center [241, 147] width 147 height 15
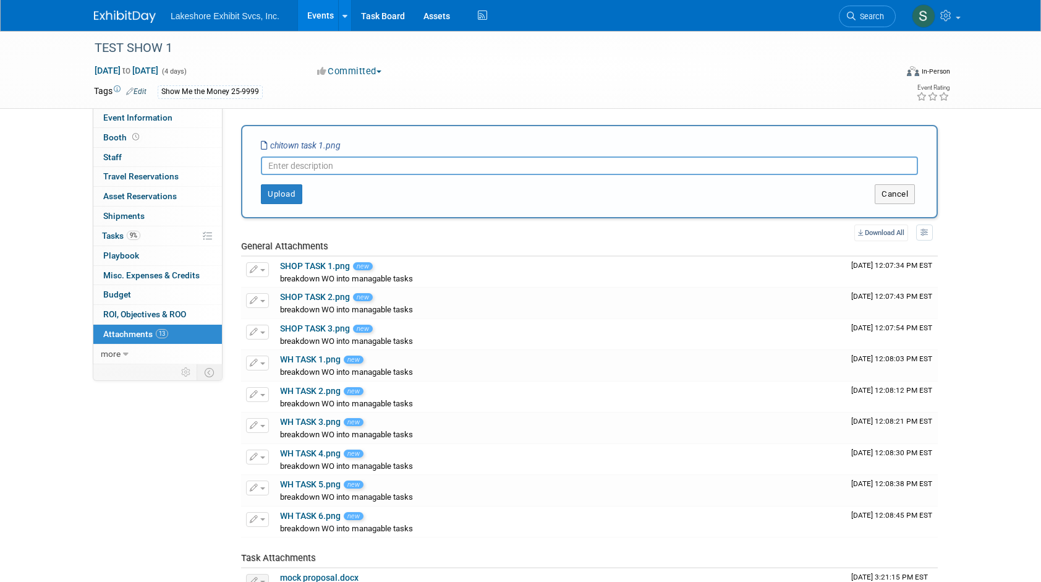
paste input "breakdown WO into managable tasks"
type input "breakdown WO into managable tasks"
click at [272, 191] on button "Upload" at bounding box center [281, 194] width 41 height 20
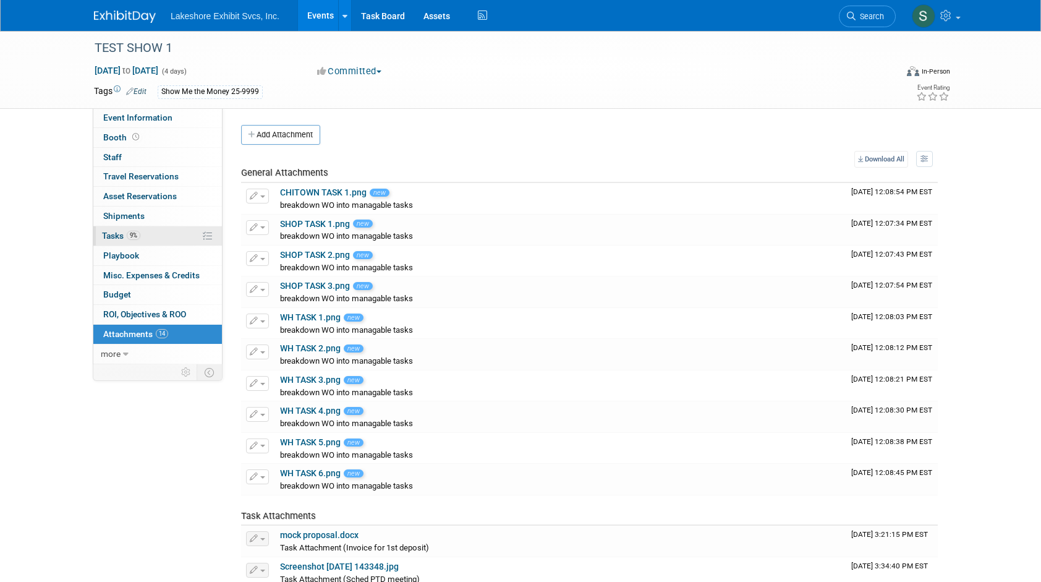
click at [116, 235] on span "Tasks 9%" at bounding box center [121, 236] width 38 height 10
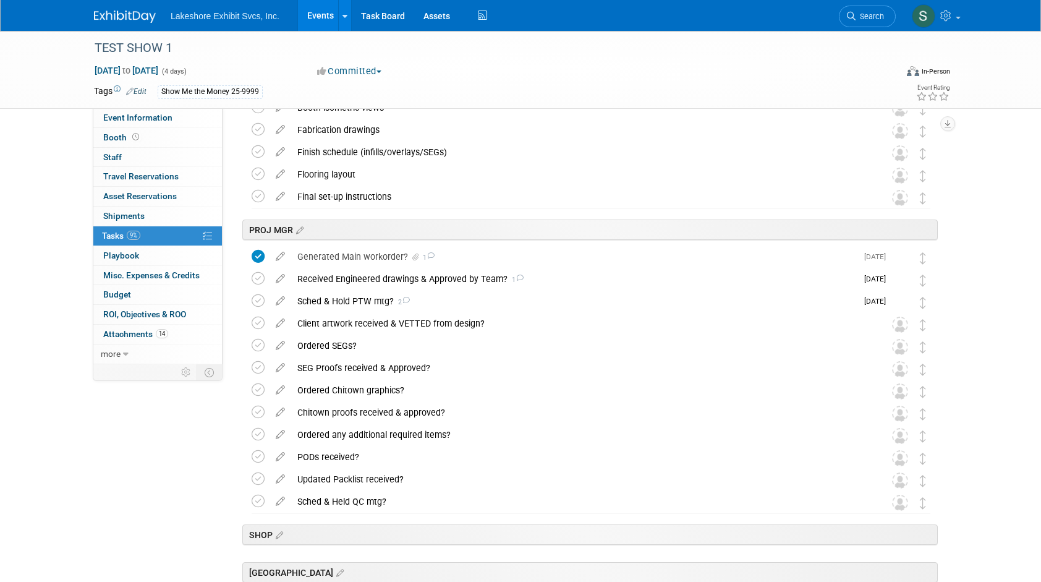
scroll to position [1545, 0]
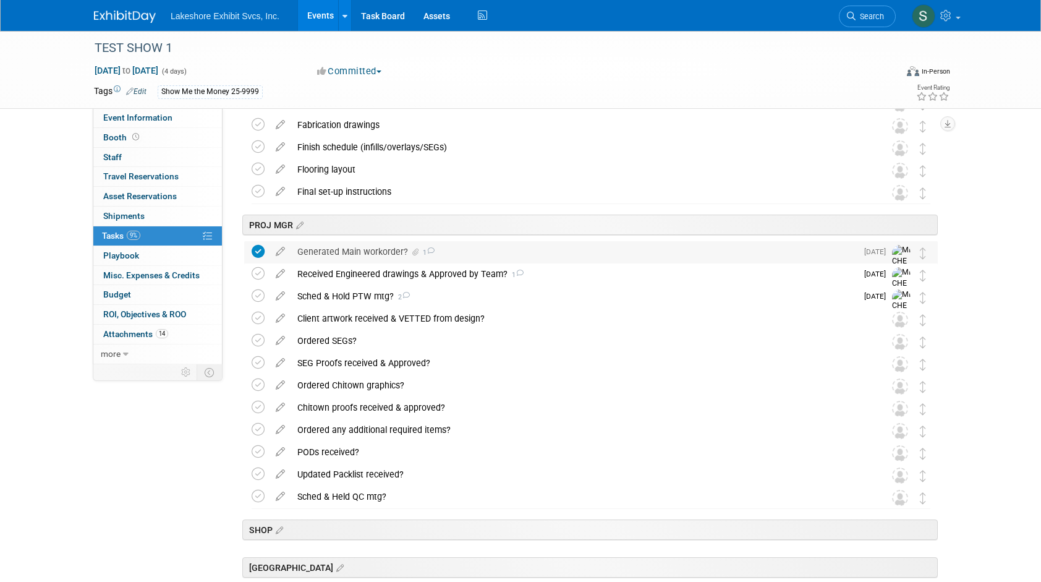
click at [530, 253] on div "Generated Main workorder? 1" at bounding box center [574, 251] width 566 height 21
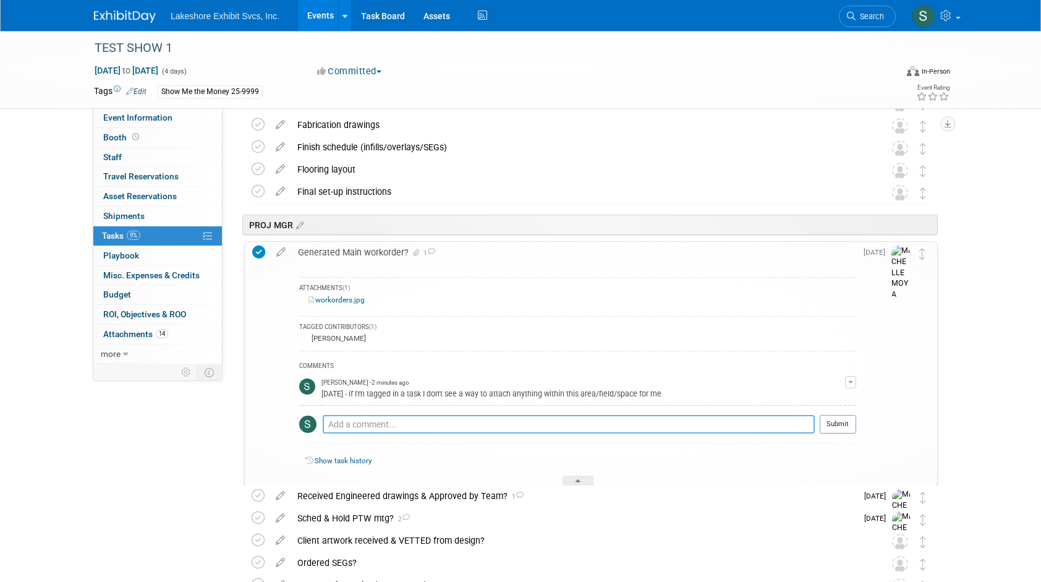
click at [383, 424] on textarea at bounding box center [569, 424] width 492 height 19
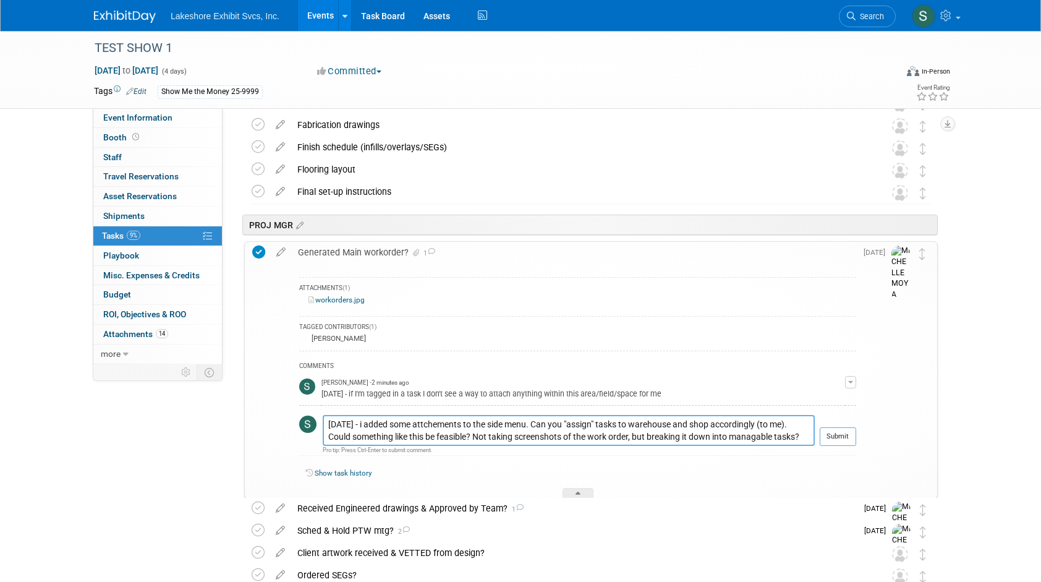
click at [441, 423] on textarea "[DATE] - i added some attchements to the side menu. Can you "assign" tasks to w…" at bounding box center [569, 430] width 492 height 31
type textarea "[DATE] - i added some attachments to the side menu. Can you "assign" tasks to w…"
click at [833, 437] on button "Submit" at bounding box center [838, 436] width 36 height 19
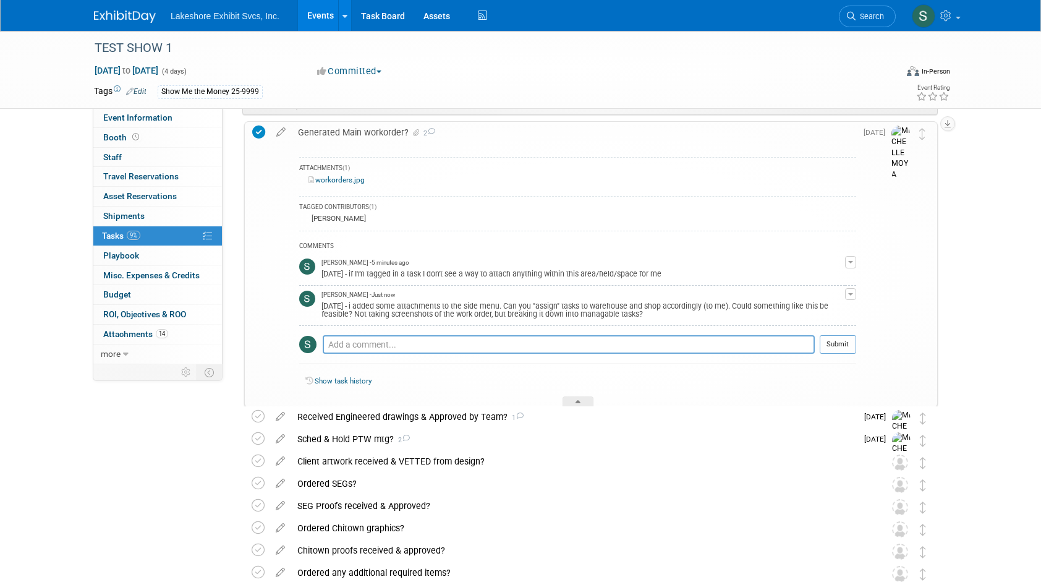
scroll to position [1669, 0]
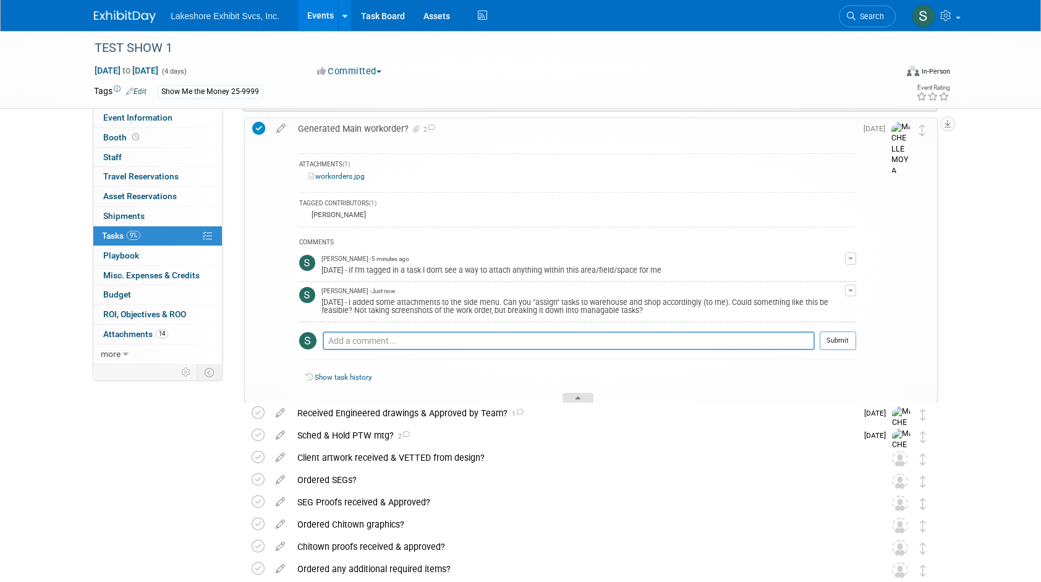
click at [580, 393] on div at bounding box center [577, 397] width 31 height 11
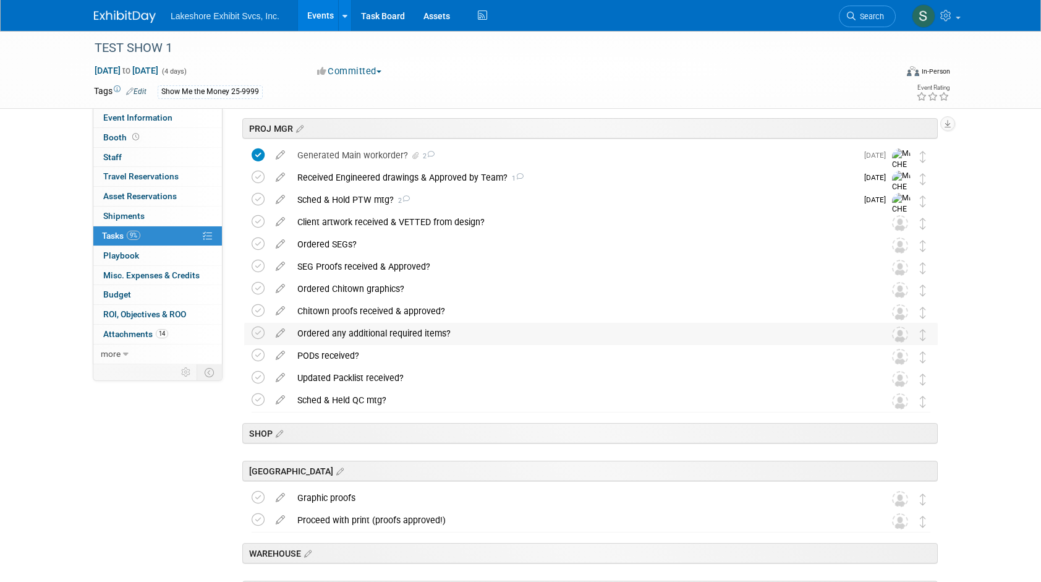
scroll to position [1607, 0]
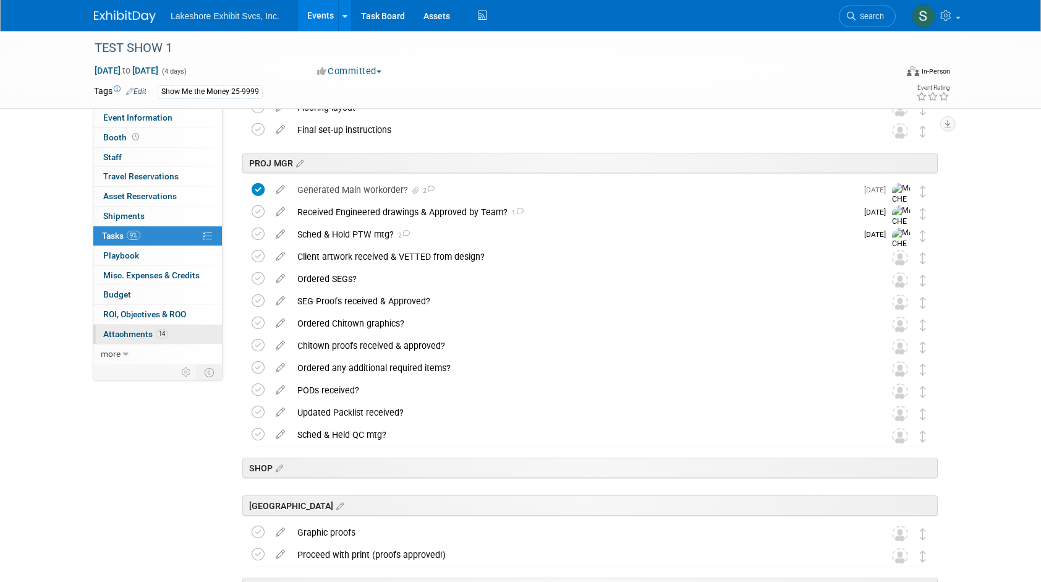
click at [129, 334] on span "Attachments 14" at bounding box center [135, 334] width 65 height 10
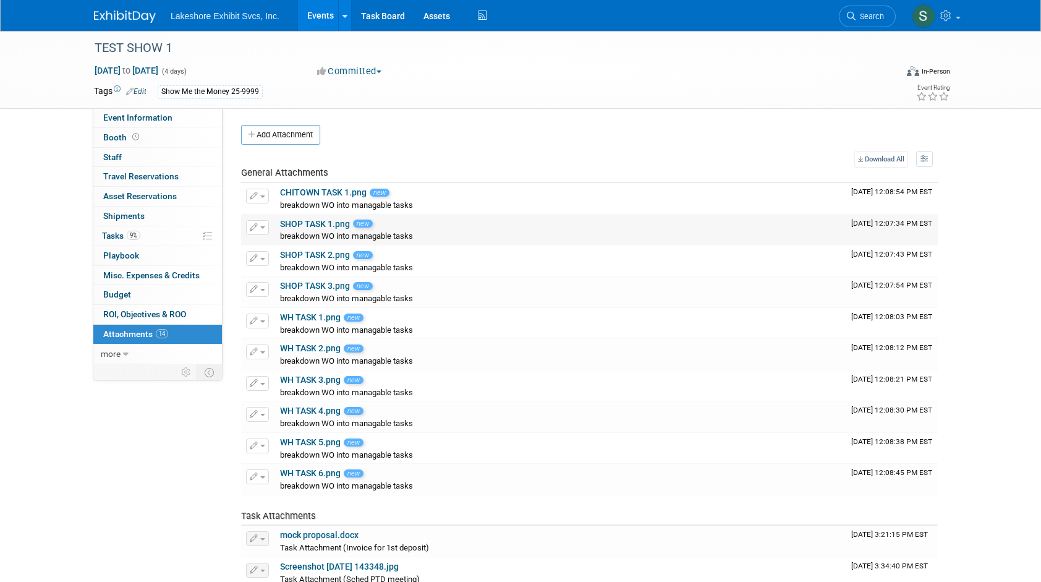
click at [315, 221] on link "SHOP TASK 1.png" at bounding box center [315, 224] width 70 height 10
click at [315, 252] on link "SHOP TASK 2.png" at bounding box center [315, 255] width 70 height 10
click at [306, 282] on link "SHOP TASK 3.png" at bounding box center [315, 286] width 70 height 10
click at [308, 313] on link "WH TASK 1.png" at bounding box center [310, 317] width 61 height 10
click at [309, 349] on link "WH TASK 2.png" at bounding box center [310, 348] width 61 height 10
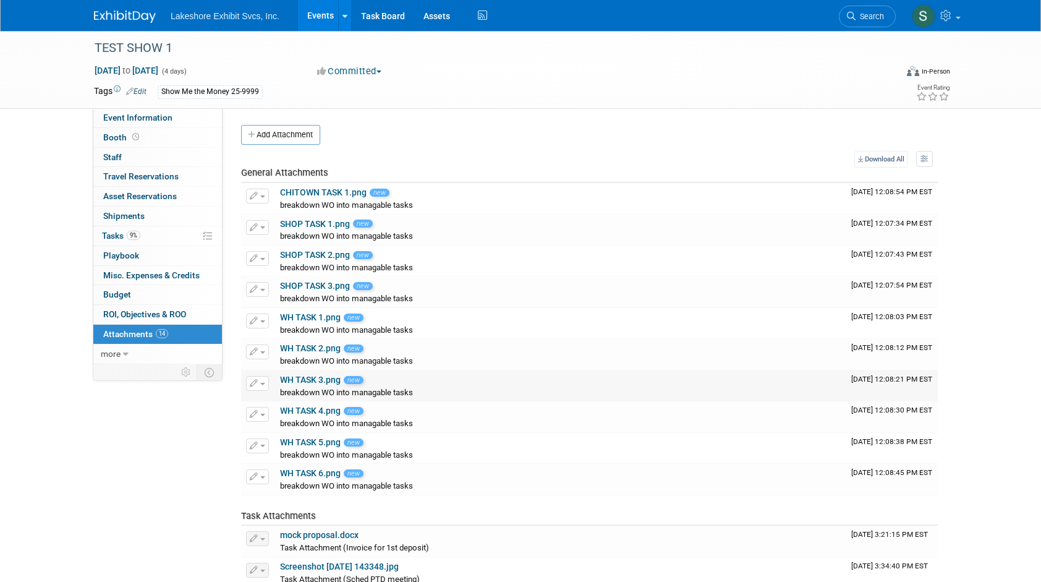
click at [316, 376] on link "WH TASK 3.png" at bounding box center [310, 380] width 61 height 10
click at [304, 407] on link "WH TASK 4.png" at bounding box center [310, 410] width 61 height 10
click at [310, 439] on link "WH TASK 5.png" at bounding box center [310, 442] width 61 height 10
click at [308, 469] on link "WH TASK 6.png" at bounding box center [310, 473] width 61 height 10
click at [321, 190] on link "CHITOWN TASK 1.png" at bounding box center [323, 192] width 87 height 10
